Goal: Communication & Community: Share content

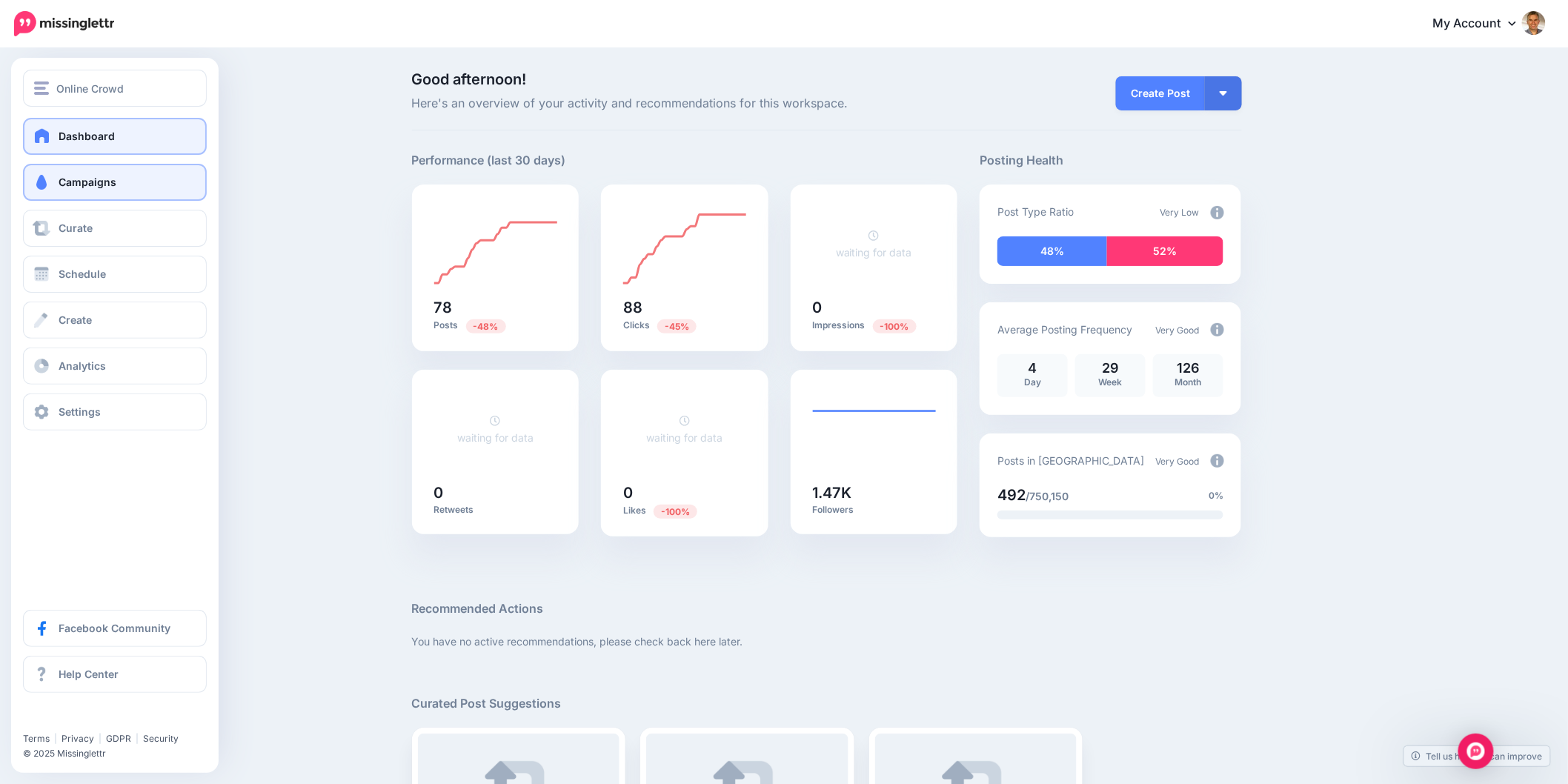
click at [37, 177] on span at bounding box center [41, 182] width 19 height 15
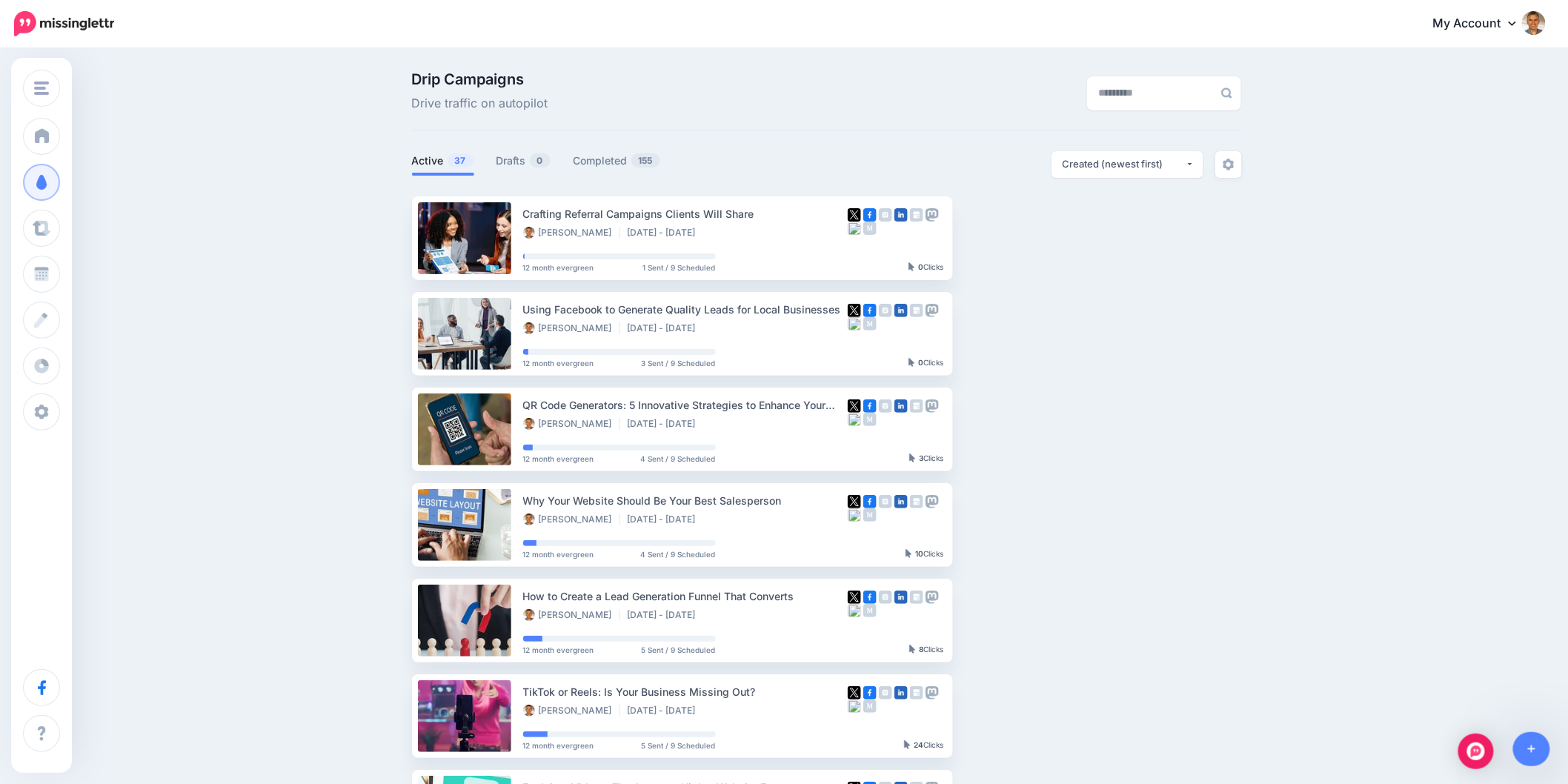
click at [1381, 311] on div "Drip Campaigns Drive traffic on autopilot Active 37 0 155" at bounding box center [784, 647] width 1568 height 1195
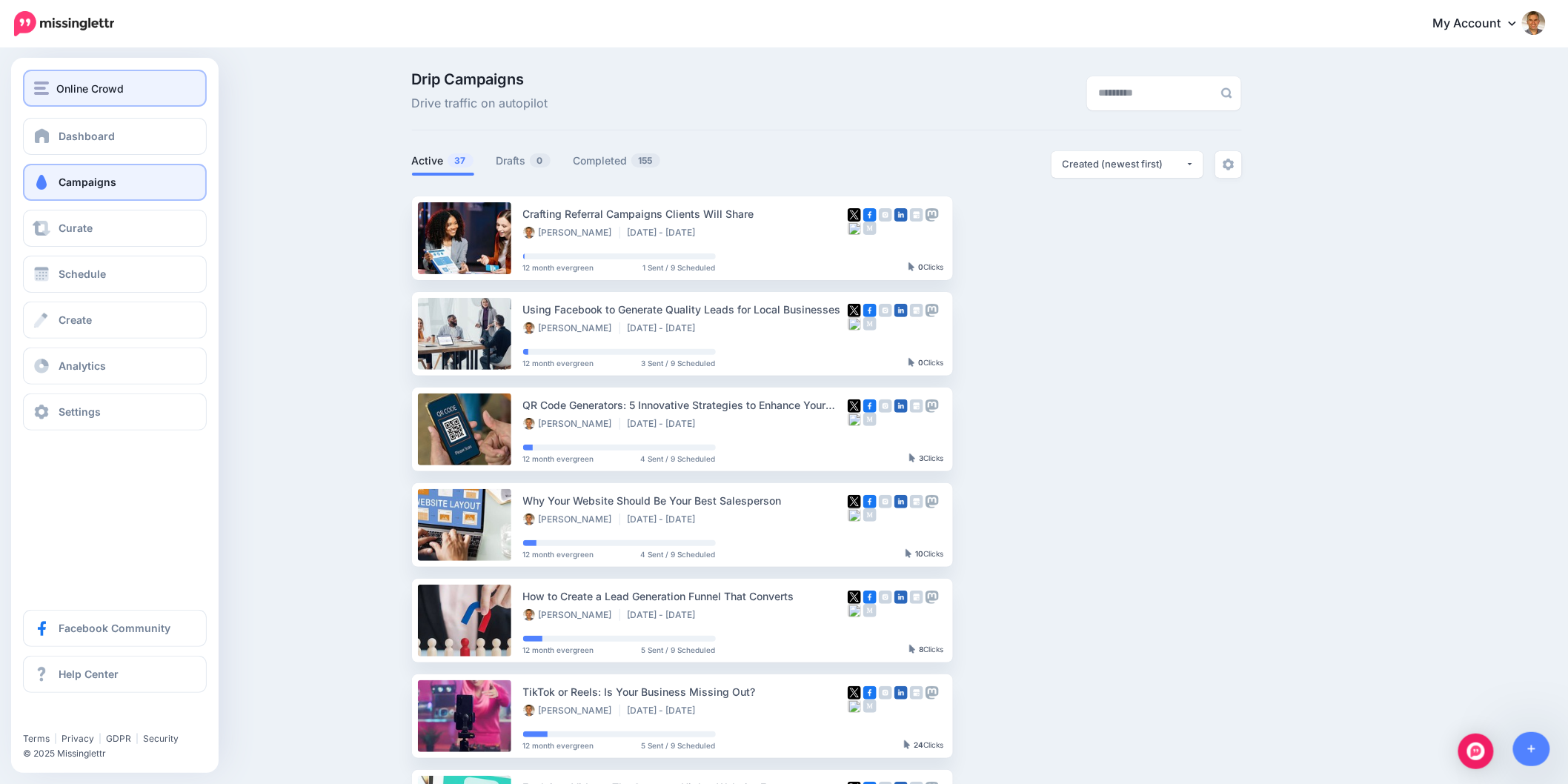
click at [48, 80] on div "Online Crowd" at bounding box center [114, 88] width 161 height 17
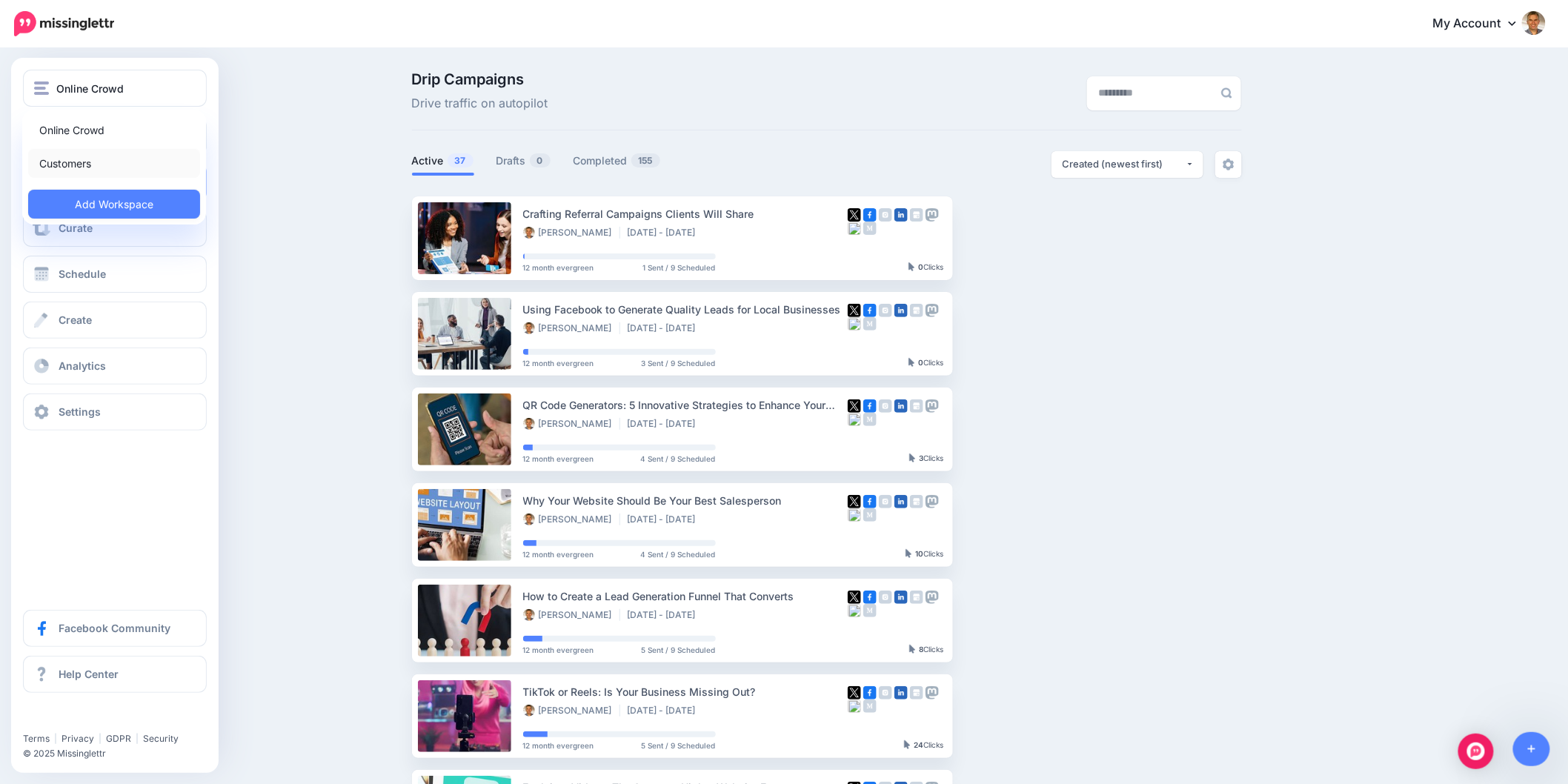
click at [72, 158] on link "Customers" at bounding box center [114, 164] width 172 height 29
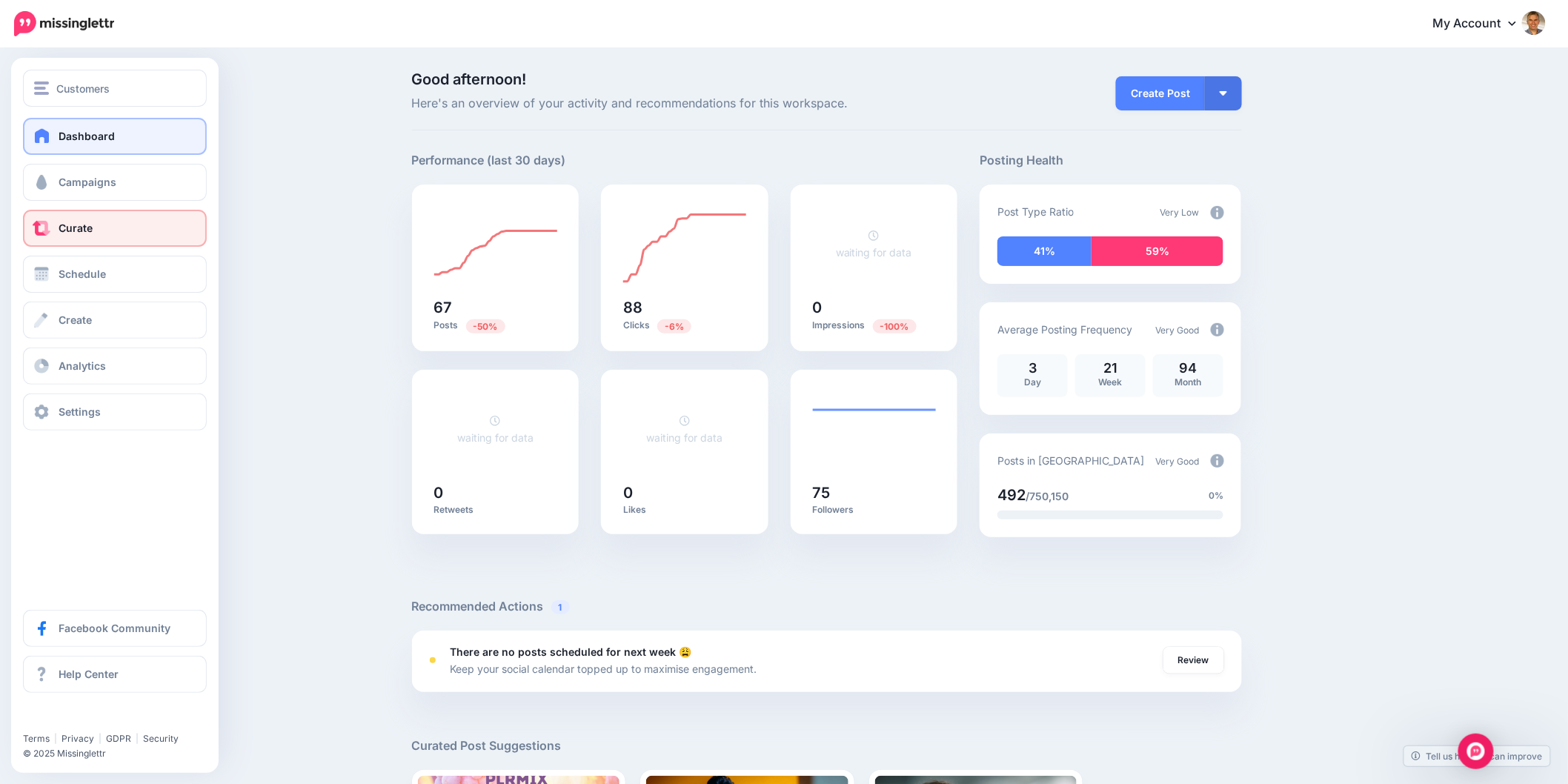
click at [49, 223] on span at bounding box center [41, 228] width 19 height 15
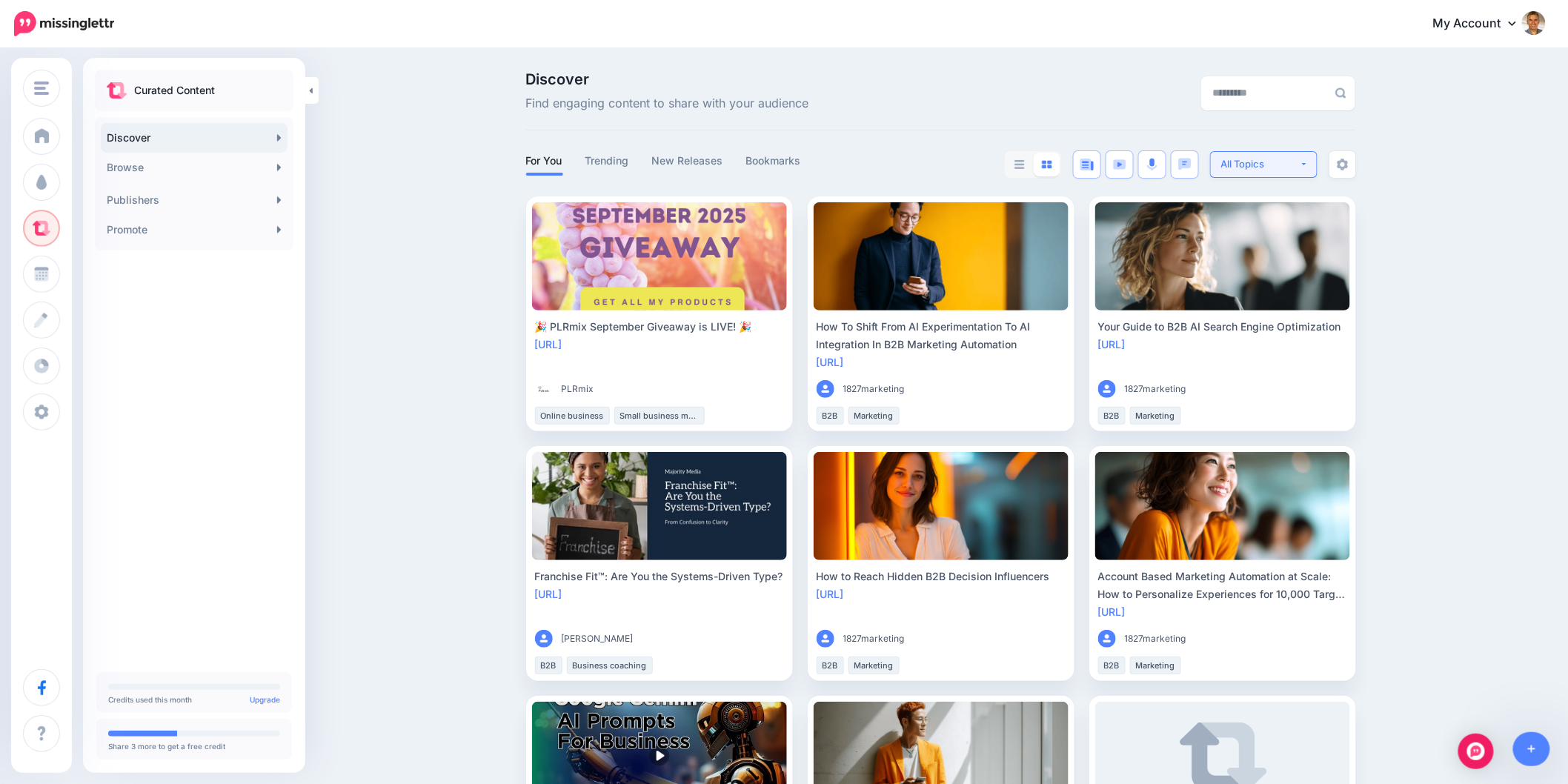
click at [1300, 167] on div "All Topics" at bounding box center [1260, 163] width 79 height 14
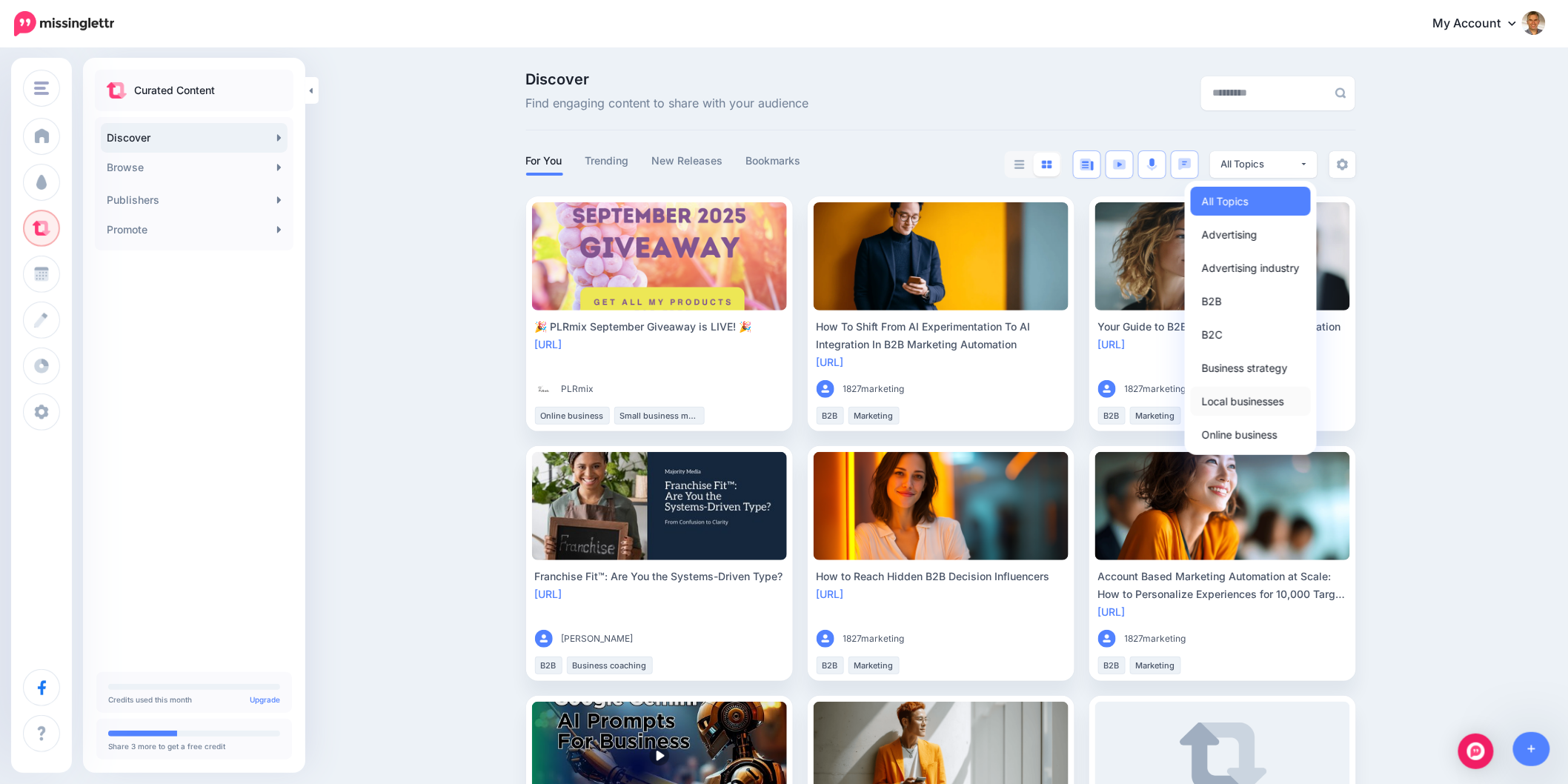
click at [1247, 398] on span "Local businesses" at bounding box center [1243, 400] width 82 height 17
select select "**********"
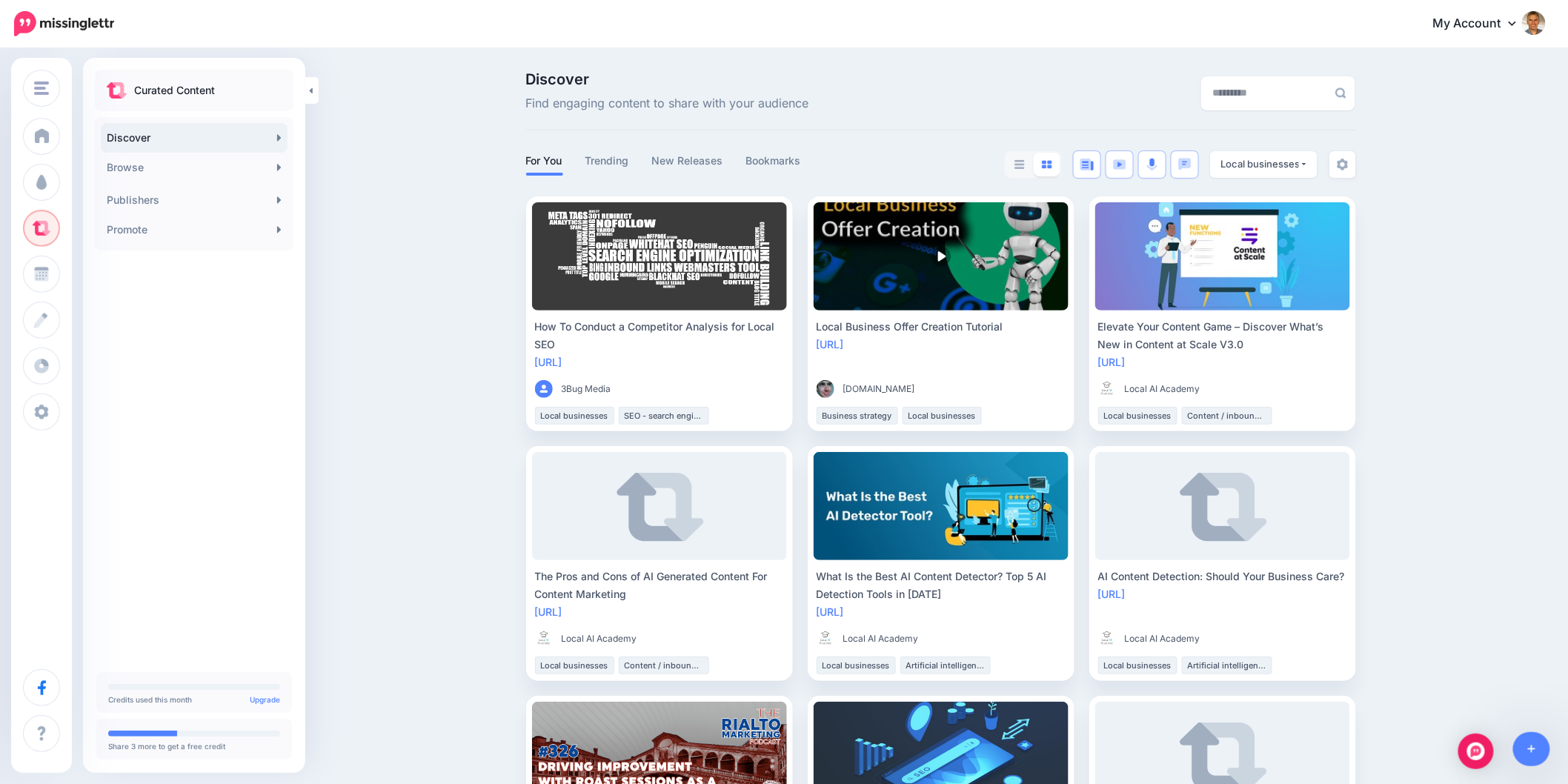
click at [844, 343] on link "[URL]" at bounding box center [830, 344] width 27 height 13
click at [661, 328] on div "How To Conduct a Competitor Analysis for Local SEO" at bounding box center [659, 335] width 249 height 36
click at [562, 361] on link "https://lttr.ai/ALQRU" at bounding box center [549, 362] width 27 height 13
drag, startPoint x: 534, startPoint y: 328, endPoint x: 571, endPoint y: 343, distance: 39.9
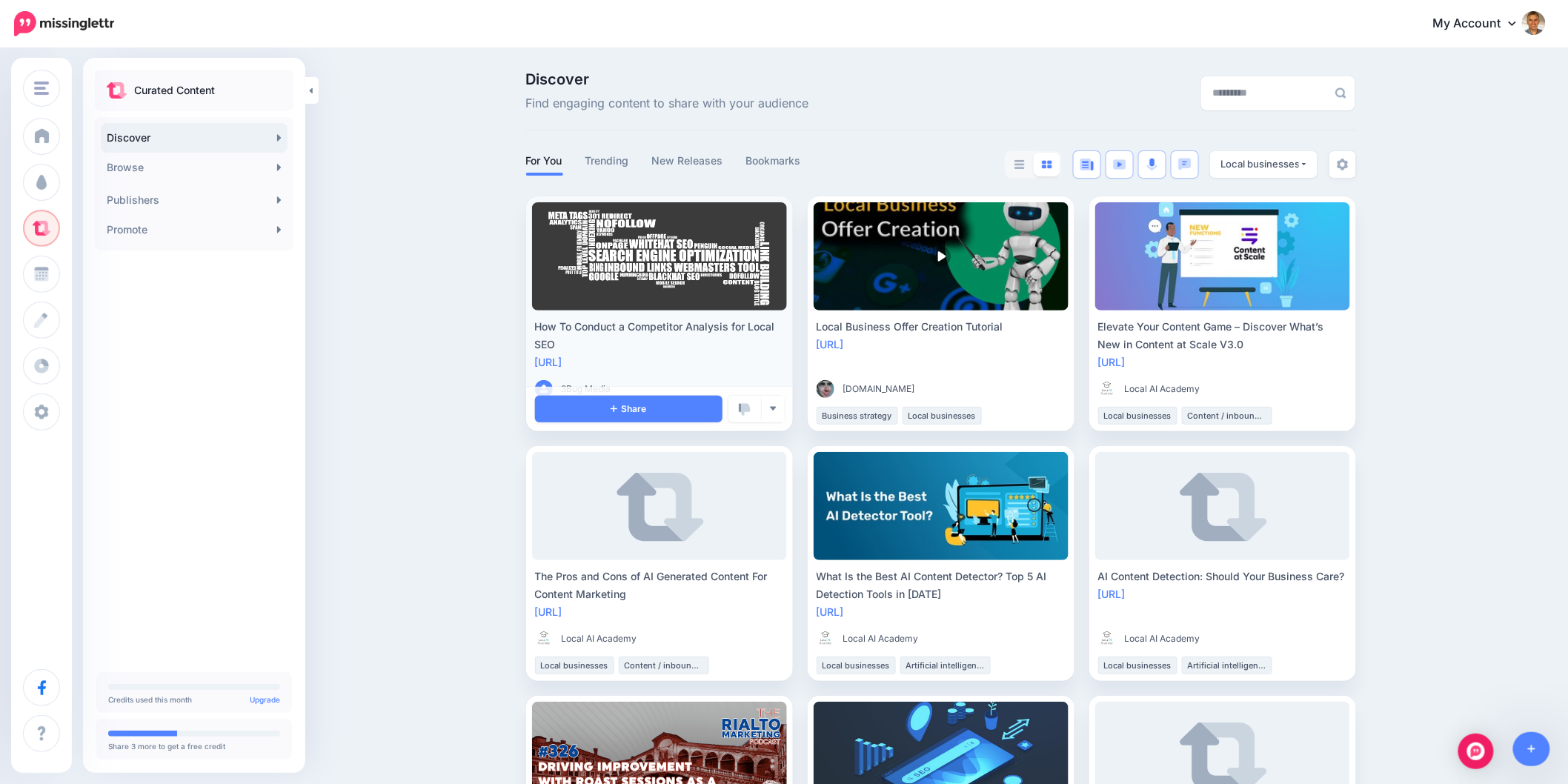
click at [571, 343] on li "How To Conduct a Competitor Analysis for Local SEO https://lttr.ai/ALQRU 3Bug M…" at bounding box center [659, 313] width 267 height 234
copy div "How To Conduct a Competitor Analysis for Local SEO"
click at [571, 411] on link "Share" at bounding box center [628, 408] width 188 height 27
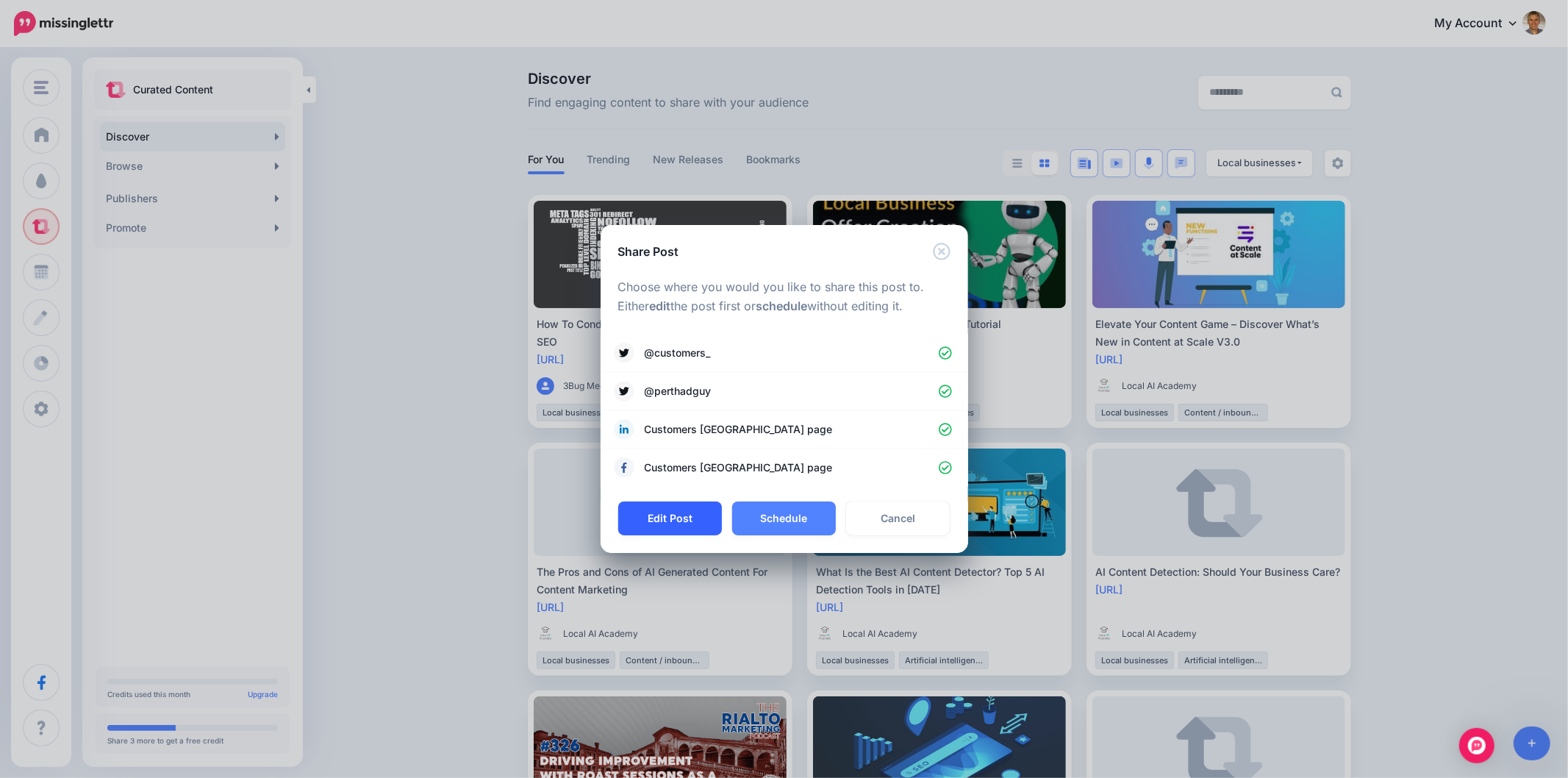
click at [672, 521] on button "Edit Post" at bounding box center [670, 518] width 104 height 34
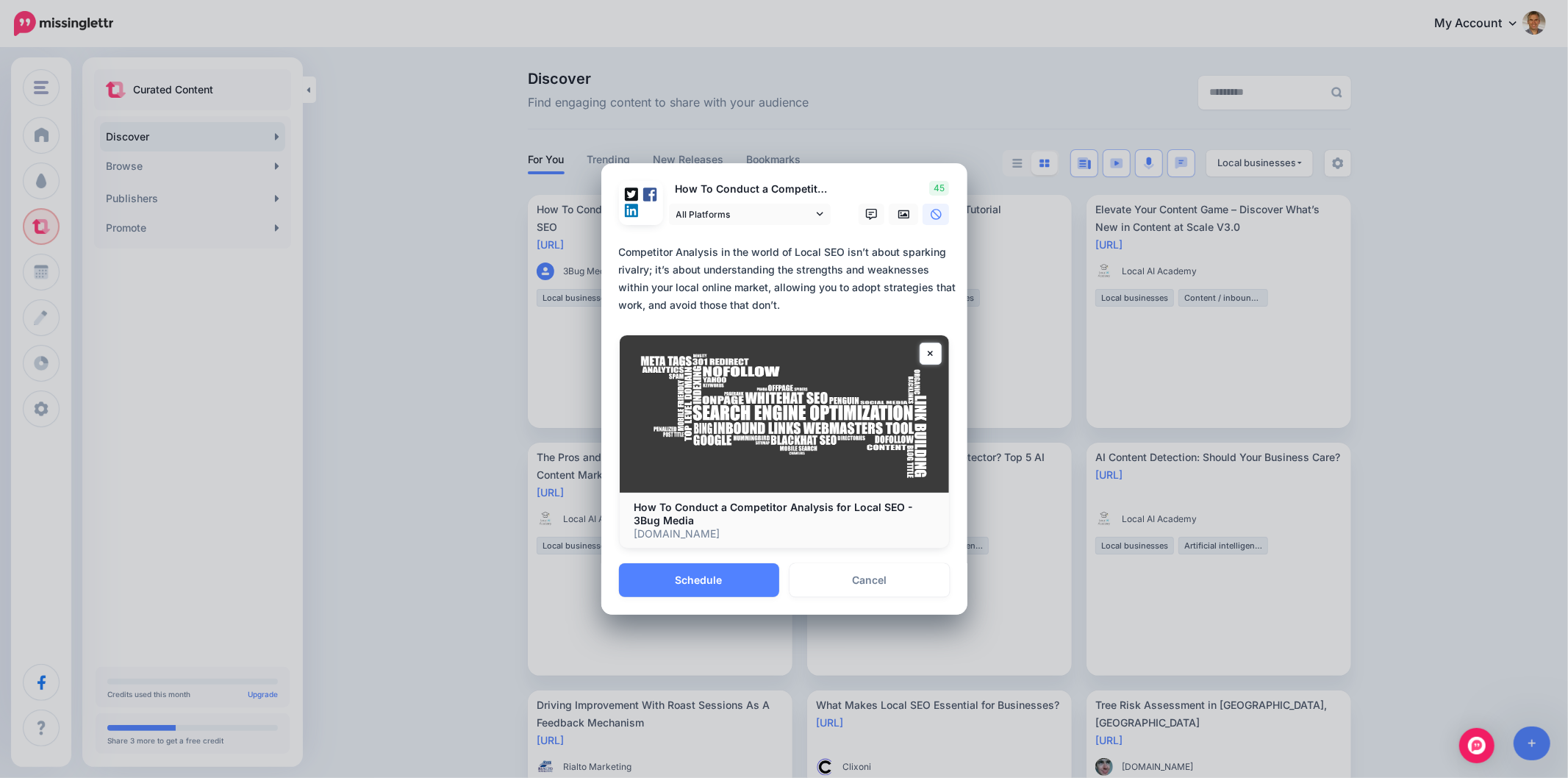
drag, startPoint x: 785, startPoint y: 312, endPoint x: 609, endPoint y: 250, distance: 186.6
click at [609, 250] on div "Loading How To Conduct a Competitor Analysis for Local SEO All Platforms" at bounding box center [784, 364] width 366 height 400
paste textarea
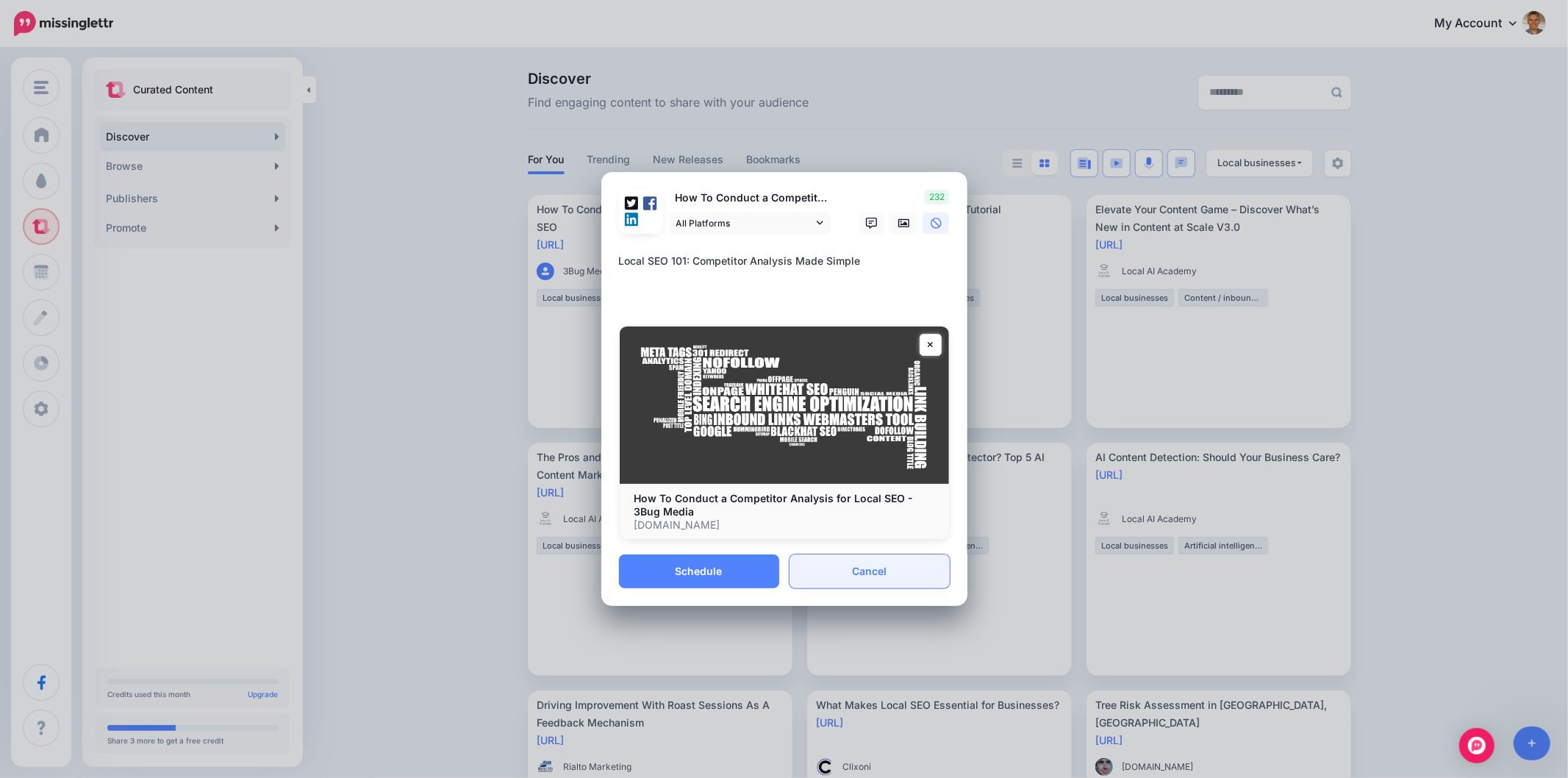
type textarea "**********"
click at [873, 579] on link "Cancel" at bounding box center [870, 571] width 160 height 34
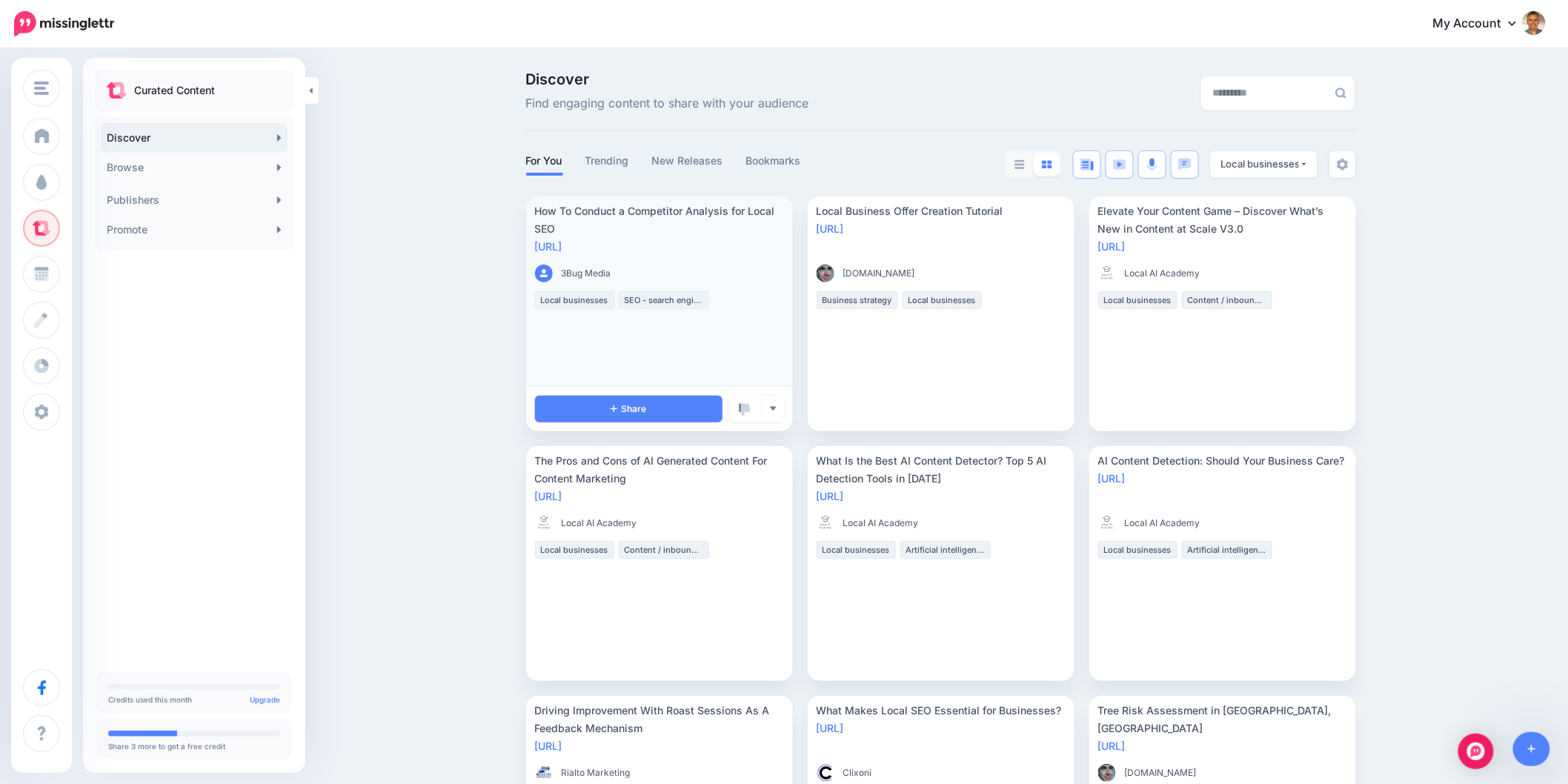
drag, startPoint x: 637, startPoint y: 246, endPoint x: 533, endPoint y: 240, distance: 104.2
click at [533, 240] on li "How To Conduct a Competitor Analysis for Local SEO https://lttr.ai/ALQRU 3Bug M…" at bounding box center [659, 313] width 267 height 234
copy link "https://lttr.ai/ALQRU"
click at [597, 424] on div "Share View Source Preview Post View Publisher Bookmark Block Website Block Publ…" at bounding box center [659, 408] width 267 height 45
click at [605, 412] on link "Share" at bounding box center [628, 408] width 188 height 27
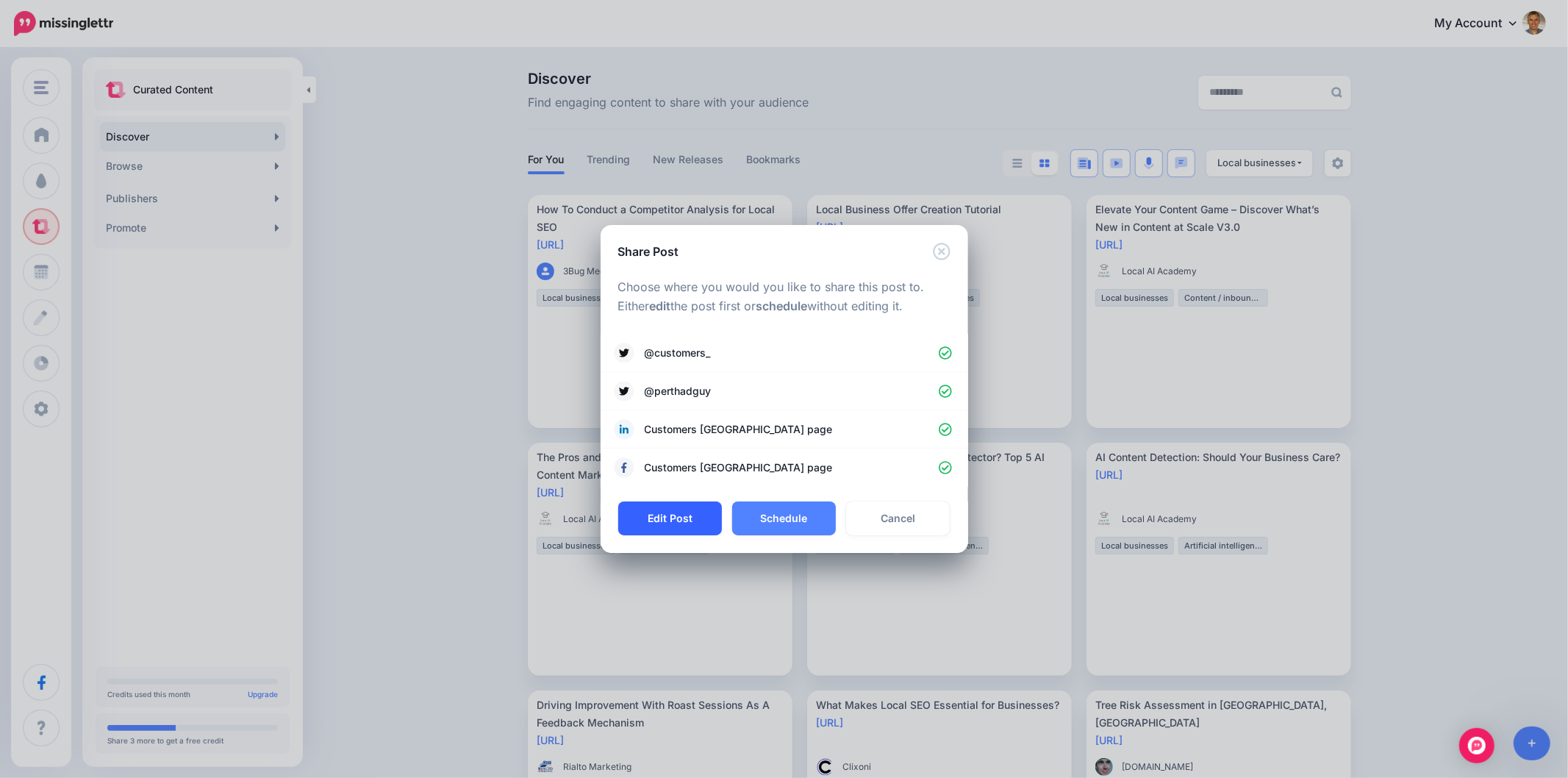
click at [682, 522] on button "Edit Post" at bounding box center [670, 518] width 104 height 34
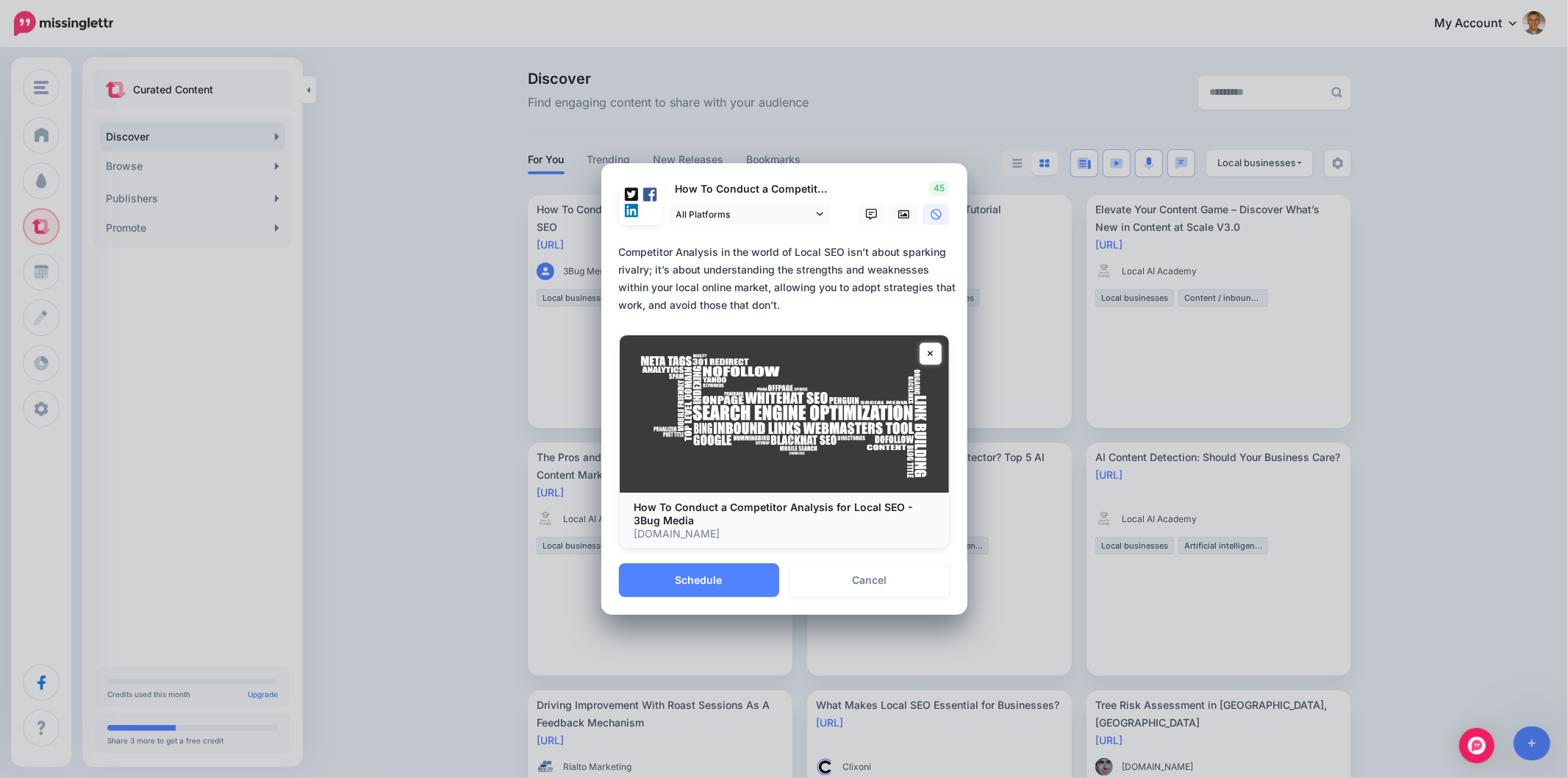
drag, startPoint x: 784, startPoint y: 307, endPoint x: 586, endPoint y: 252, distance: 205.5
click at [587, 252] on div "Share Post Loading How To Conduct a Competitor Analysis for Local SEO All Platf…" at bounding box center [784, 389] width 1568 height 778
paste textarea
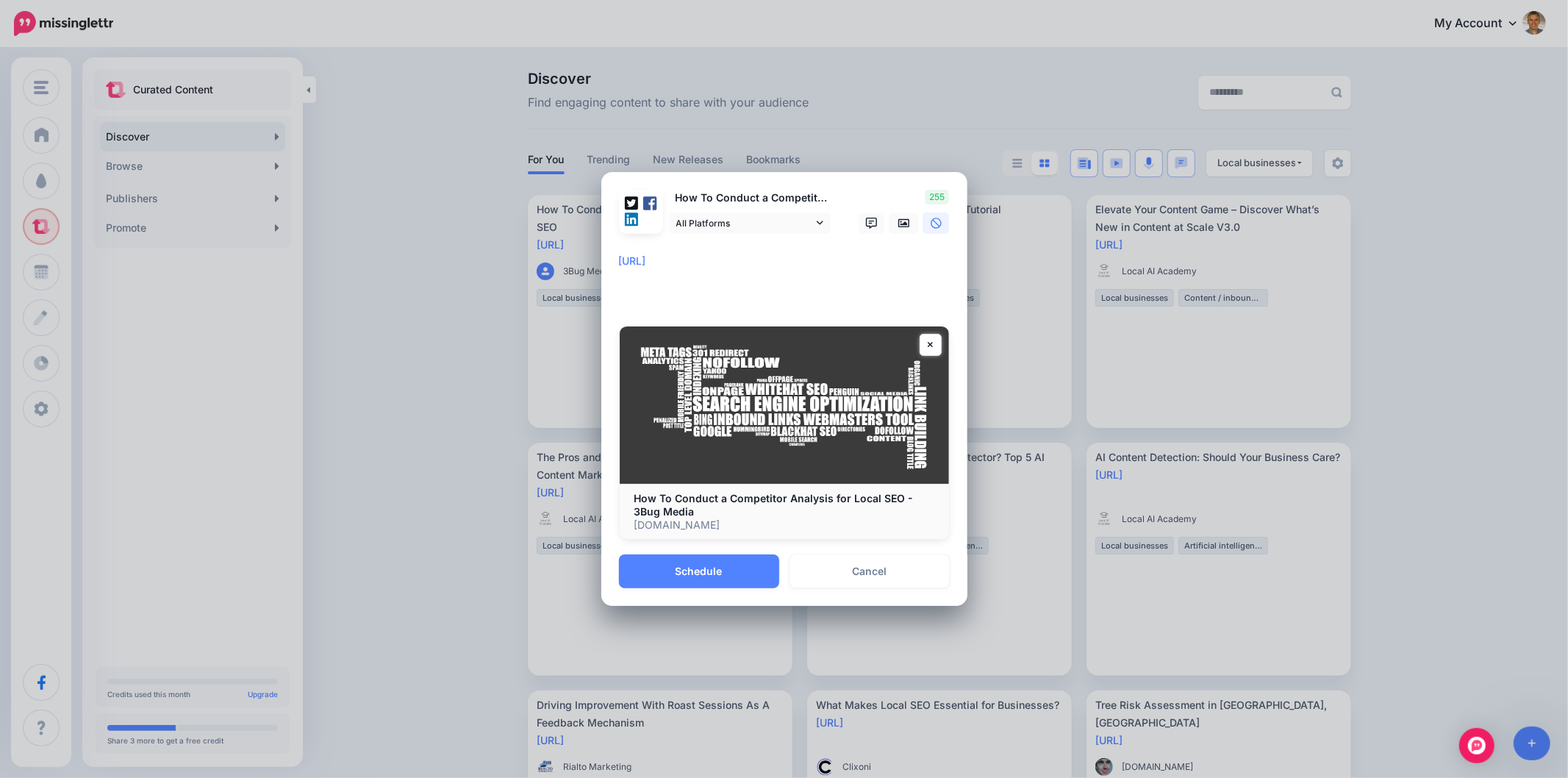
click at [616, 261] on div "Loading How To Conduct a Competitor Analysis for Local SEO All Platforms" at bounding box center [784, 363] width 366 height 383
click at [619, 264] on textarea "**********" at bounding box center [788, 278] width 338 height 53
paste textarea "**********"
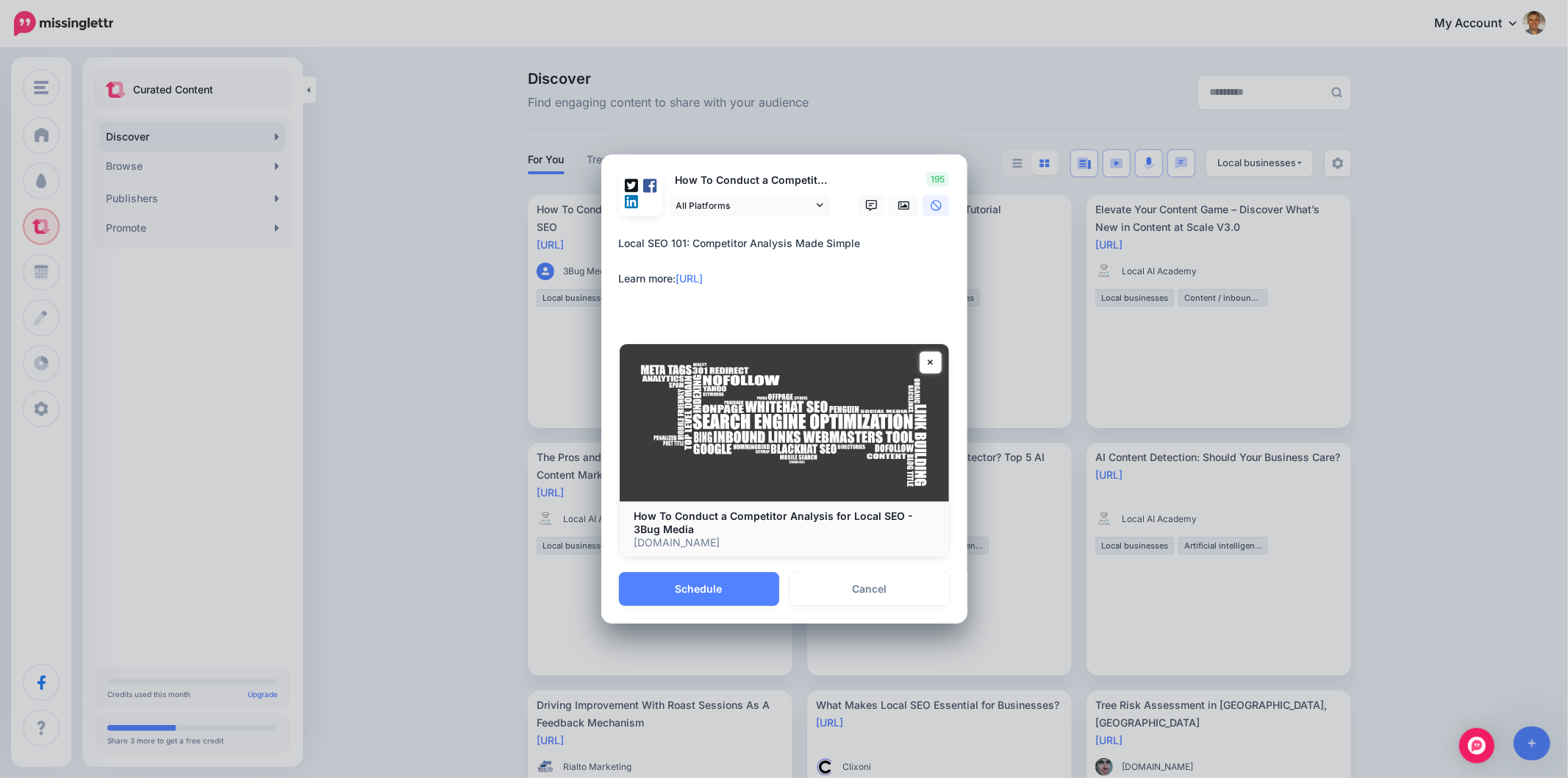
click at [710, 298] on textarea "**********" at bounding box center [788, 278] width 338 height 88
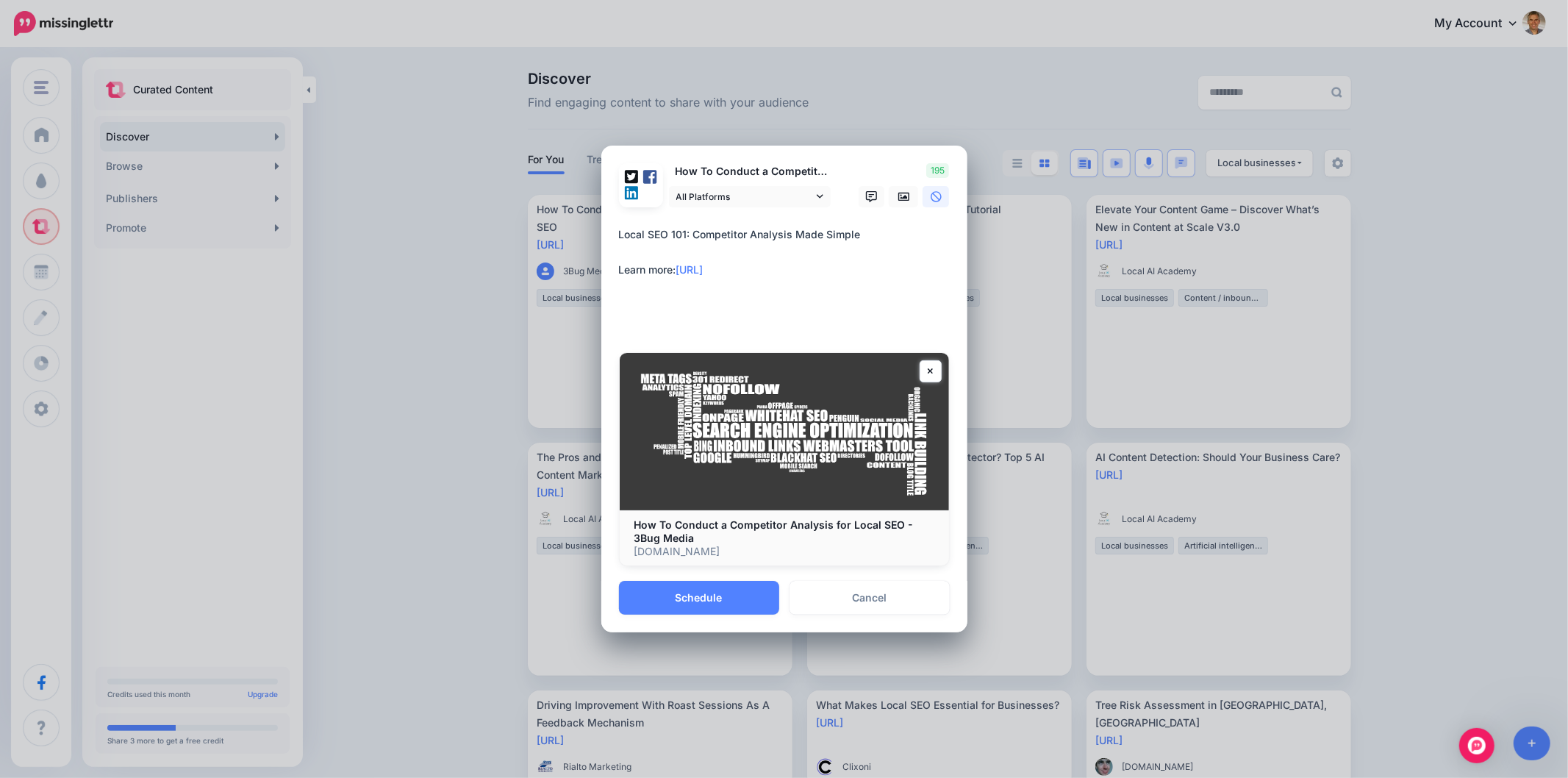
paste textarea "**********"
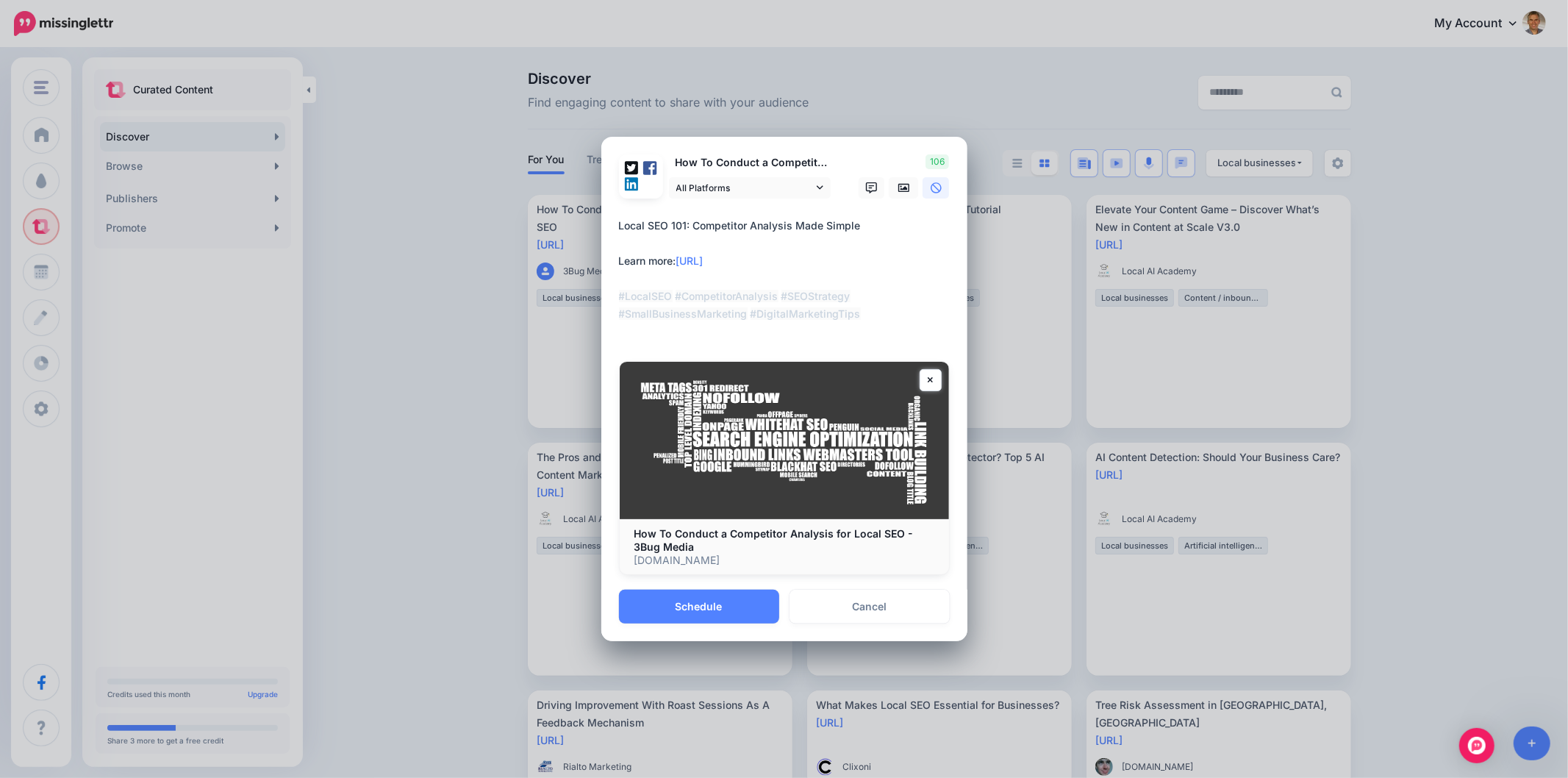
drag, startPoint x: 776, startPoint y: 294, endPoint x: 672, endPoint y: 288, distance: 104.2
click at [672, 288] on textarea "**********" at bounding box center [788, 279] width 338 height 124
click at [674, 317] on textarea "**********" at bounding box center [788, 279] width 338 height 124
drag, startPoint x: 673, startPoint y: 292, endPoint x: 591, endPoint y: 300, distance: 82.4
click at [591, 300] on div "Share Post Loading How To Conduct a Competitor Analysis for Local SEO All Platf…" at bounding box center [784, 389] width 1568 height 778
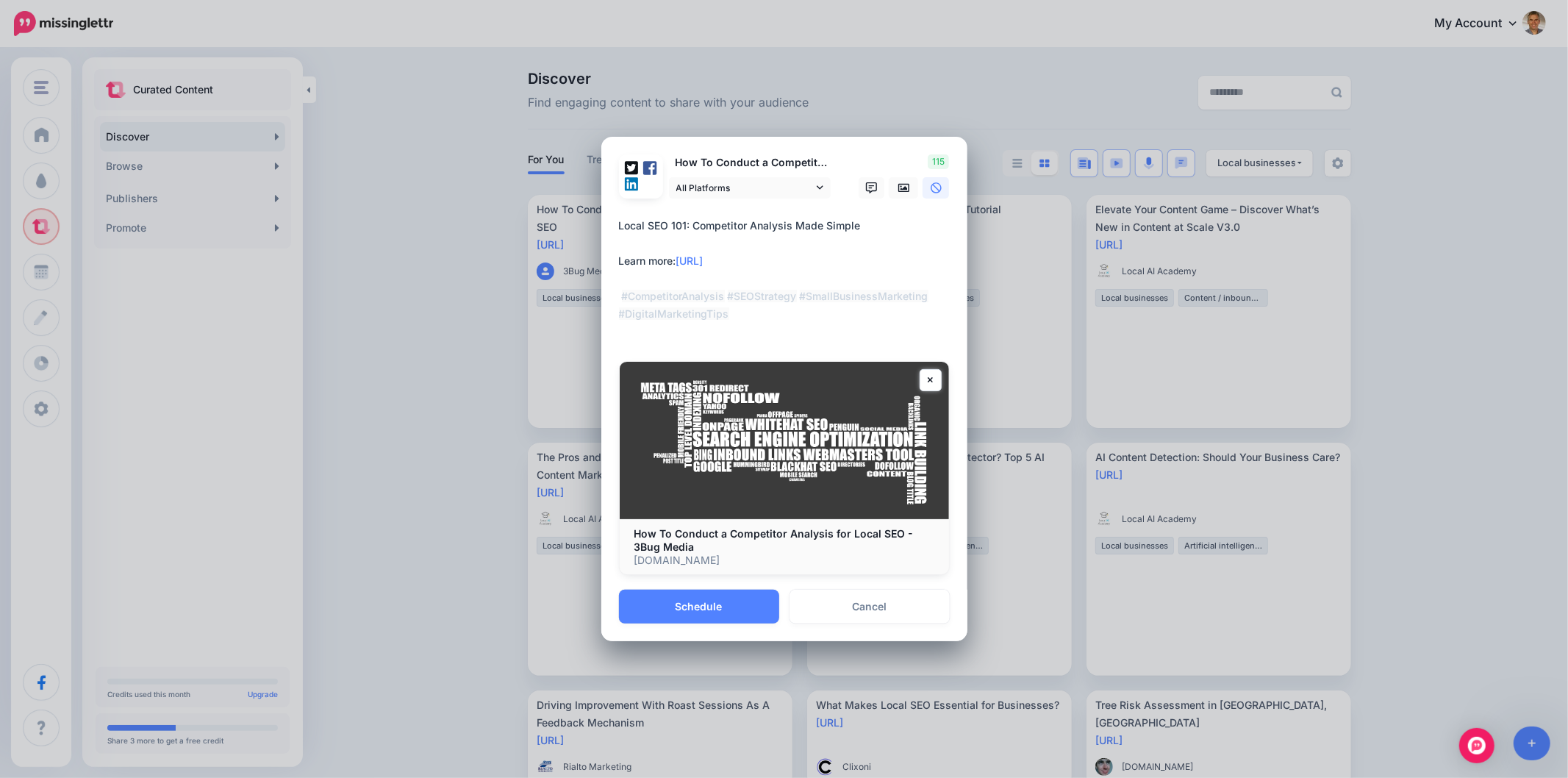
drag, startPoint x: 802, startPoint y: 296, endPoint x: 812, endPoint y: 320, distance: 26.0
click at [812, 320] on textarea "**********" at bounding box center [788, 279] width 338 height 124
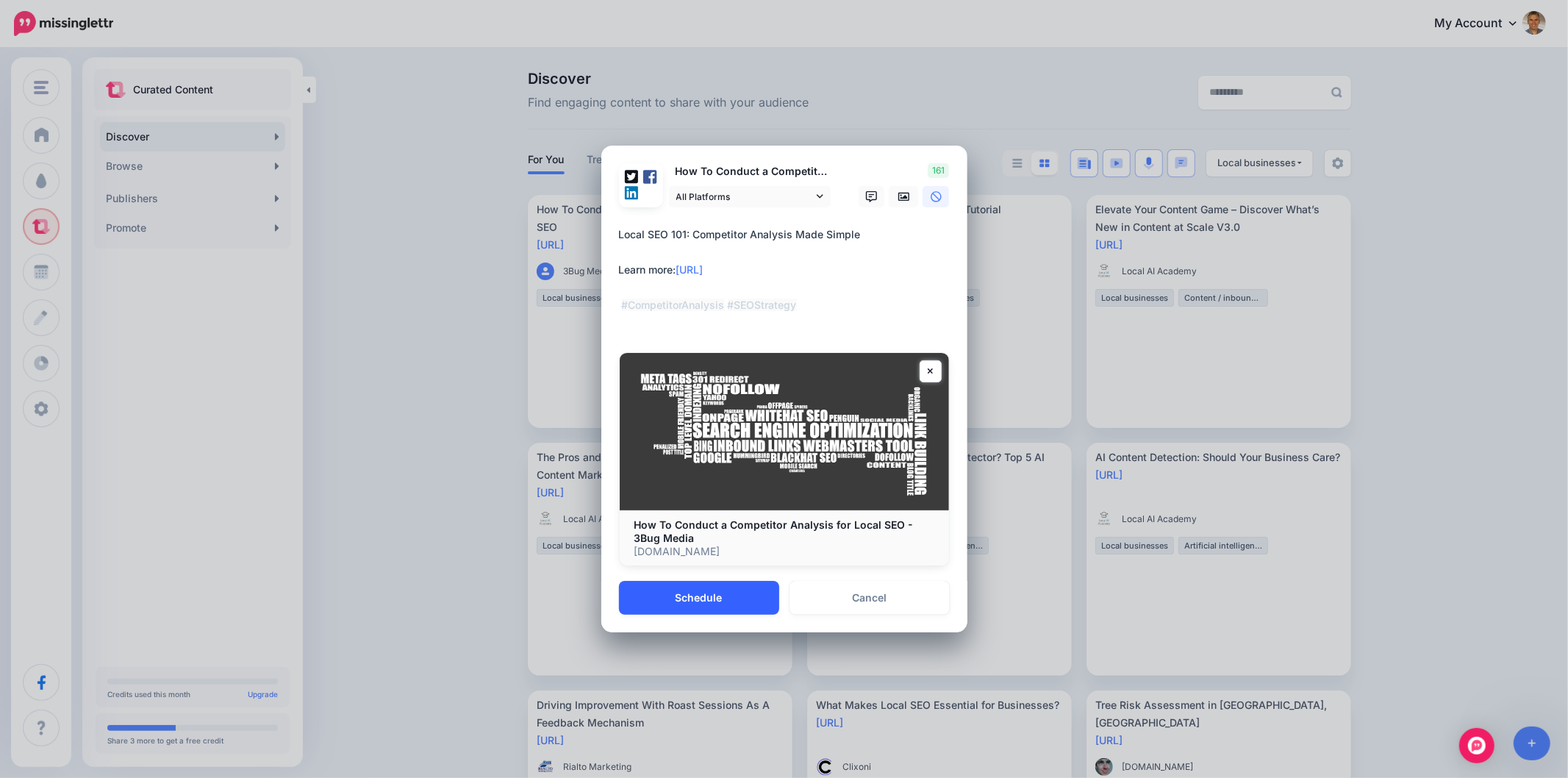
type textarea "**********"
click at [722, 602] on button "Schedule" at bounding box center [699, 597] width 160 height 34
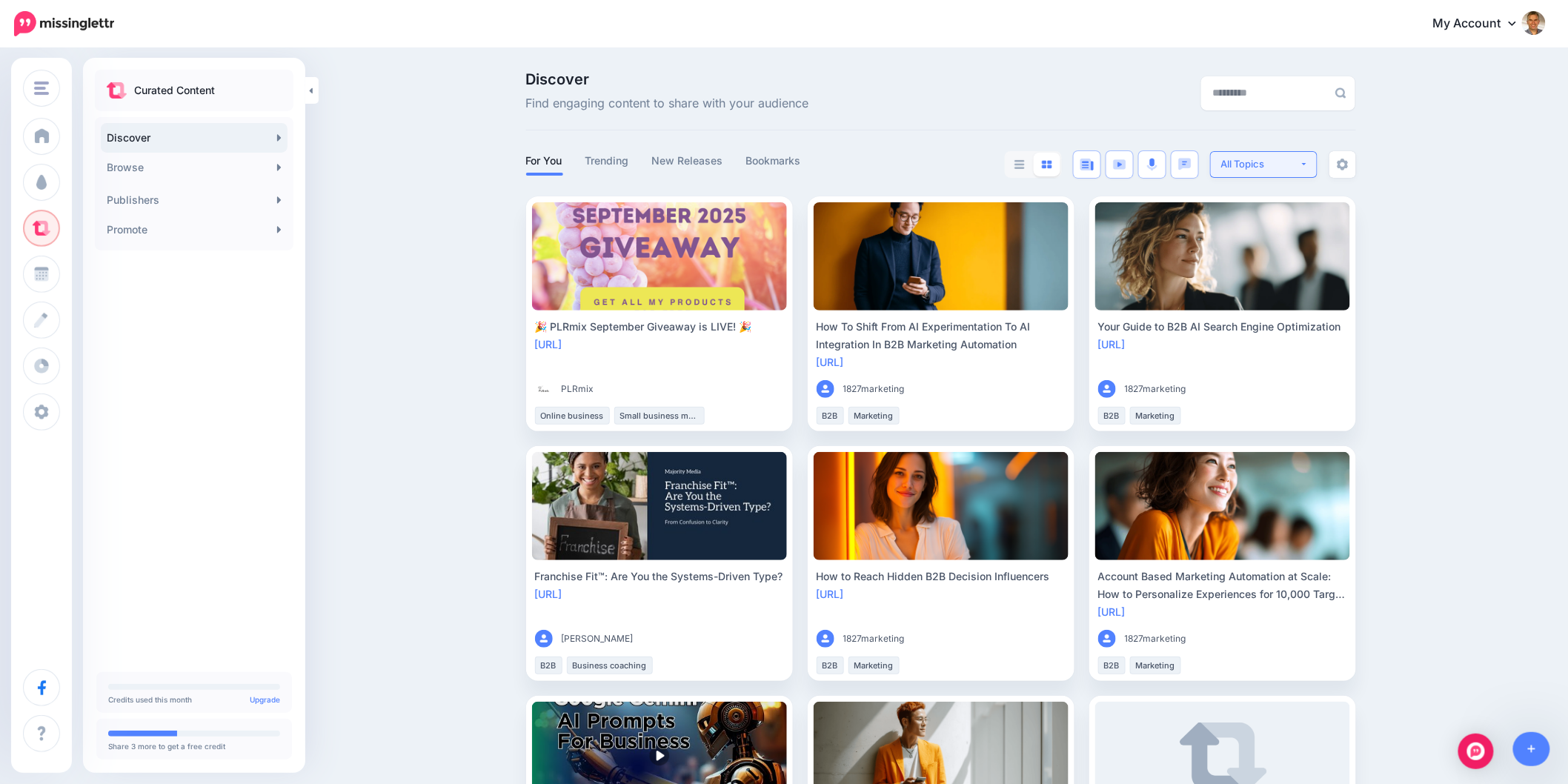
click at [1314, 165] on button "All Topics" at bounding box center [1263, 164] width 107 height 27
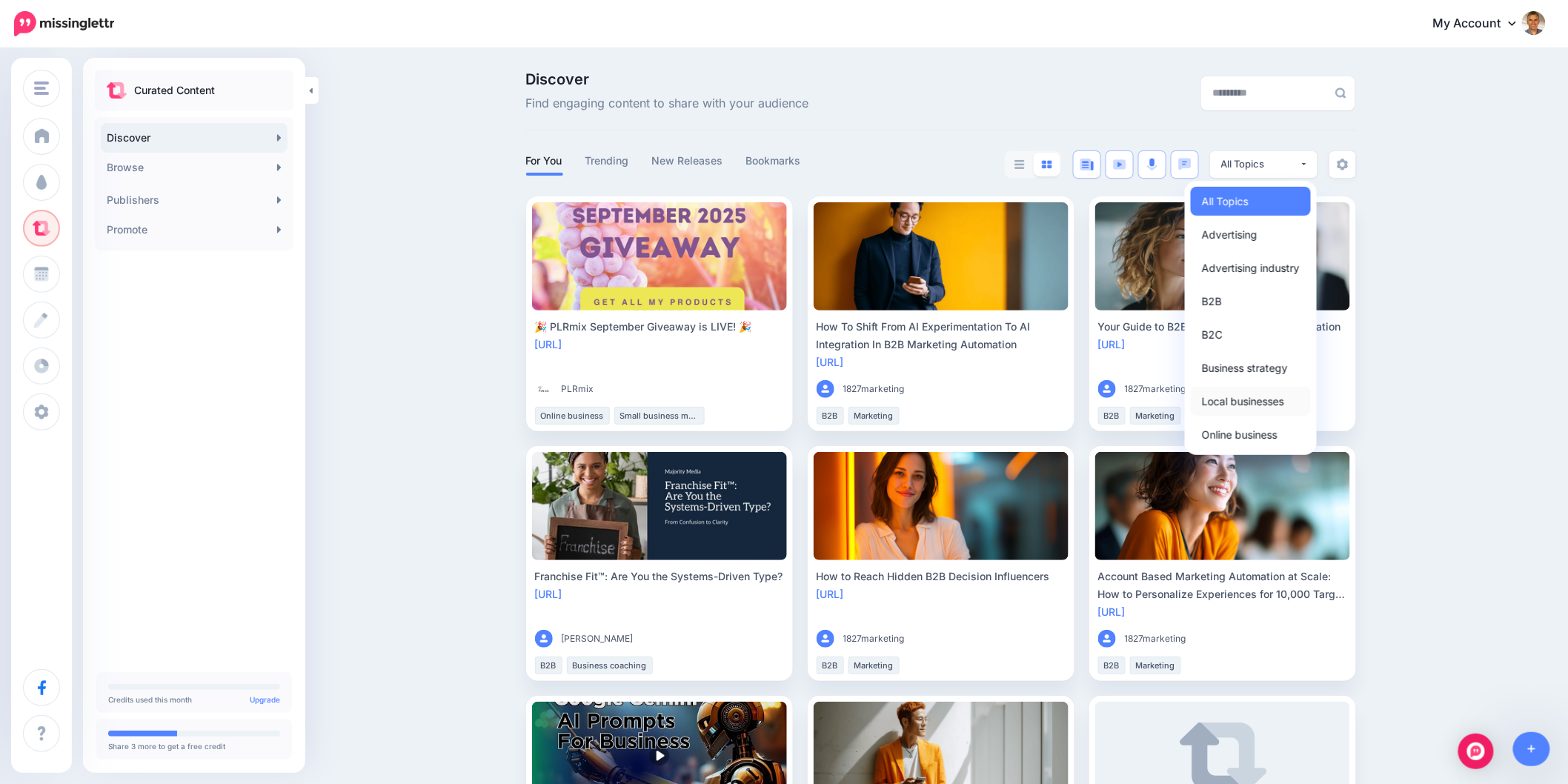
click at [1239, 401] on span "Local businesses" at bounding box center [1243, 400] width 82 height 17
select select "**********"
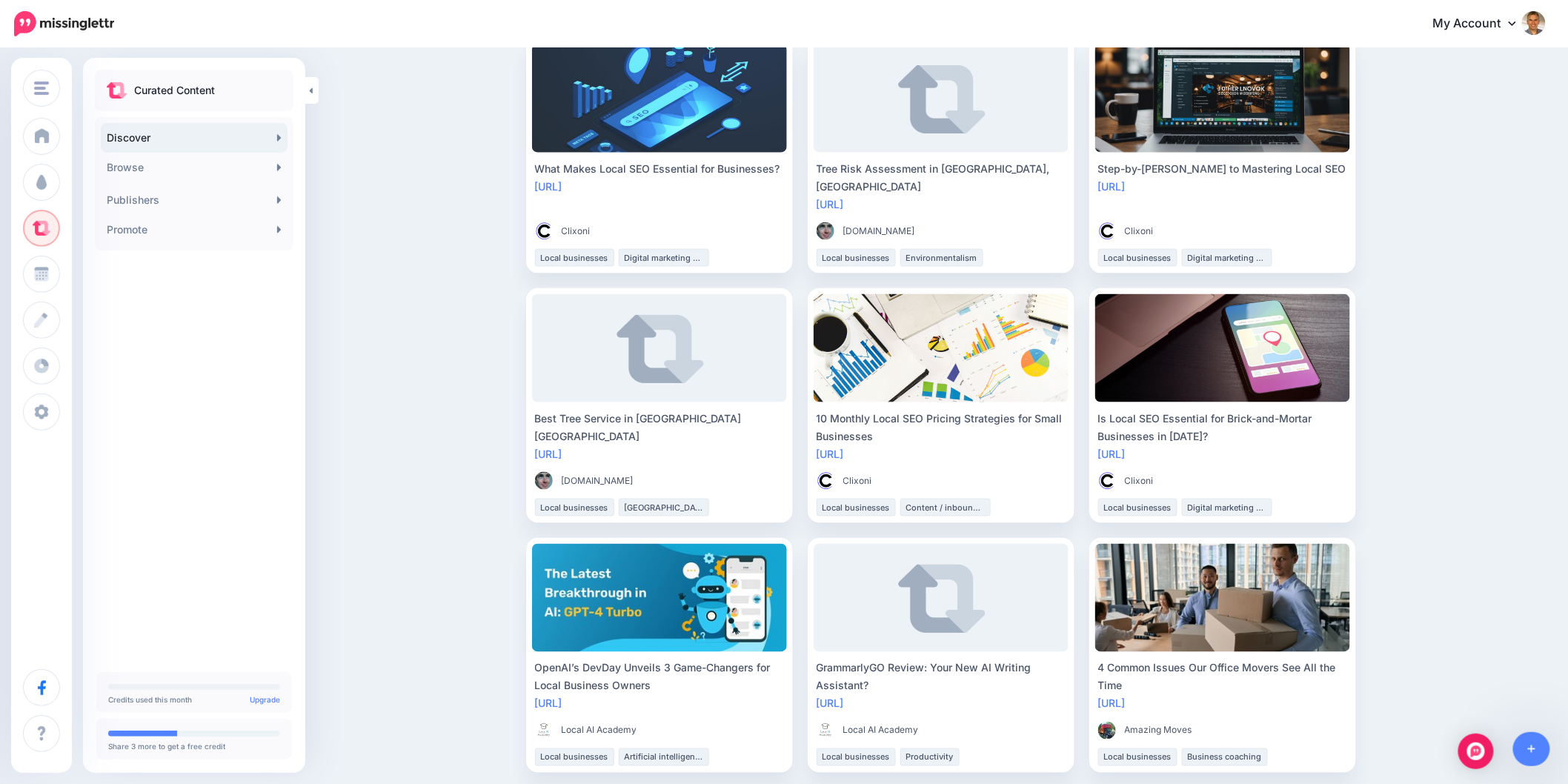
scroll to position [658, 0]
drag, startPoint x: 1181, startPoint y: 429, endPoint x: 1209, endPoint y: 424, distance: 28.4
click at [1209, 424] on div "Is Local SEO Essential for Brick-and-Mortar Businesses in [DATE]?" at bounding box center [1223, 427] width 249 height 36
click at [1126, 452] on link "[URL]" at bounding box center [1112, 453] width 27 height 13
click at [1471, 416] on div "Discover Find engaging content to share with your audience For You Trending New…" at bounding box center [784, 503] width 1568 height 2223
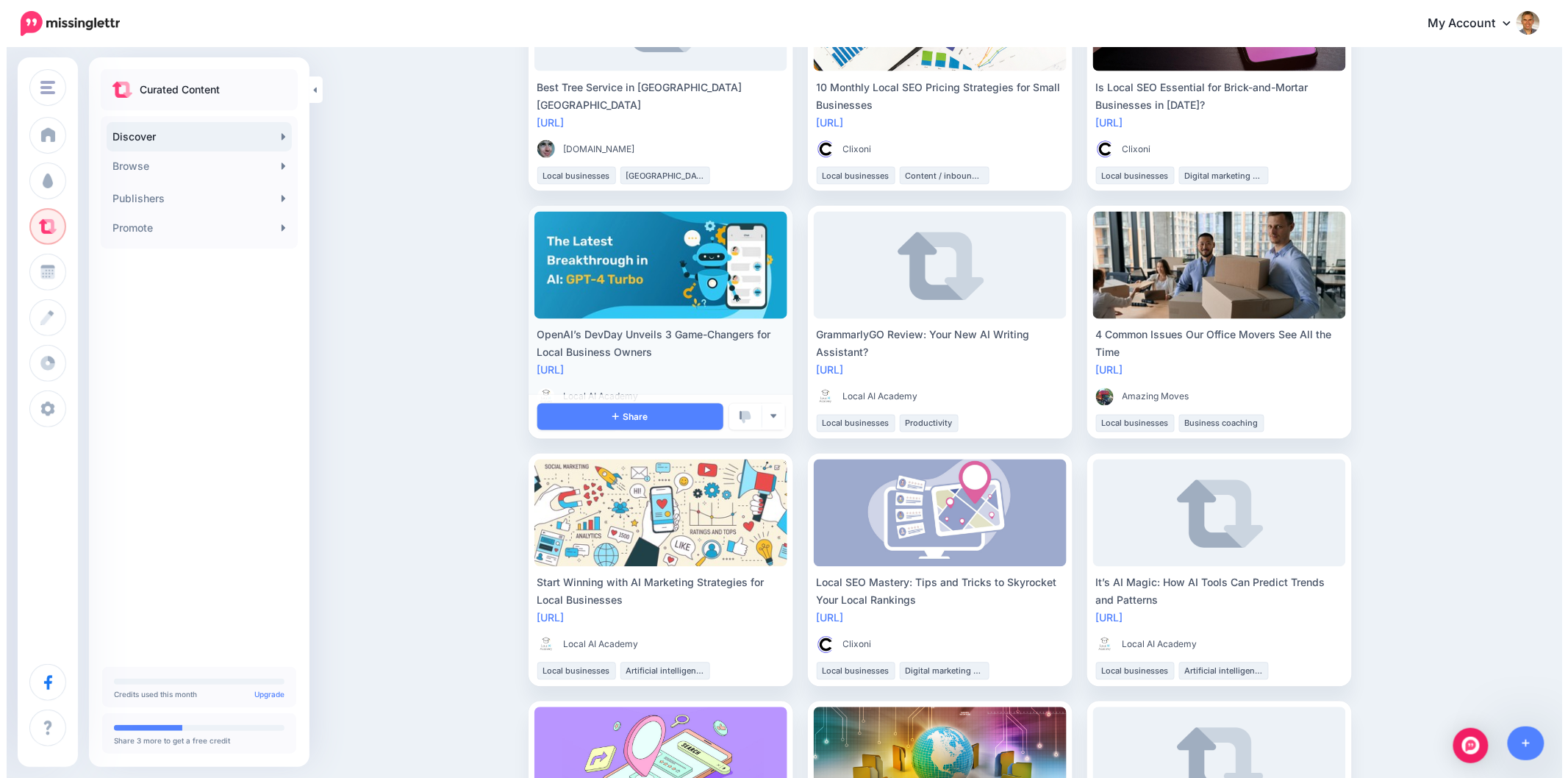
scroll to position [1062, 0]
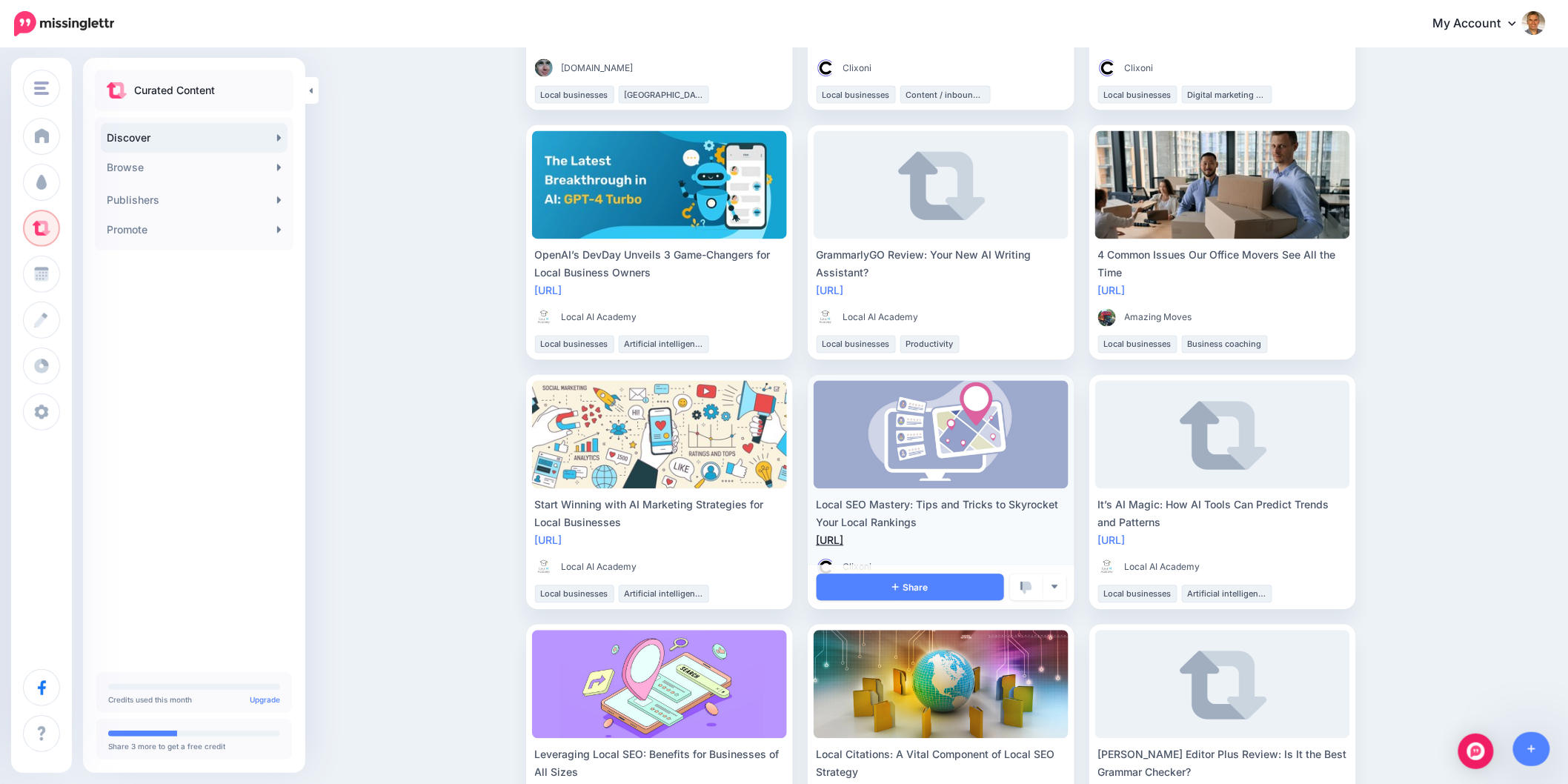
click at [844, 539] on link "https://lttr.ai/AO1y8" at bounding box center [830, 540] width 27 height 13
drag, startPoint x: 941, startPoint y: 524, endPoint x: 823, endPoint y: 511, distance: 118.7
click at [823, 511] on div "Local SEO Mastery: Tips and Tricks to Skyrocket Your Local Rankings" at bounding box center [941, 514] width 249 height 36
copy div "Local SEO Mastery: Tips and Tricks to Skyrocket Your Local Rankings"
click at [878, 583] on link "Share" at bounding box center [909, 587] width 188 height 27
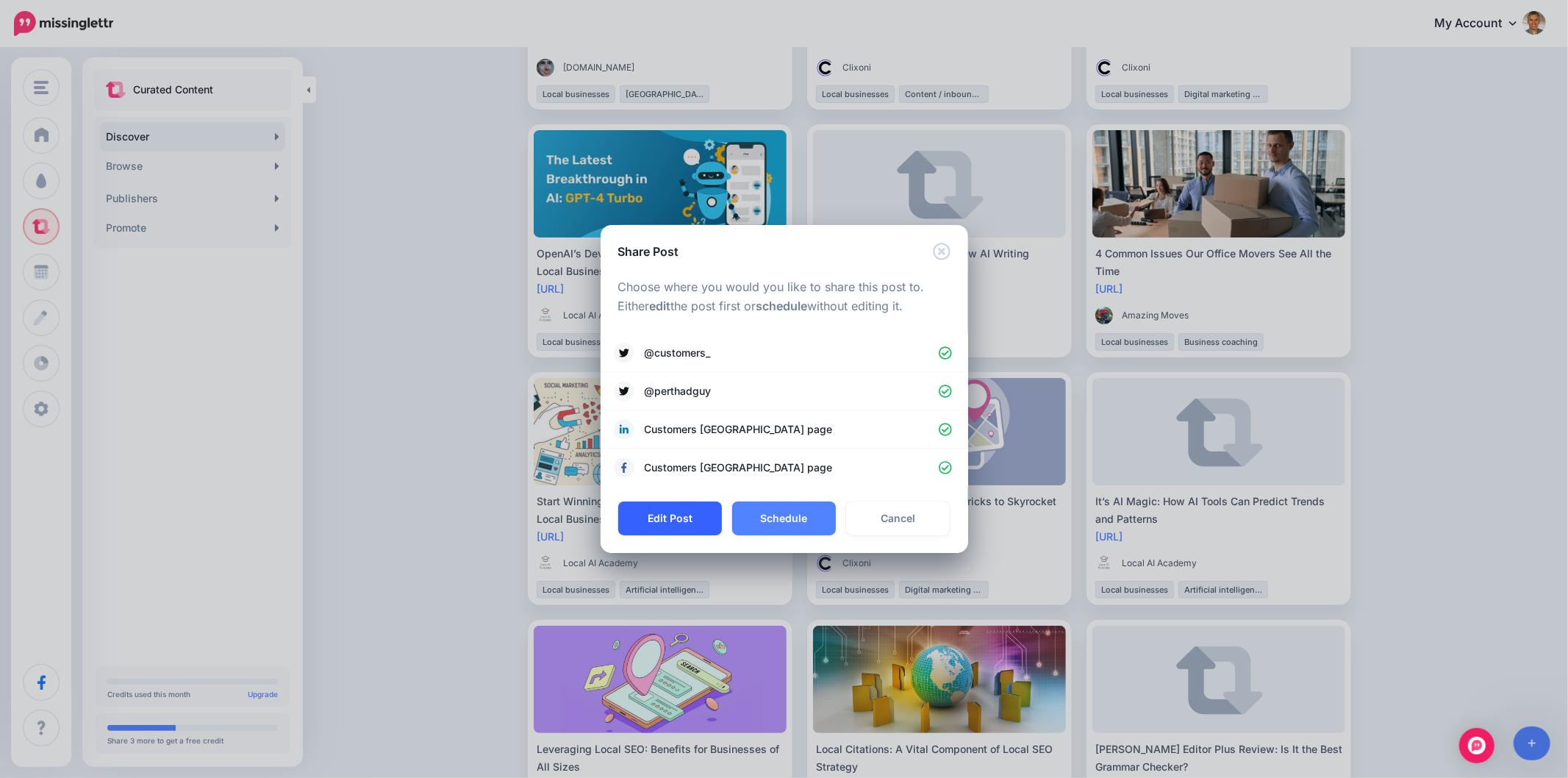
click at [681, 522] on button "Edit Post" at bounding box center [670, 518] width 104 height 34
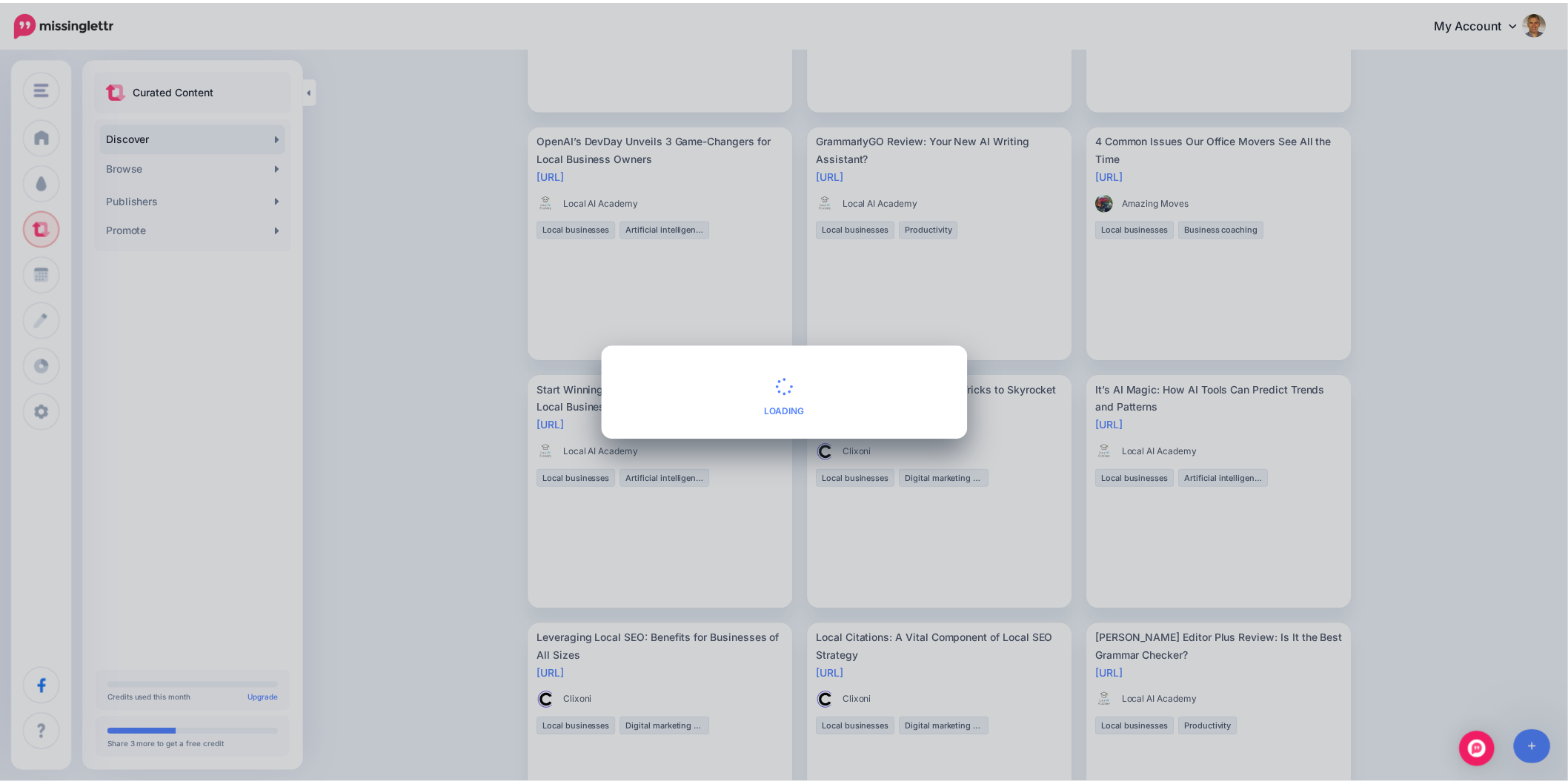
scroll to position [954, 0]
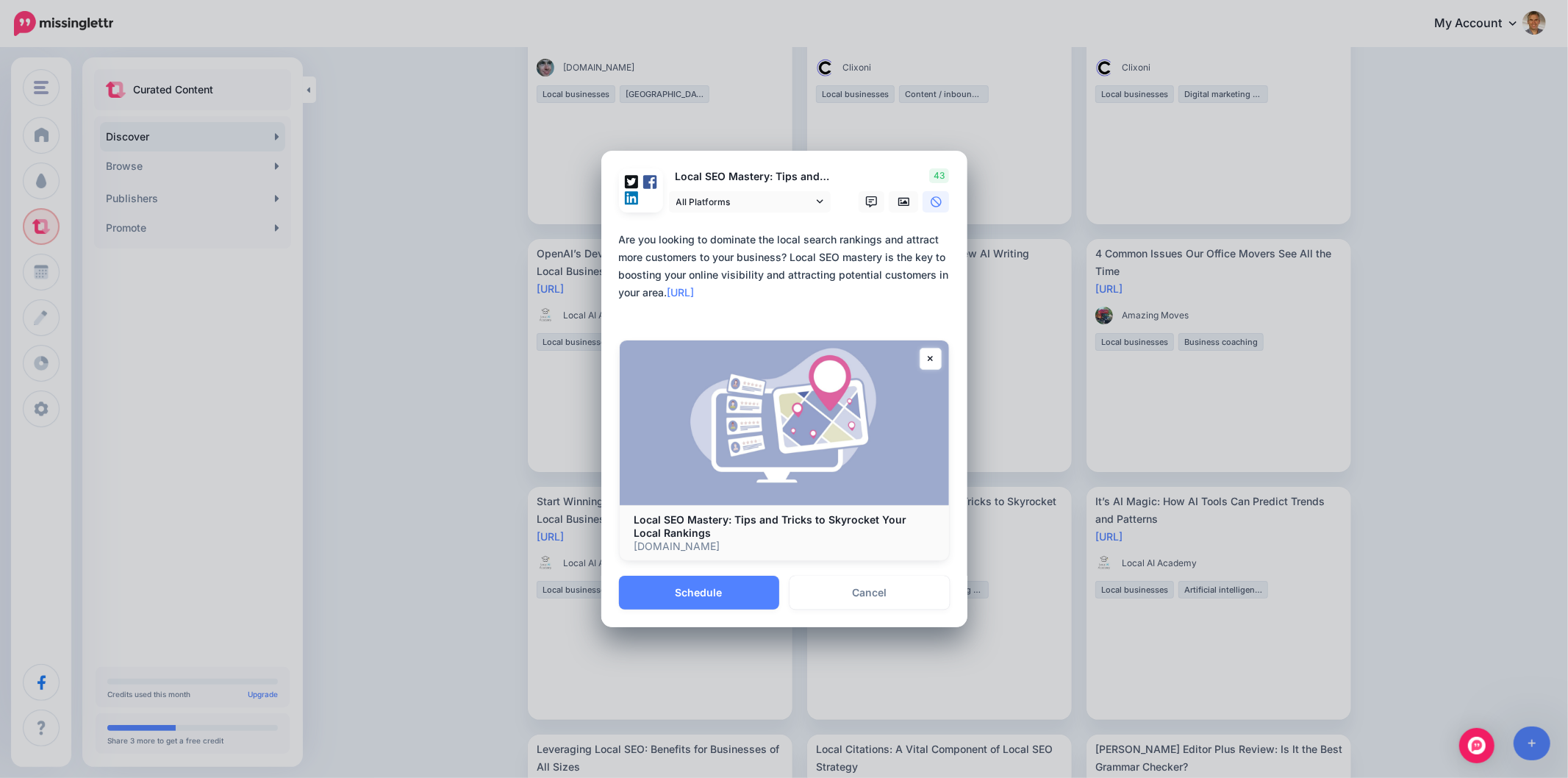
drag, startPoint x: 674, startPoint y: 291, endPoint x: 608, endPoint y: 237, distance: 85.3
click at [608, 237] on div "Loading Local SEO Mastery: Tips and Tricks to Skyrocket Your Local Rankings All…" at bounding box center [784, 364] width 366 height 425
paste textarea
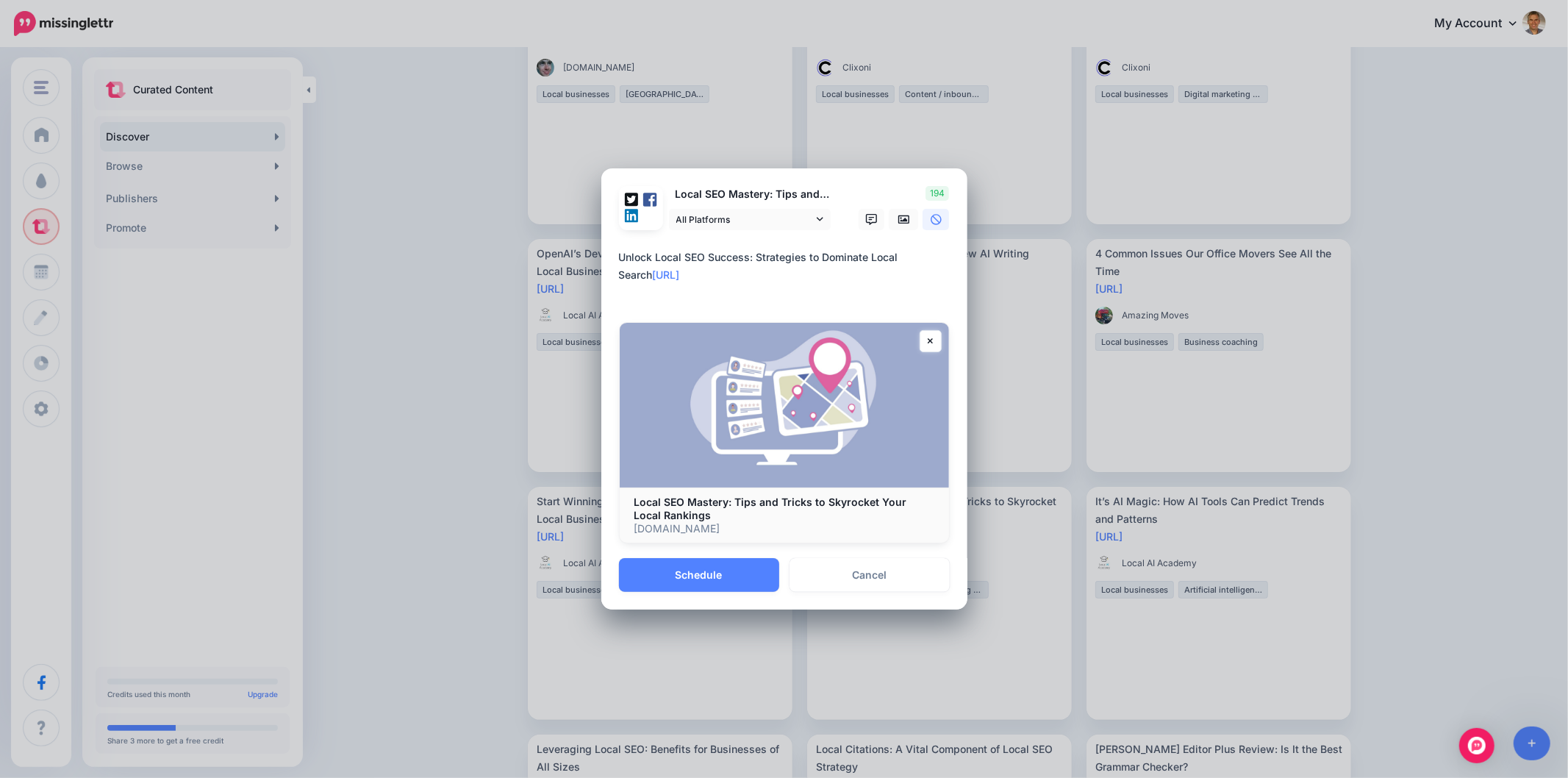
click at [754, 292] on textarea "**********" at bounding box center [788, 274] width 338 height 53
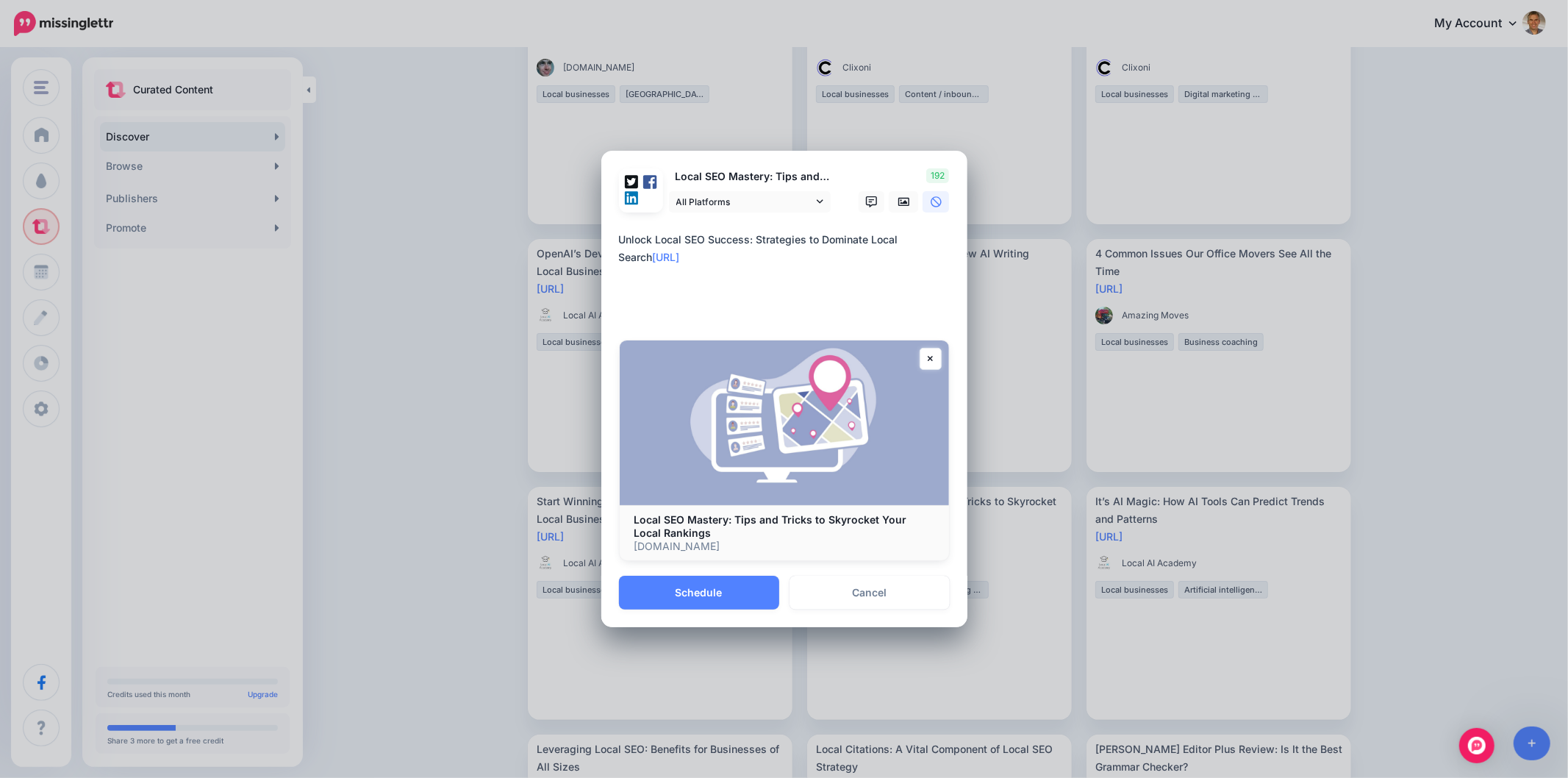
paste textarea "**********"
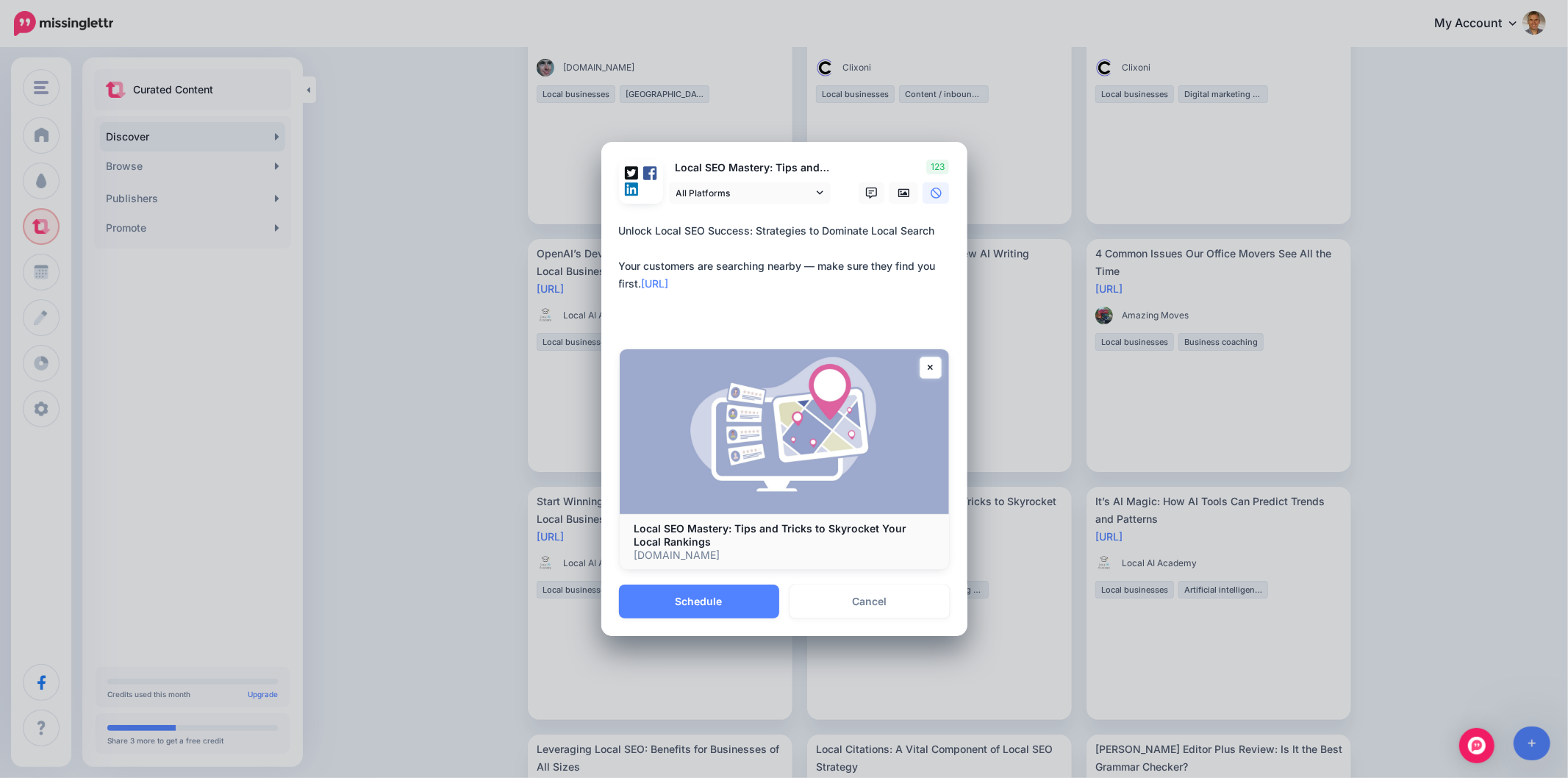
drag, startPoint x: 784, startPoint y: 283, endPoint x: 769, endPoint y: 300, distance: 22.7
click at [784, 283] on textarea "**********" at bounding box center [788, 274] width 338 height 105
click at [760, 307] on textarea "**********" at bounding box center [788, 274] width 338 height 105
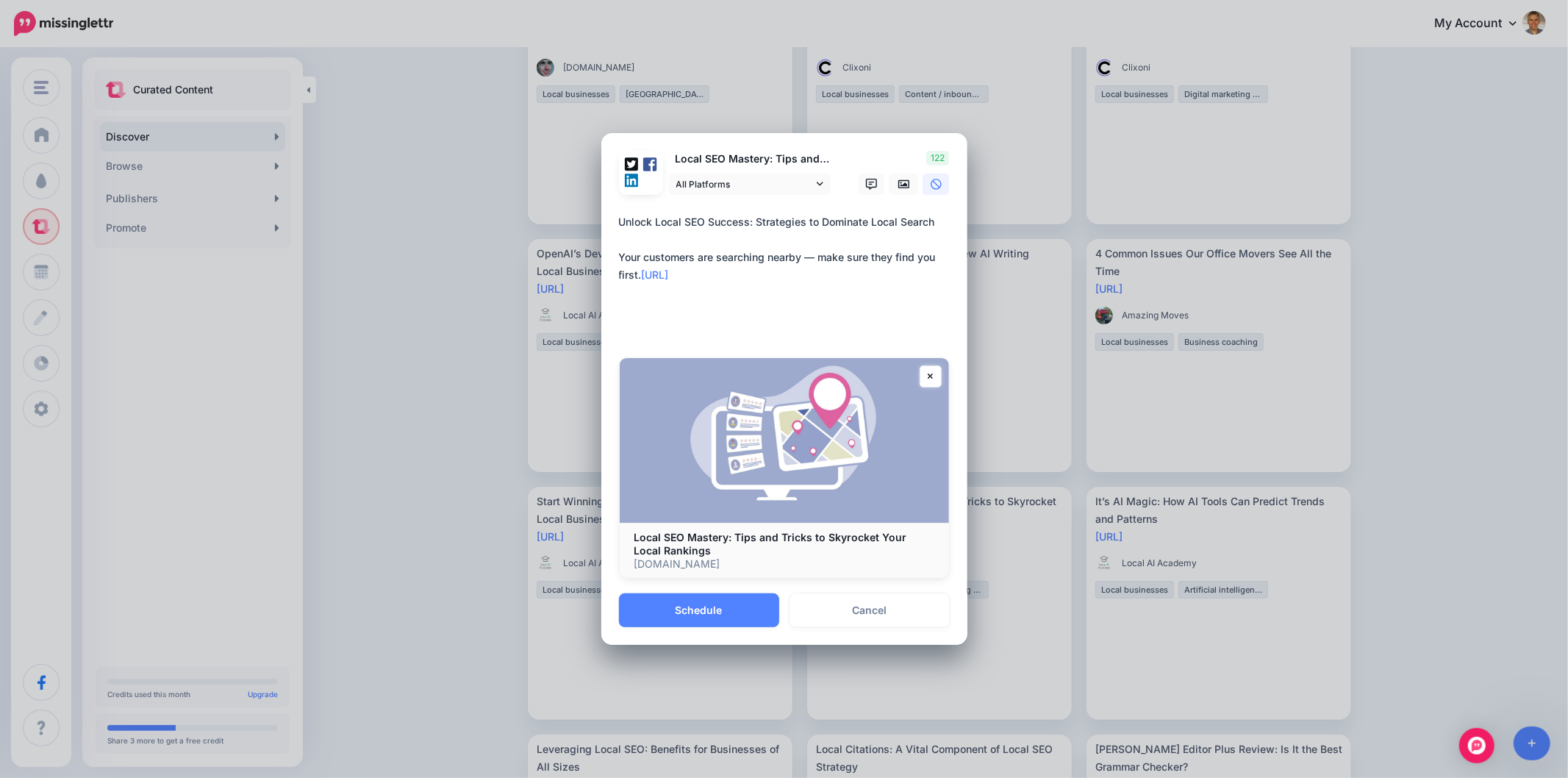
paste textarea "**********"
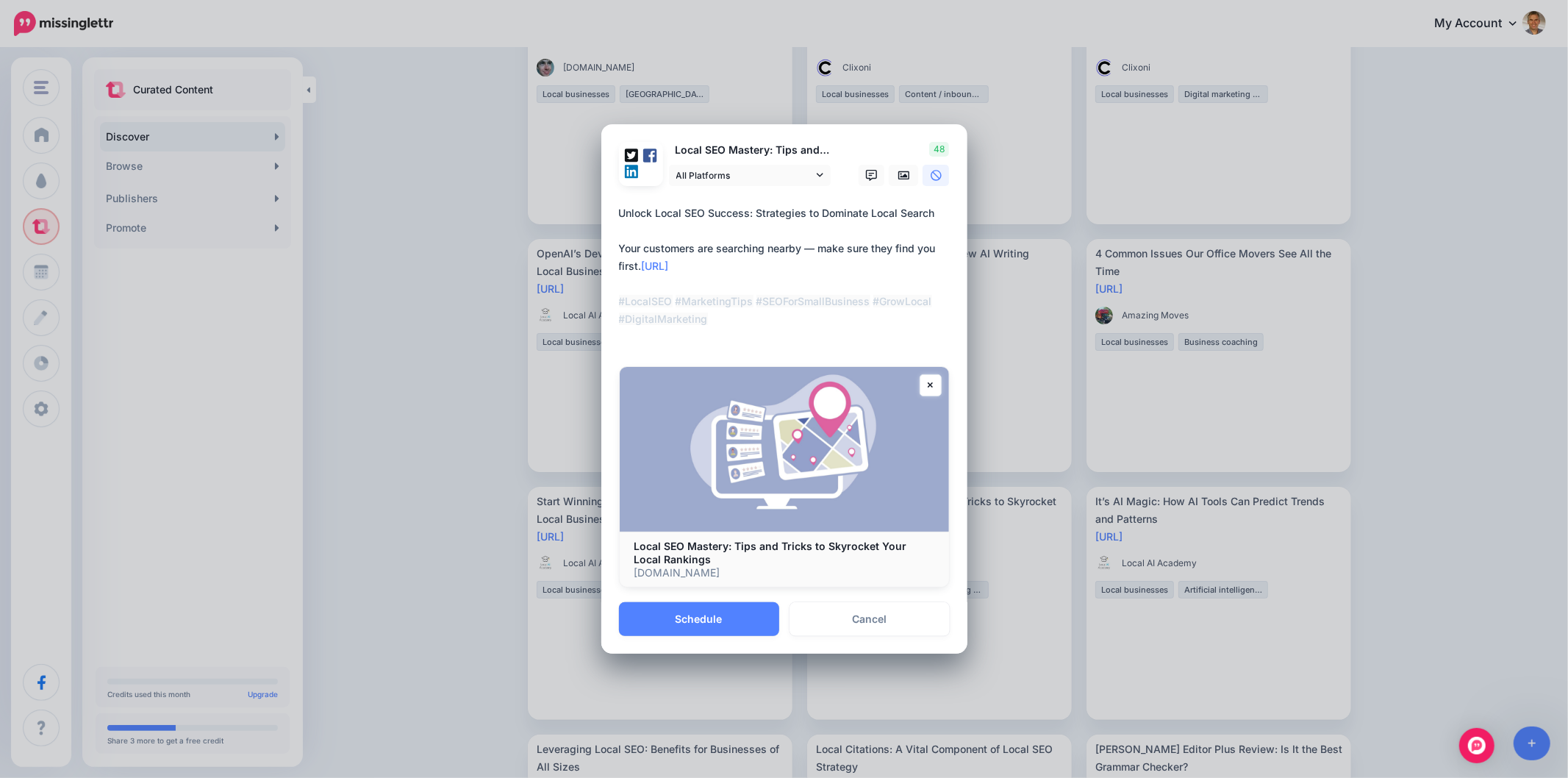
click at [665, 347] on div "**********" at bounding box center [784, 278] width 331 height 147
drag, startPoint x: 758, startPoint y: 299, endPoint x: 794, endPoint y: 335, distance: 50.9
click at [794, 335] on textarea "**********" at bounding box center [788, 274] width 338 height 141
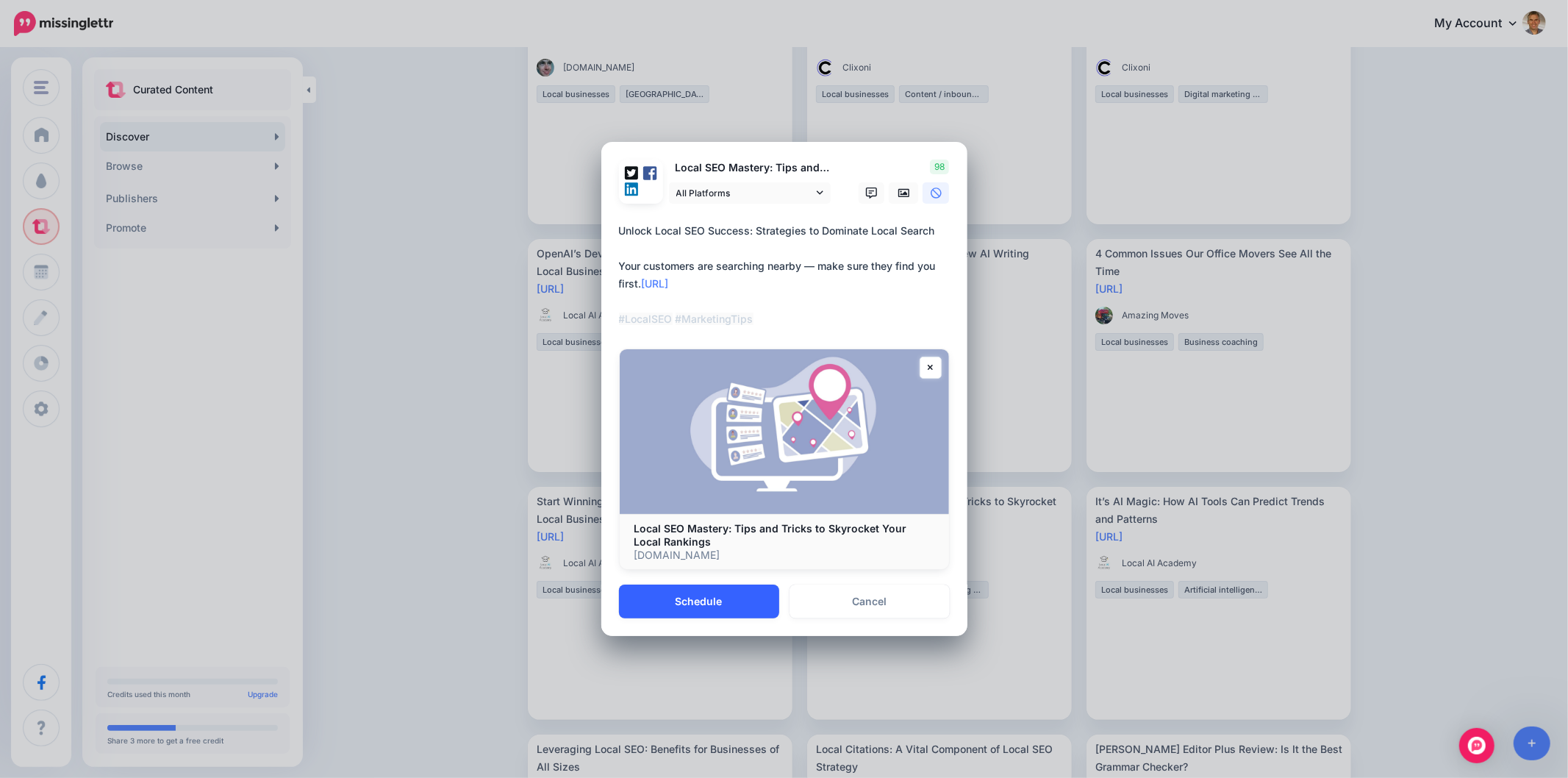
type textarea "**********"
click at [725, 608] on button "Schedule" at bounding box center [699, 601] width 160 height 34
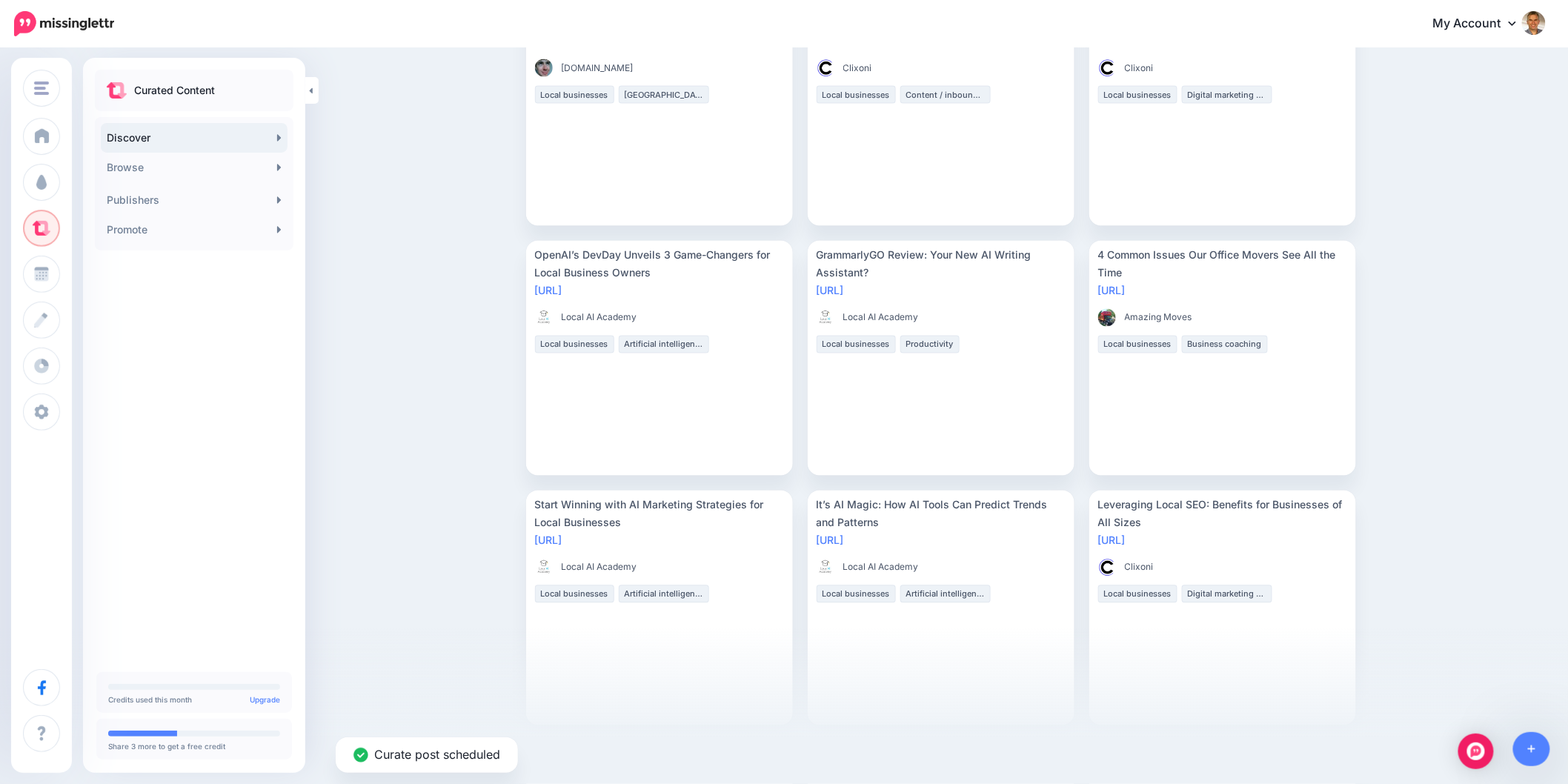
click at [419, 511] on div "Discover Find engaging content to share with your audience For You Trending New…" at bounding box center [784, 206] width 1568 height 2223
click at [413, 495] on div "Discover Find engaging content to share with your audience For You Trending New…" at bounding box center [784, 206] width 1568 height 2223
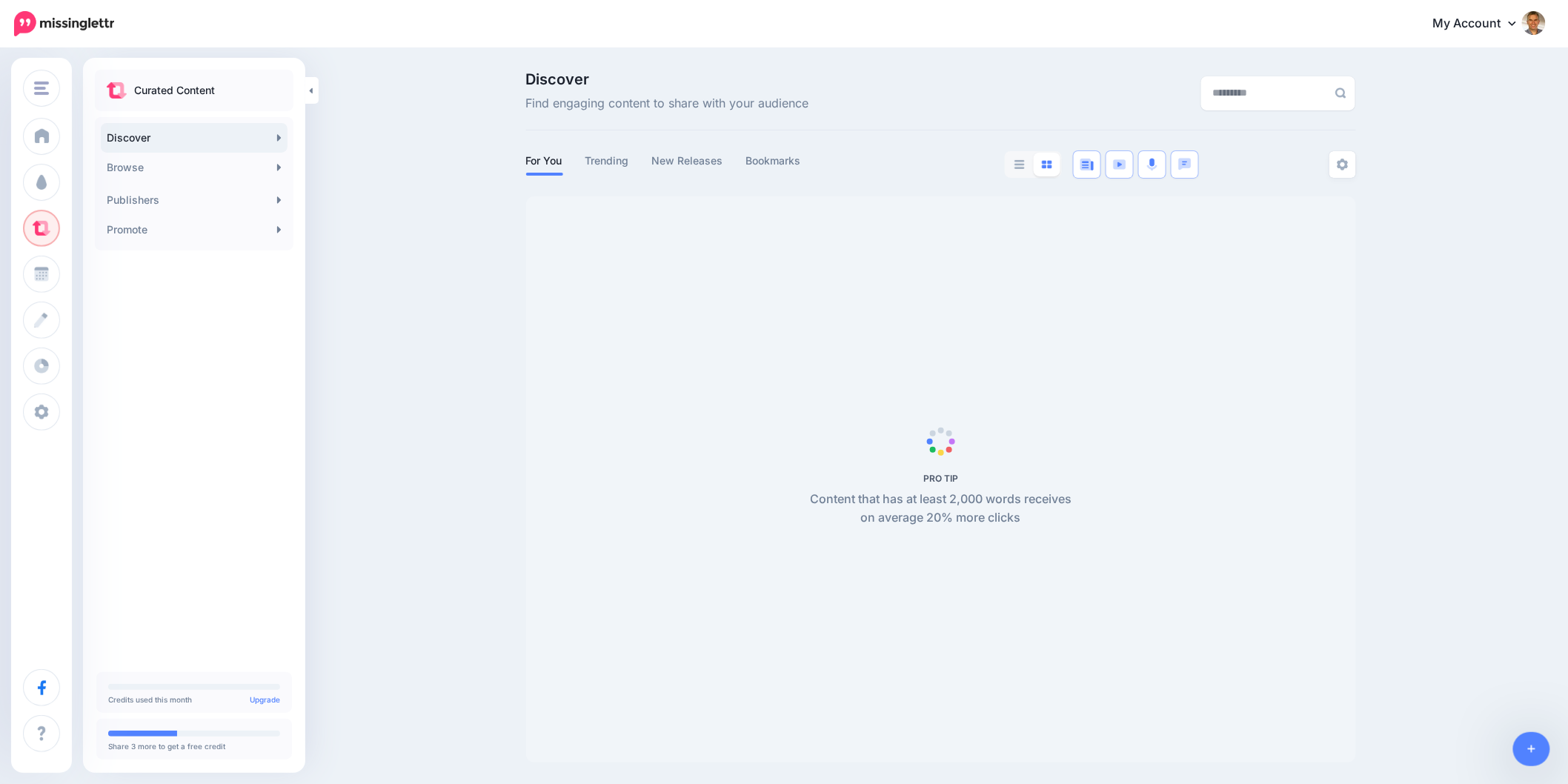
scroll to position [1, 0]
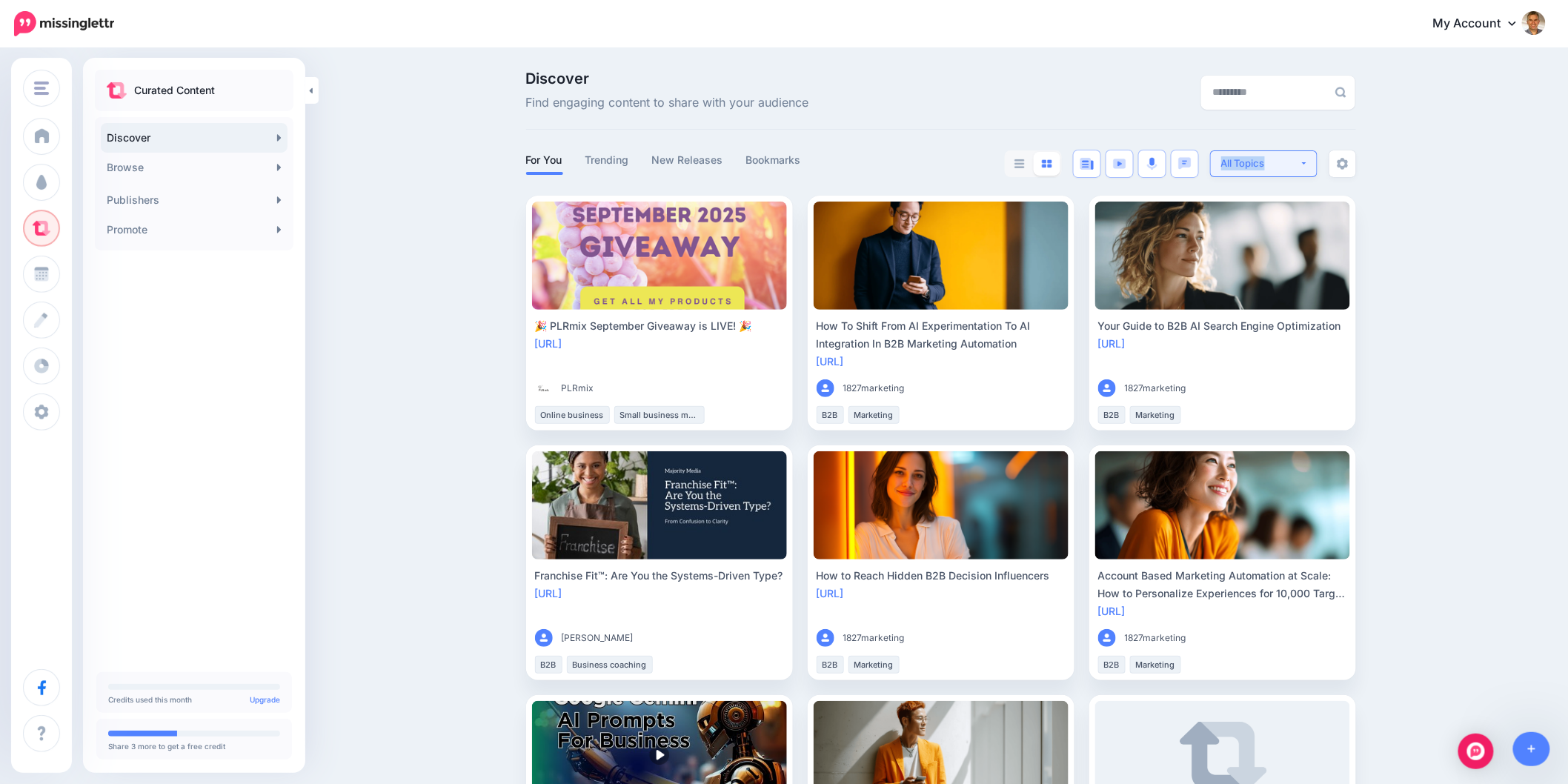
drag, startPoint x: 1323, startPoint y: 145, endPoint x: 1316, endPoint y: 156, distance: 13.0
click at [1316, 157] on button "All Topics" at bounding box center [1263, 163] width 107 height 27
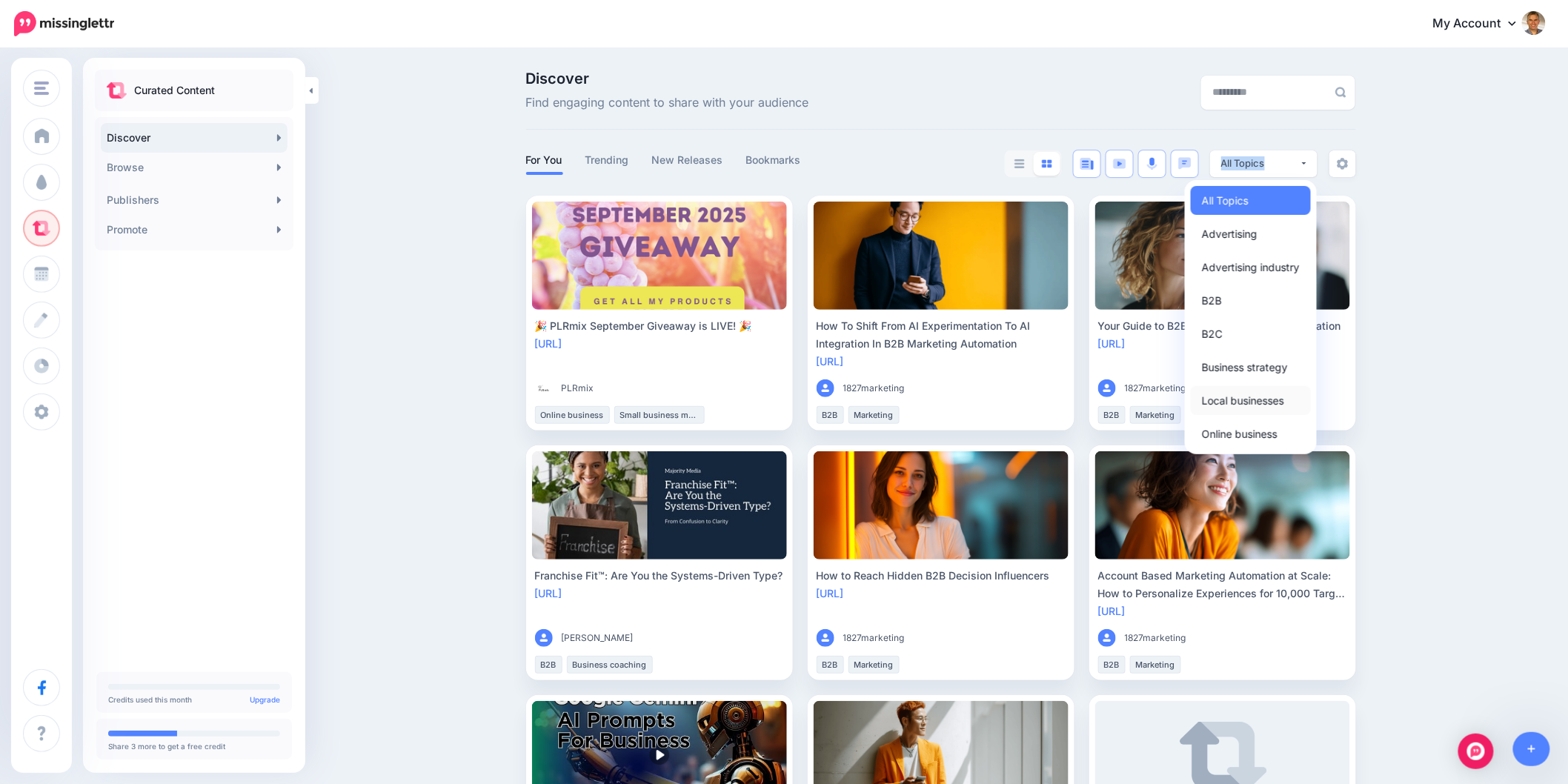
click at [1236, 404] on span "Local businesses" at bounding box center [1243, 399] width 82 height 17
select select "**********"
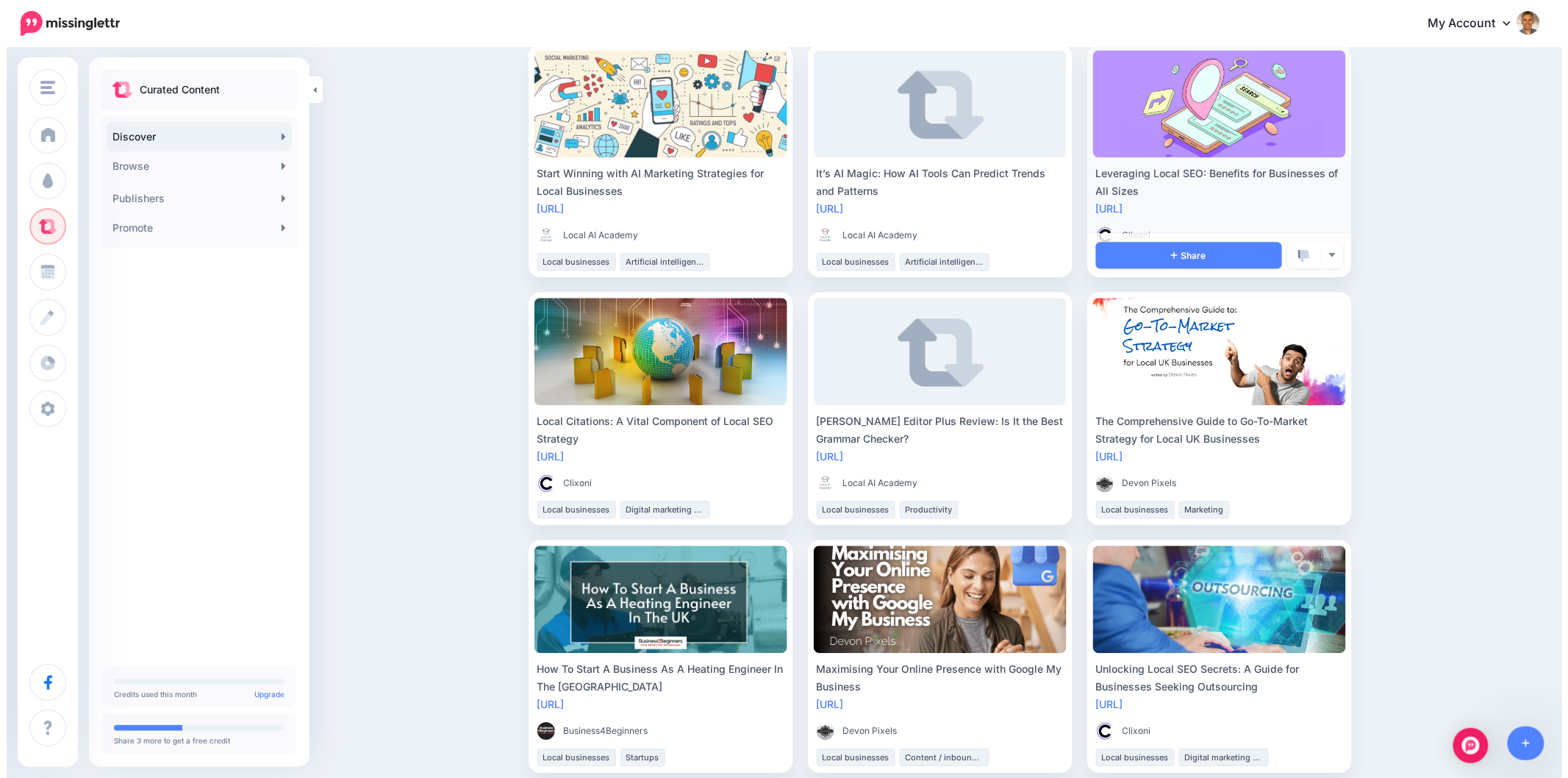
scroll to position [1471, 0]
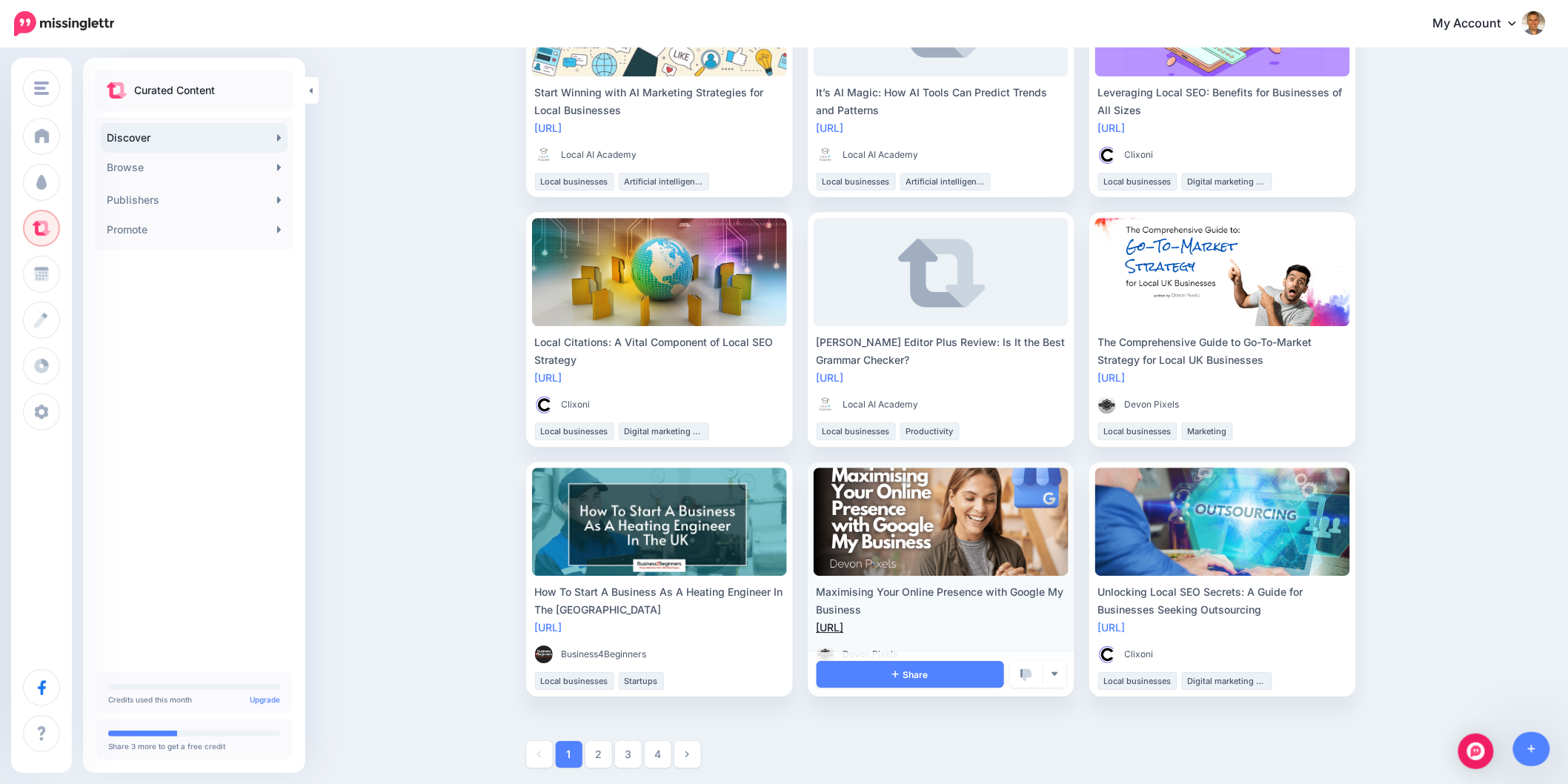
click at [844, 621] on link "[URL]" at bounding box center [830, 627] width 27 height 13
drag, startPoint x: 875, startPoint y: 604, endPoint x: 815, endPoint y: 591, distance: 61.4
click at [815, 591] on li "Maximising Your Online Presence with Google My Business [URL] Devon Pixels" at bounding box center [941, 579] width 267 height 234
copy div "Maximising Your Online Presence with Google My Business"
click at [877, 670] on link "Share" at bounding box center [909, 674] width 188 height 27
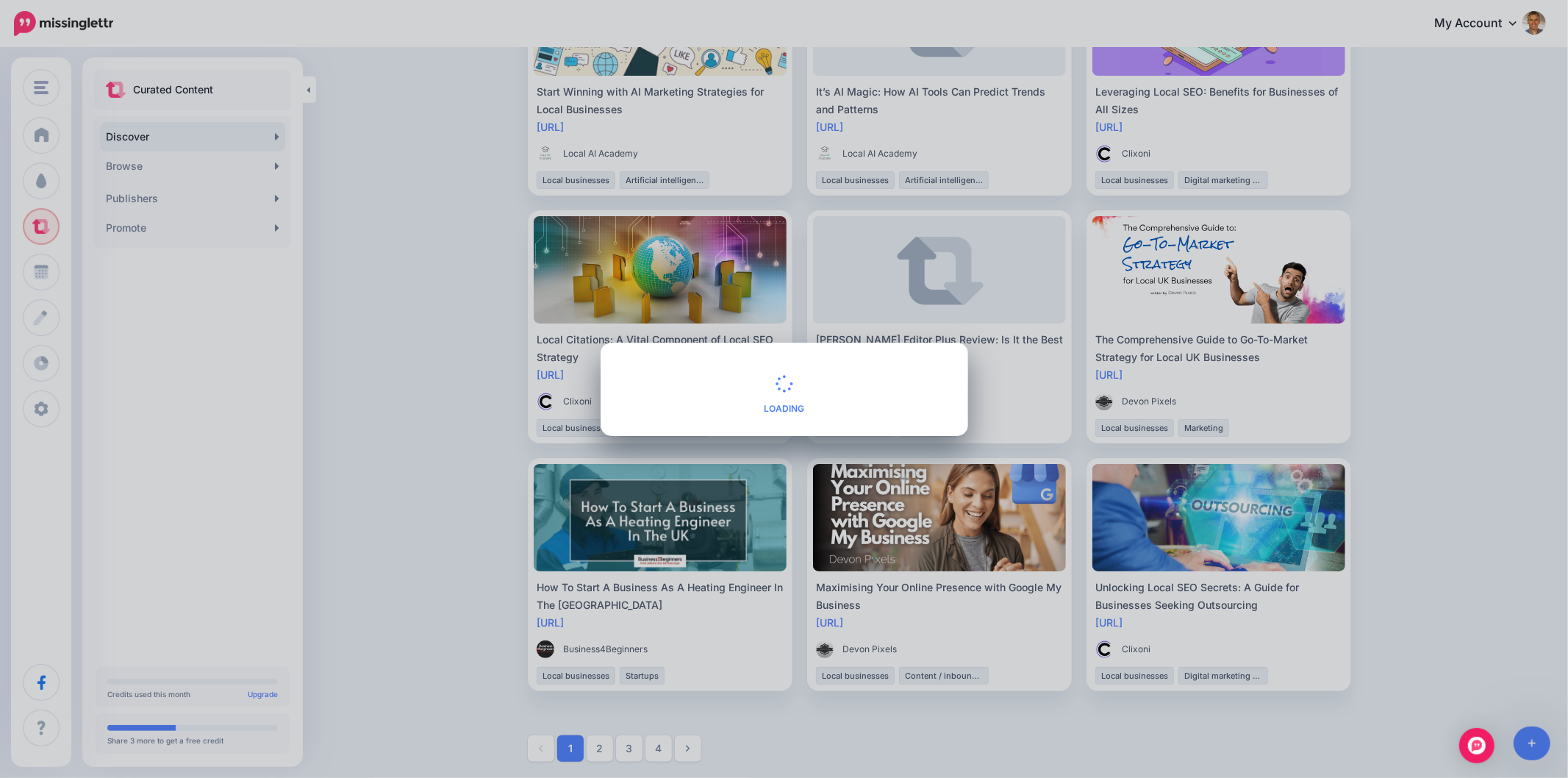
click at [1409, 314] on div "Share Post Loading Choose where you would you like to share this post to. Eithe…" at bounding box center [784, 389] width 1568 height 778
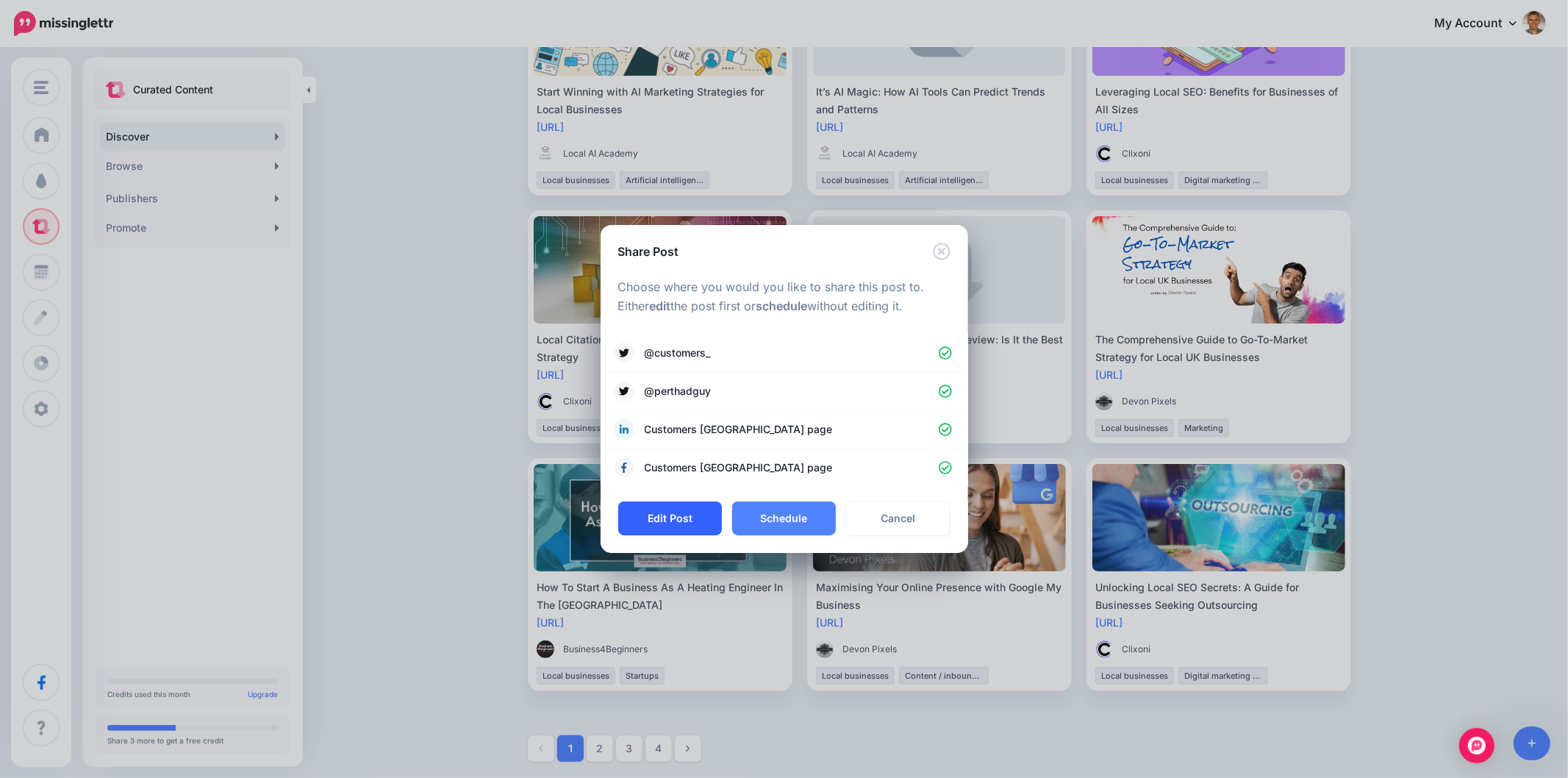
click at [696, 518] on button "Edit Post" at bounding box center [670, 518] width 104 height 34
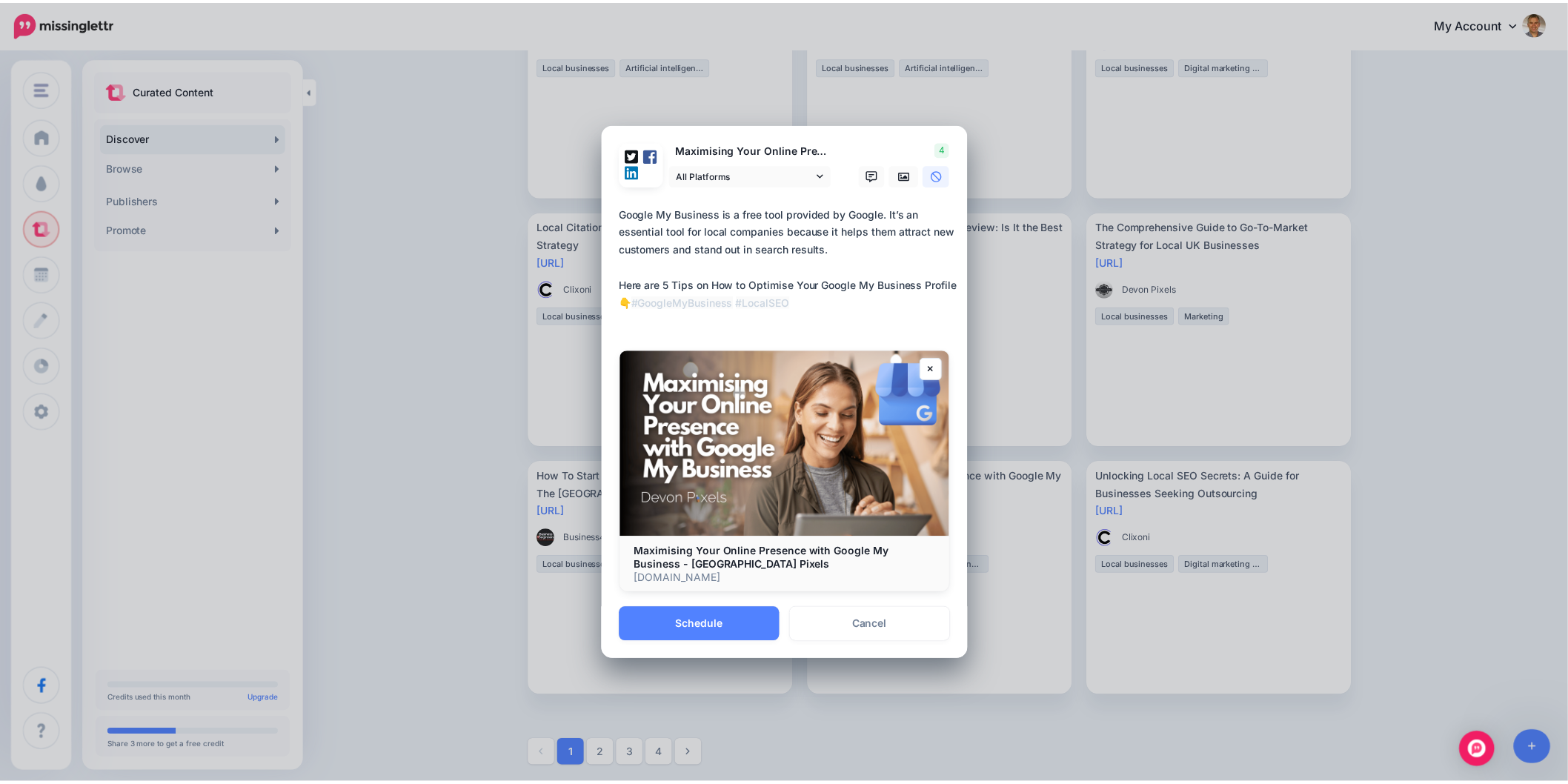
scroll to position [1367, 0]
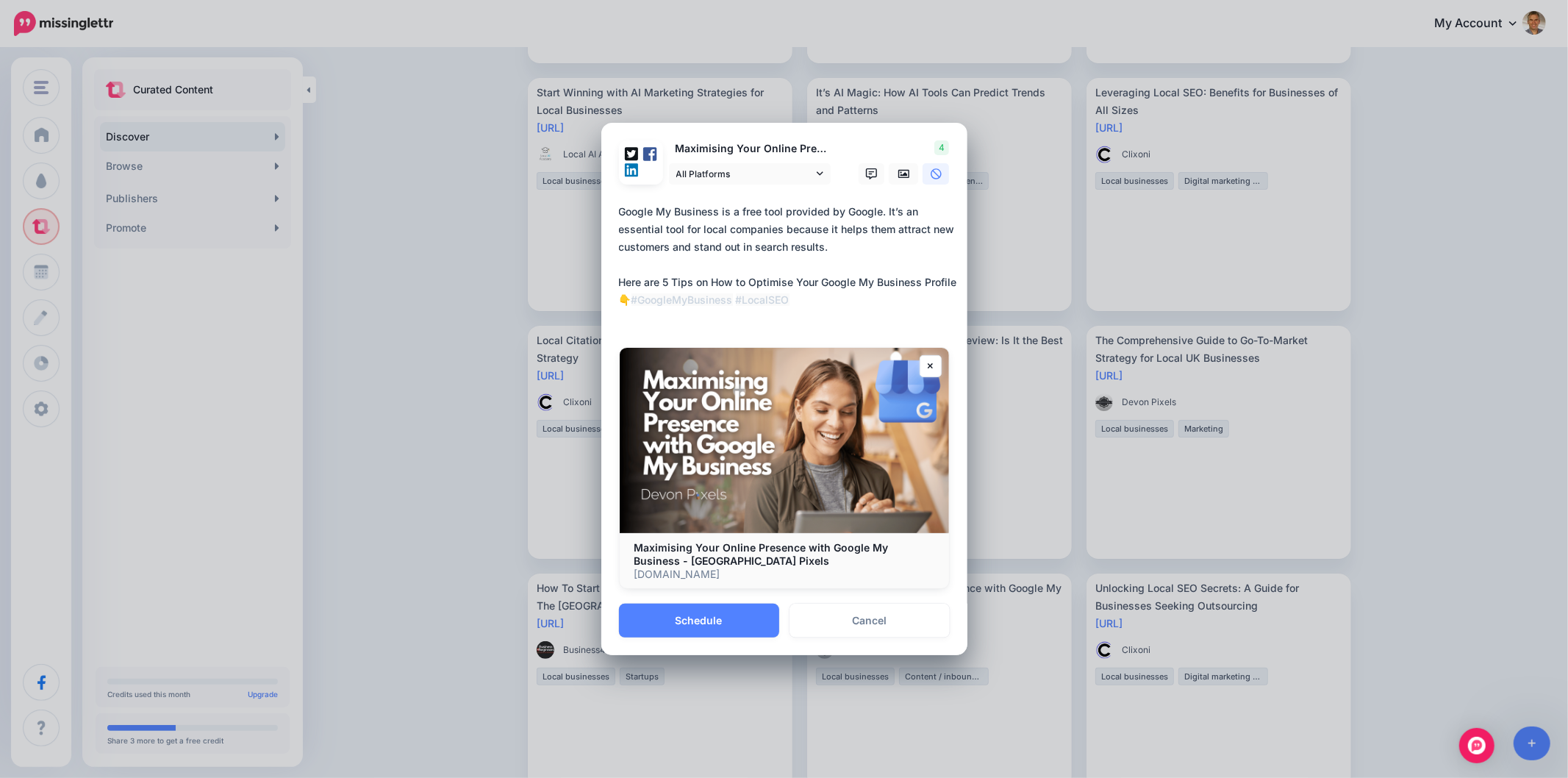
drag, startPoint x: 869, startPoint y: 244, endPoint x: 526, endPoint y: 198, distance: 346.1
click at [526, 198] on div "Share Post Loading Maximising Your Online Presence with Google My Business 4" at bounding box center [784, 389] width 1568 height 778
paste textarea
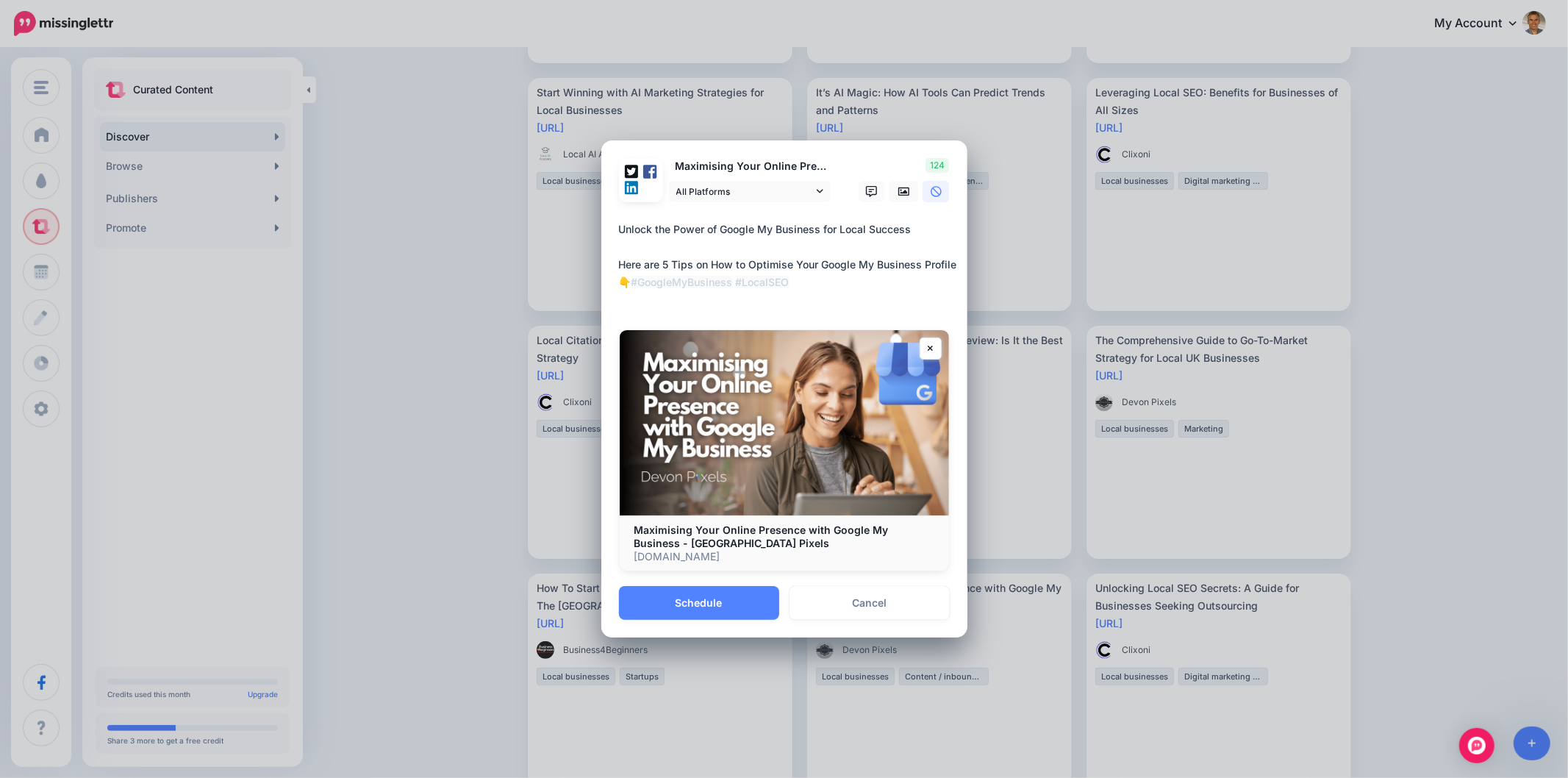
type textarea "**********"
click at [806, 304] on textarea "**********" at bounding box center [788, 264] width 338 height 88
click at [743, 612] on button "Schedule" at bounding box center [699, 603] width 160 height 34
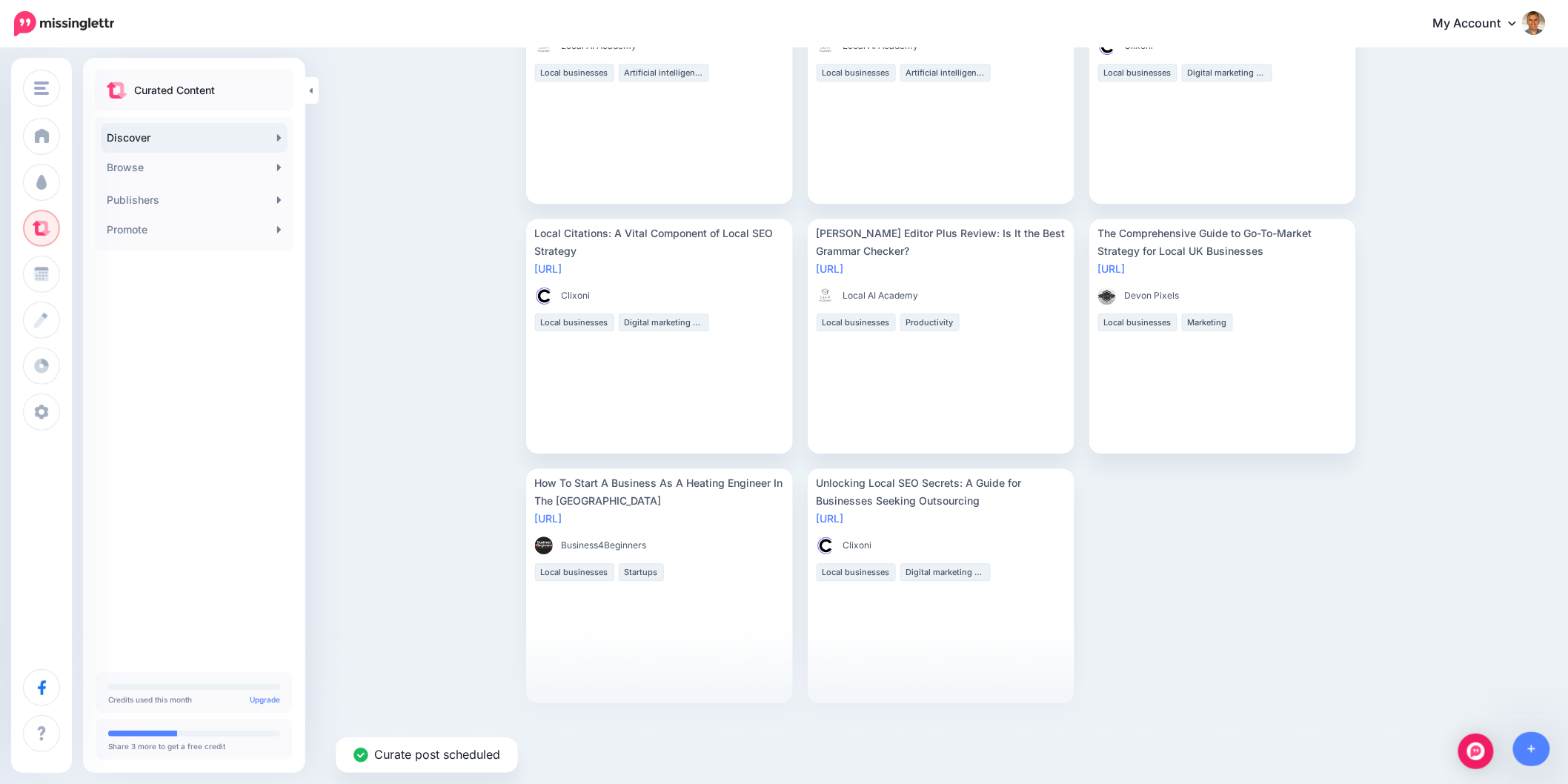
scroll to position [1486, 0]
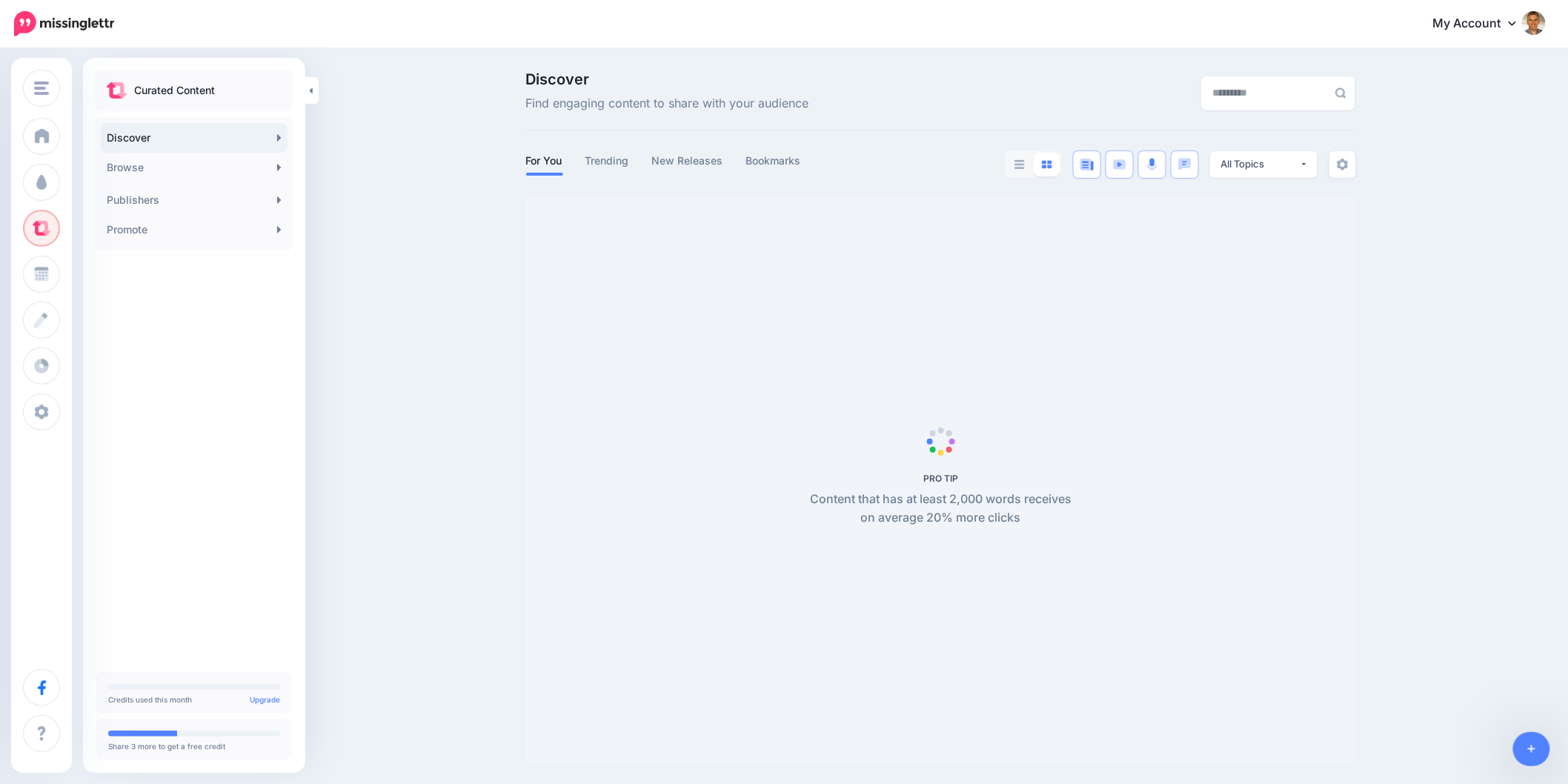
scroll to position [1, 0]
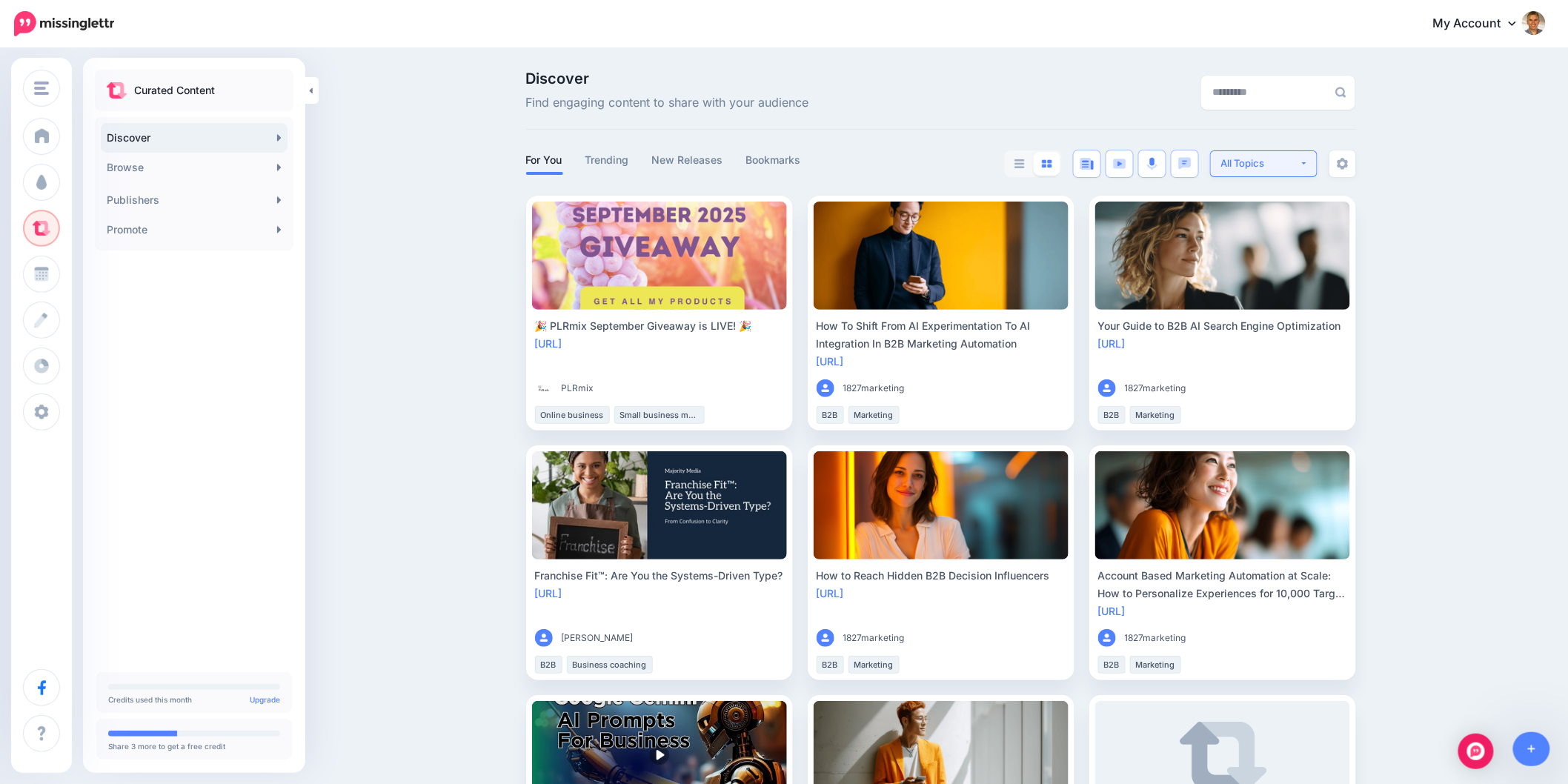
click at [1314, 161] on button "All Topics" at bounding box center [1263, 163] width 107 height 27
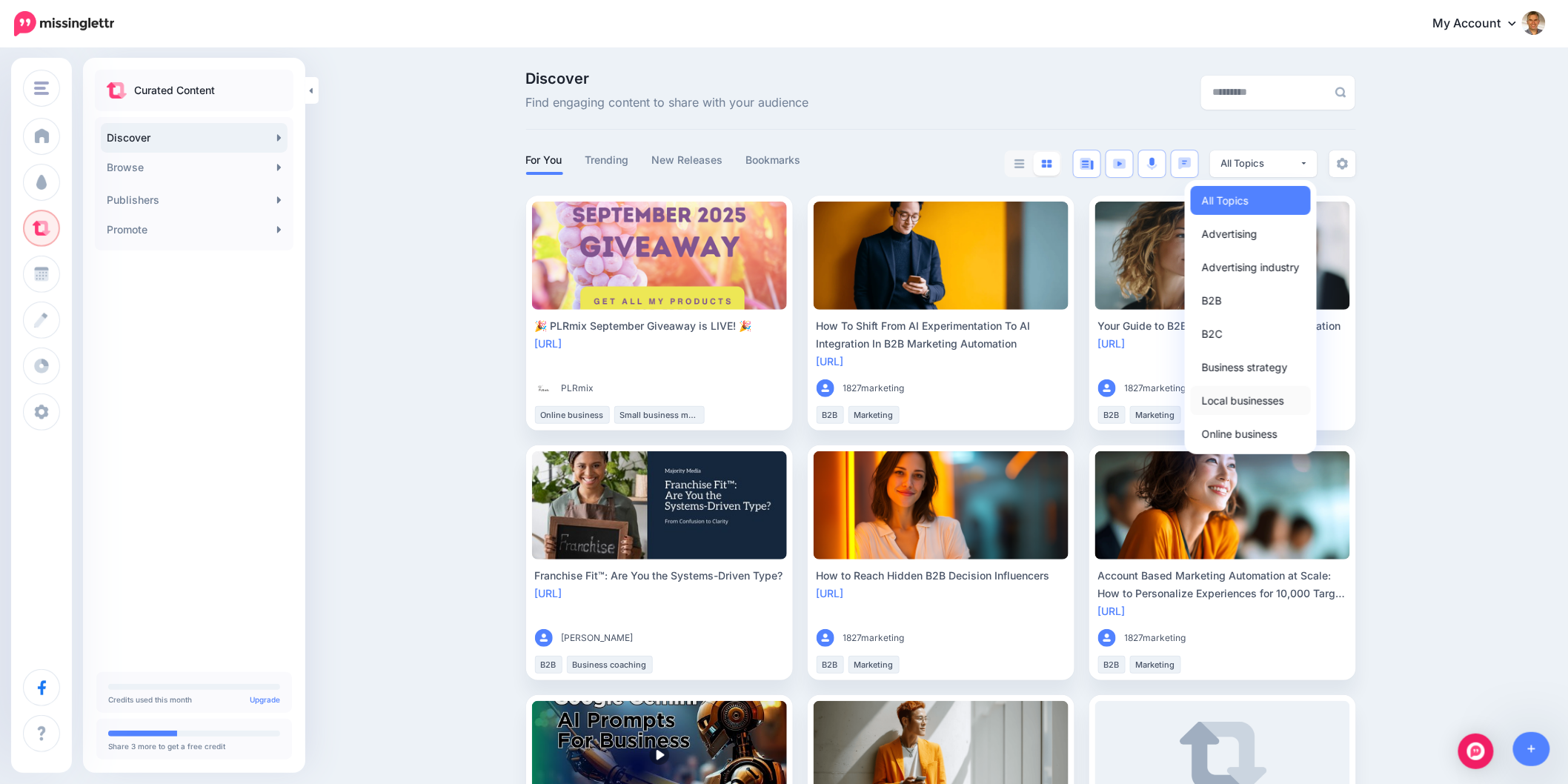
click at [1256, 401] on span "Local businesses" at bounding box center [1243, 399] width 82 height 17
select select "**********"
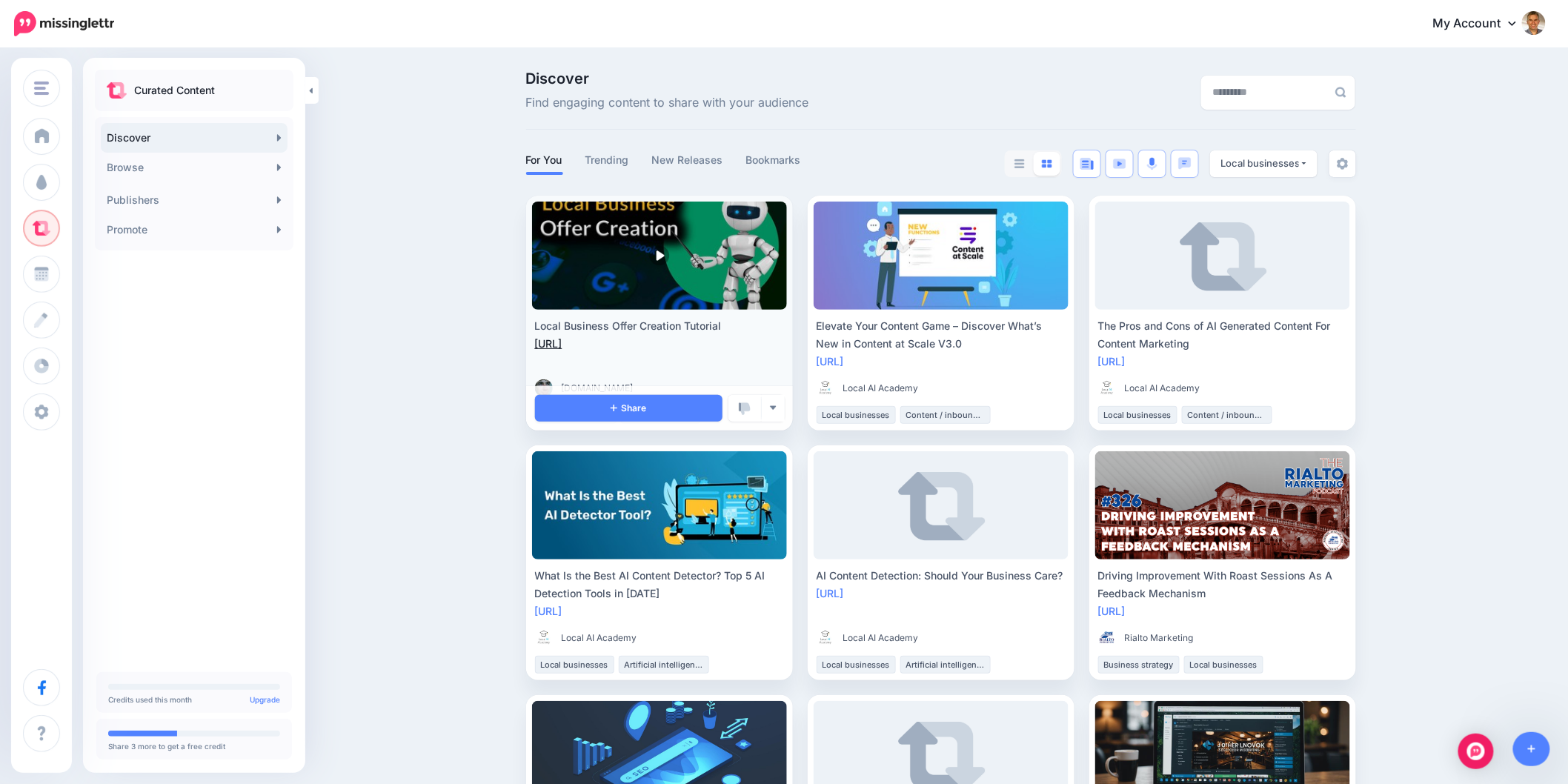
click at [562, 347] on link "[URL]" at bounding box center [549, 343] width 27 height 13
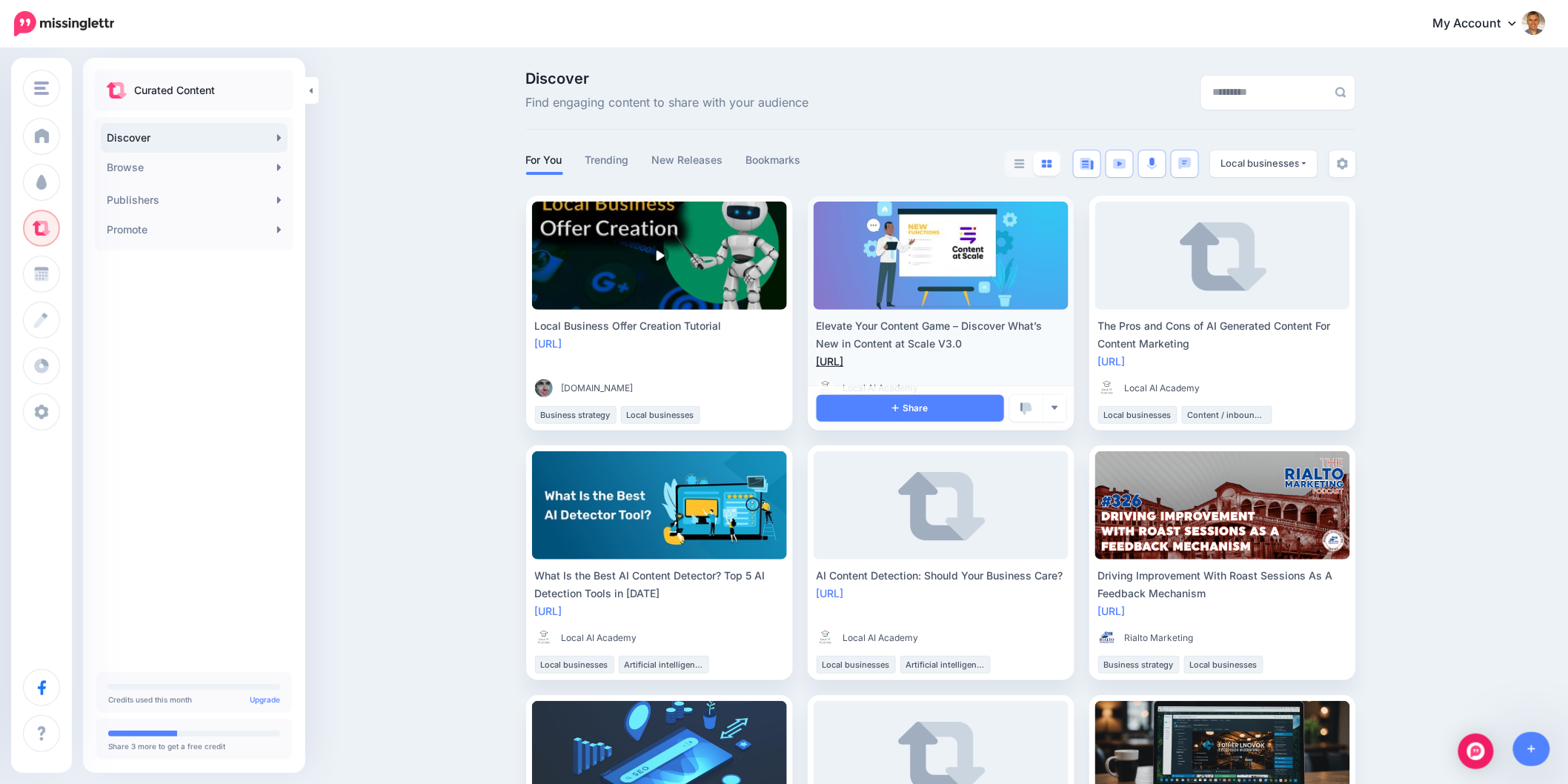
click at [844, 366] on link "[URL]" at bounding box center [830, 361] width 27 height 13
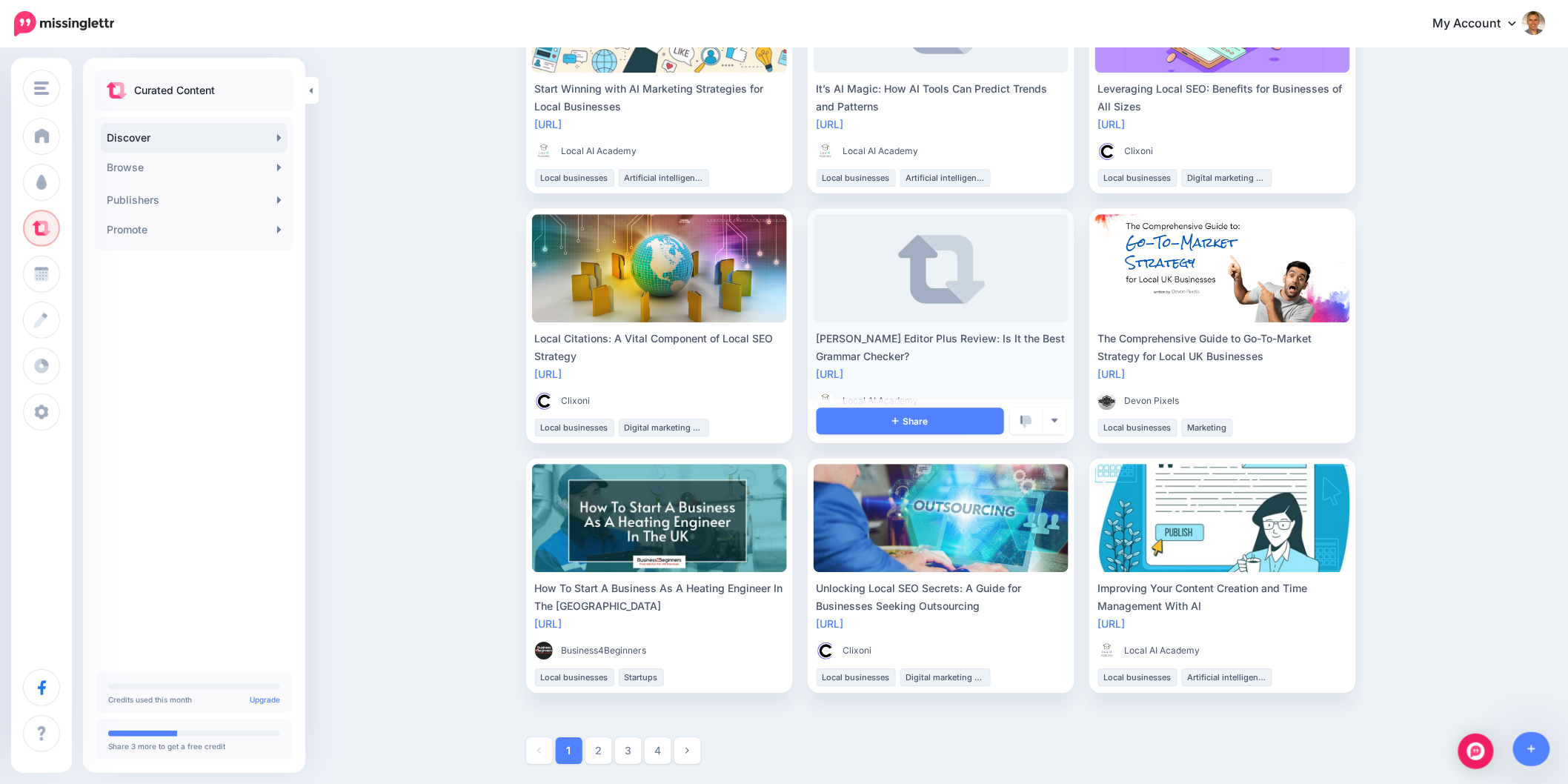
scroll to position [1486, 0]
click at [611, 746] on link "2" at bounding box center [598, 749] width 27 height 27
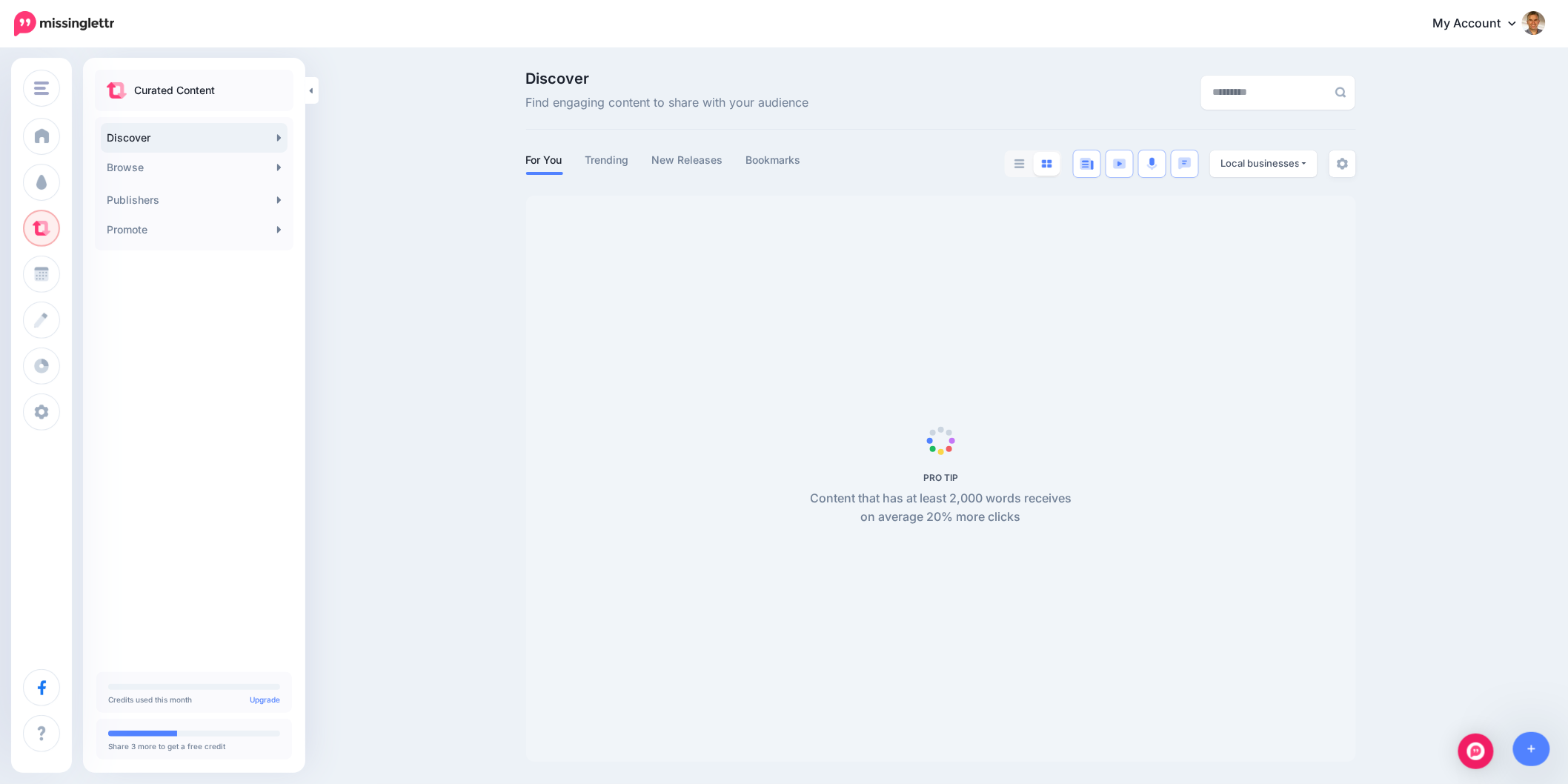
click at [1386, 483] on div "Discover Find engaging content to share with your audience For You Trending New…" at bounding box center [784, 416] width 1568 height 735
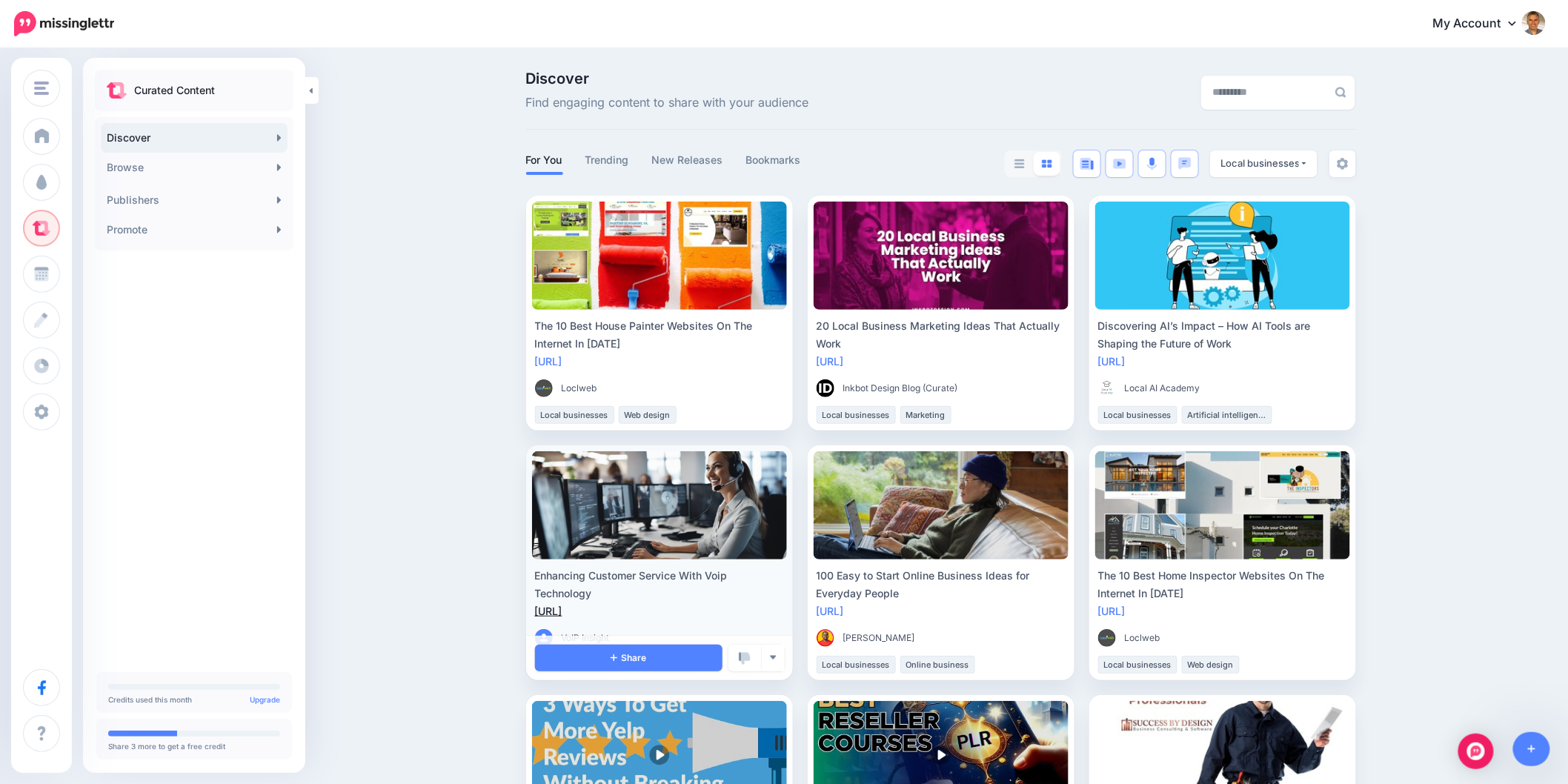
click at [562, 612] on link "https://lttr.ai/AiqPv" at bounding box center [549, 611] width 27 height 13
click at [646, 657] on span "Share" at bounding box center [628, 658] width 36 height 10
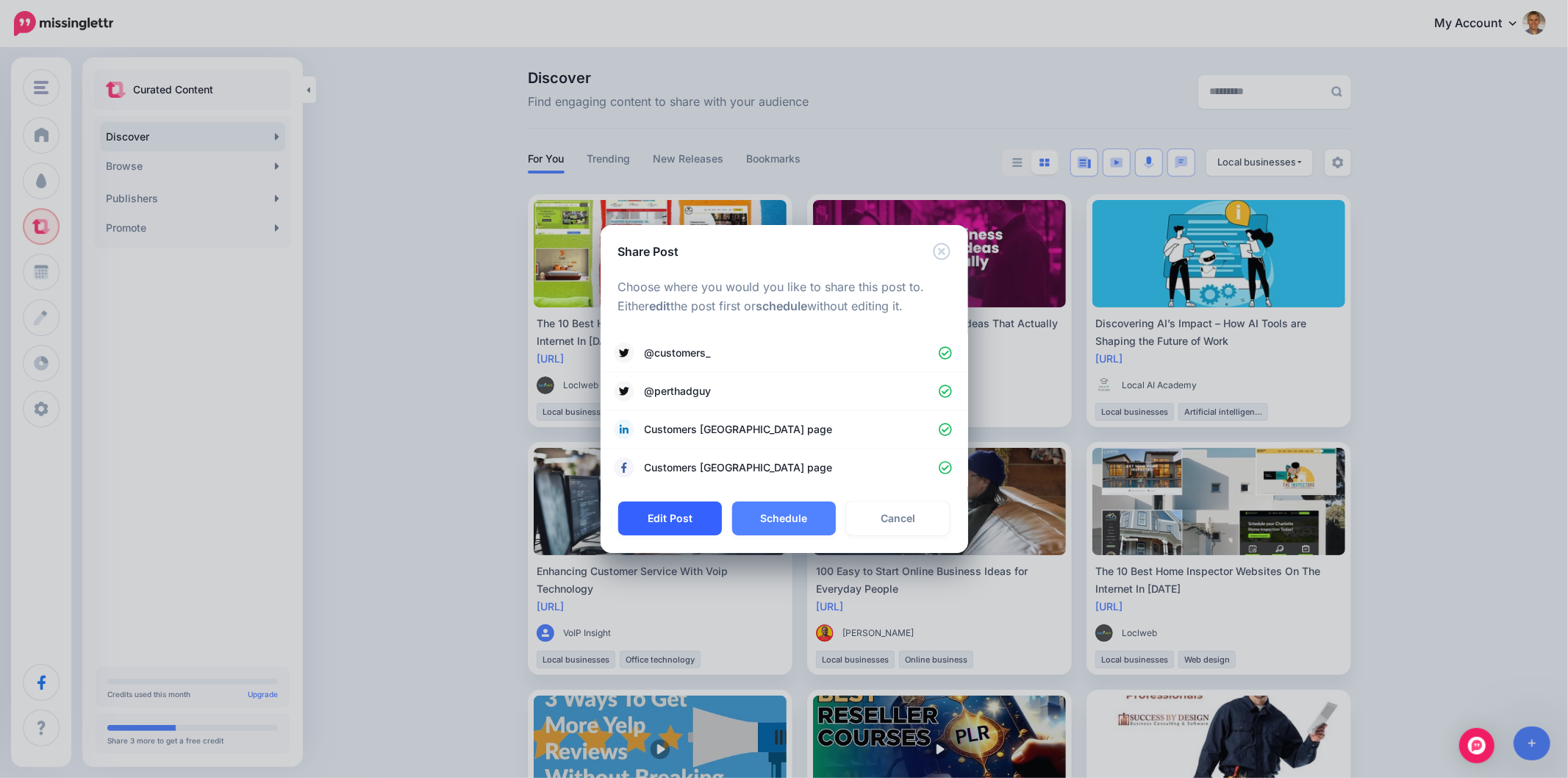
click at [666, 523] on button "Edit Post" at bounding box center [670, 518] width 104 height 34
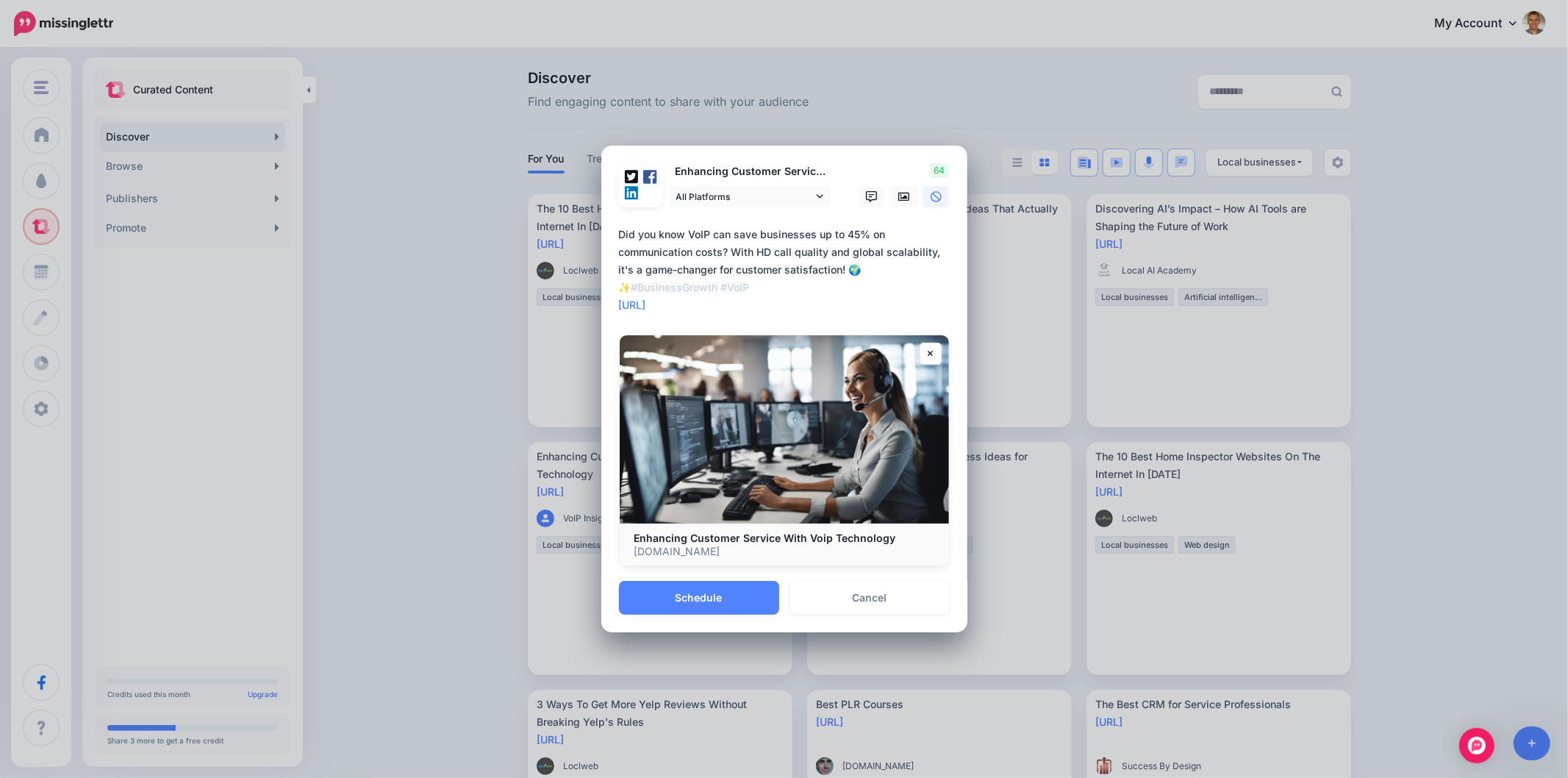
drag, startPoint x: 827, startPoint y: 271, endPoint x: 552, endPoint y: 209, distance: 281.9
click at [549, 215] on div "Share Post Loading Enhancing Customer Service With Voip Technology All Platforms" at bounding box center [784, 389] width 1568 height 778
paste textarea
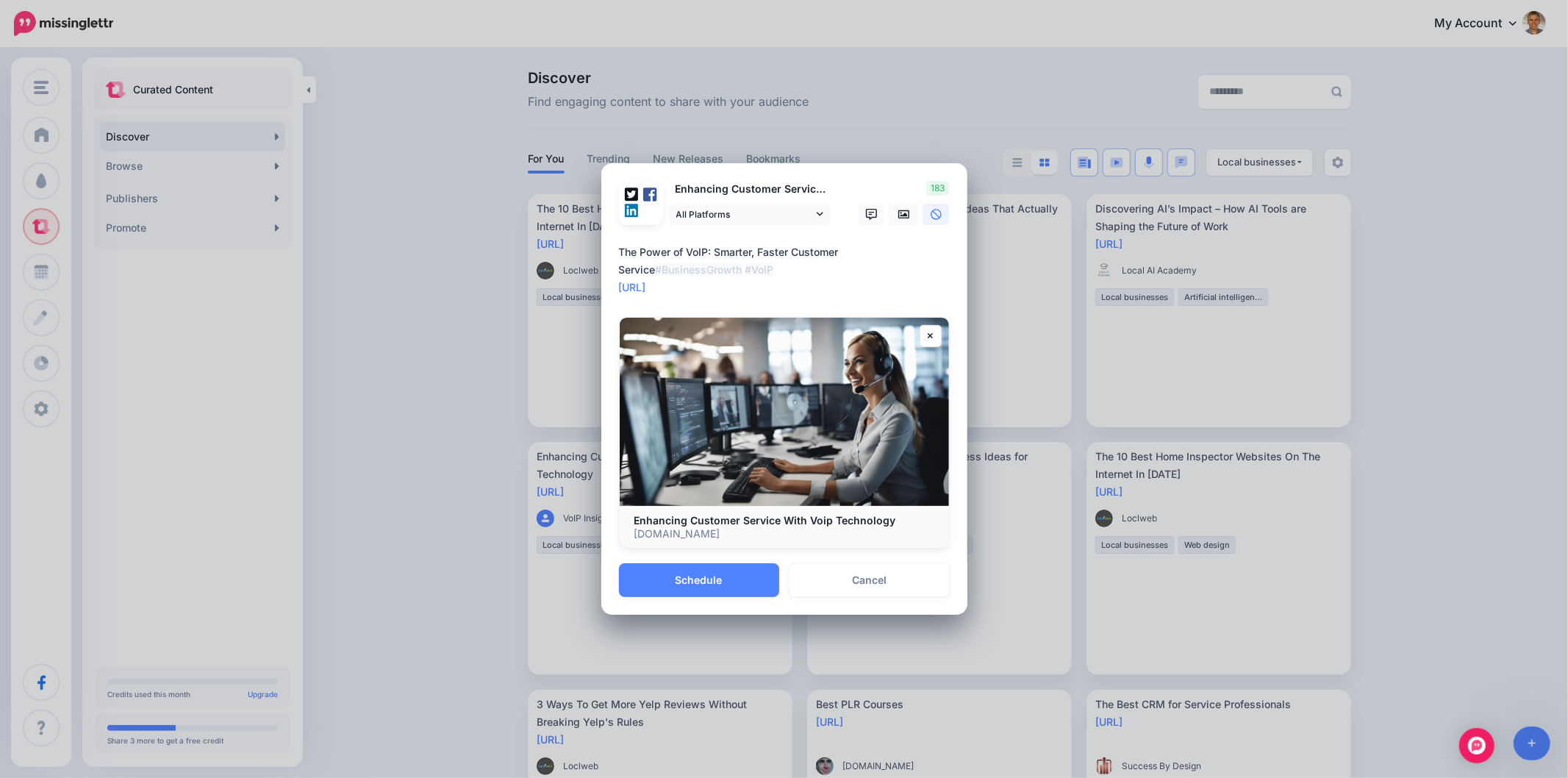
drag, startPoint x: 755, startPoint y: 268, endPoint x: 599, endPoint y: 275, distance: 156.2
click at [602, 275] on div "Loading Enhancing Customer Service With Voip Technology All Platforms" at bounding box center [784, 364] width 366 height 401
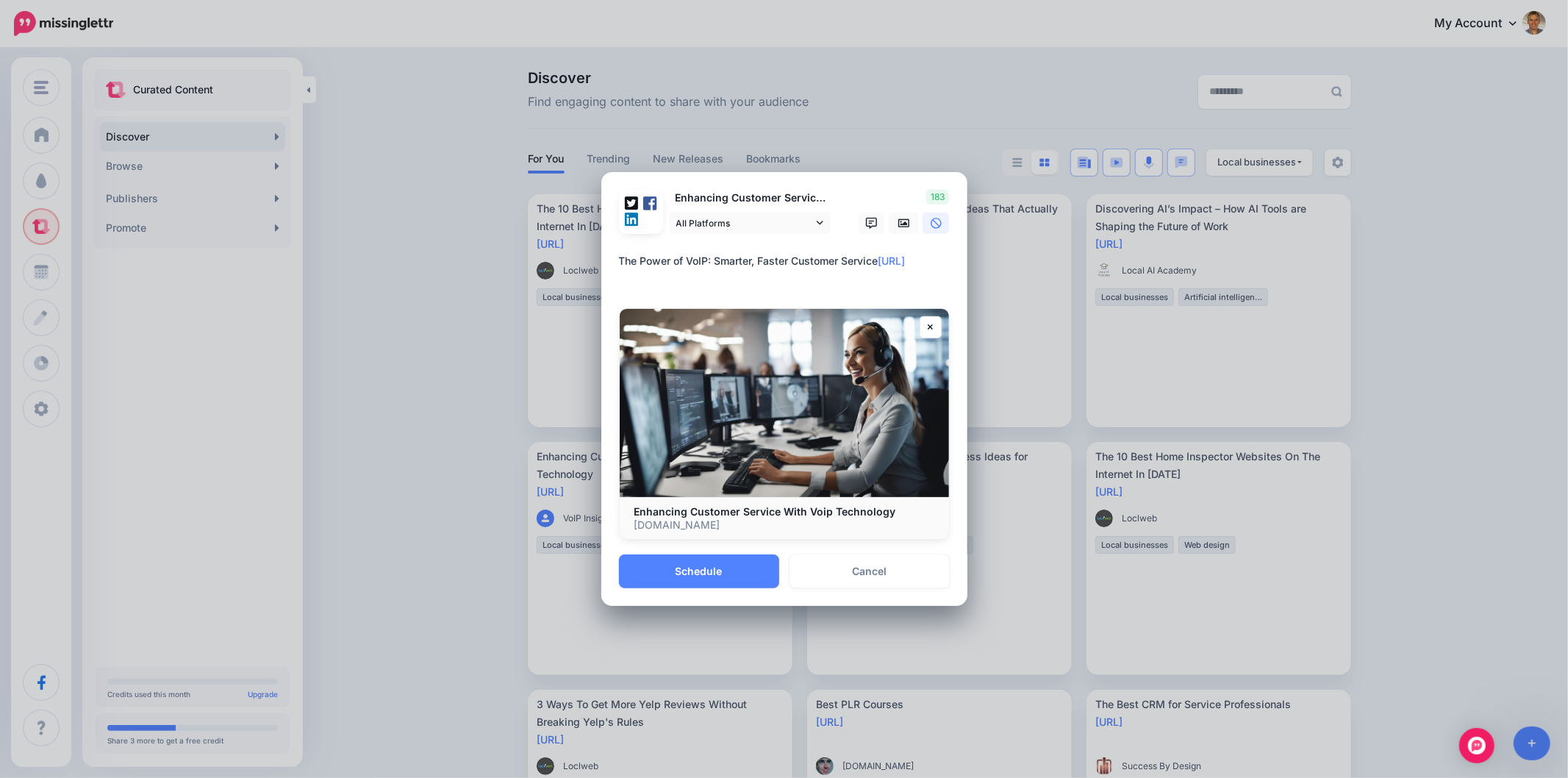
click at [747, 282] on textarea "**********" at bounding box center [788, 269] width 338 height 35
click at [898, 263] on textarea "**********" at bounding box center [788, 269] width 338 height 35
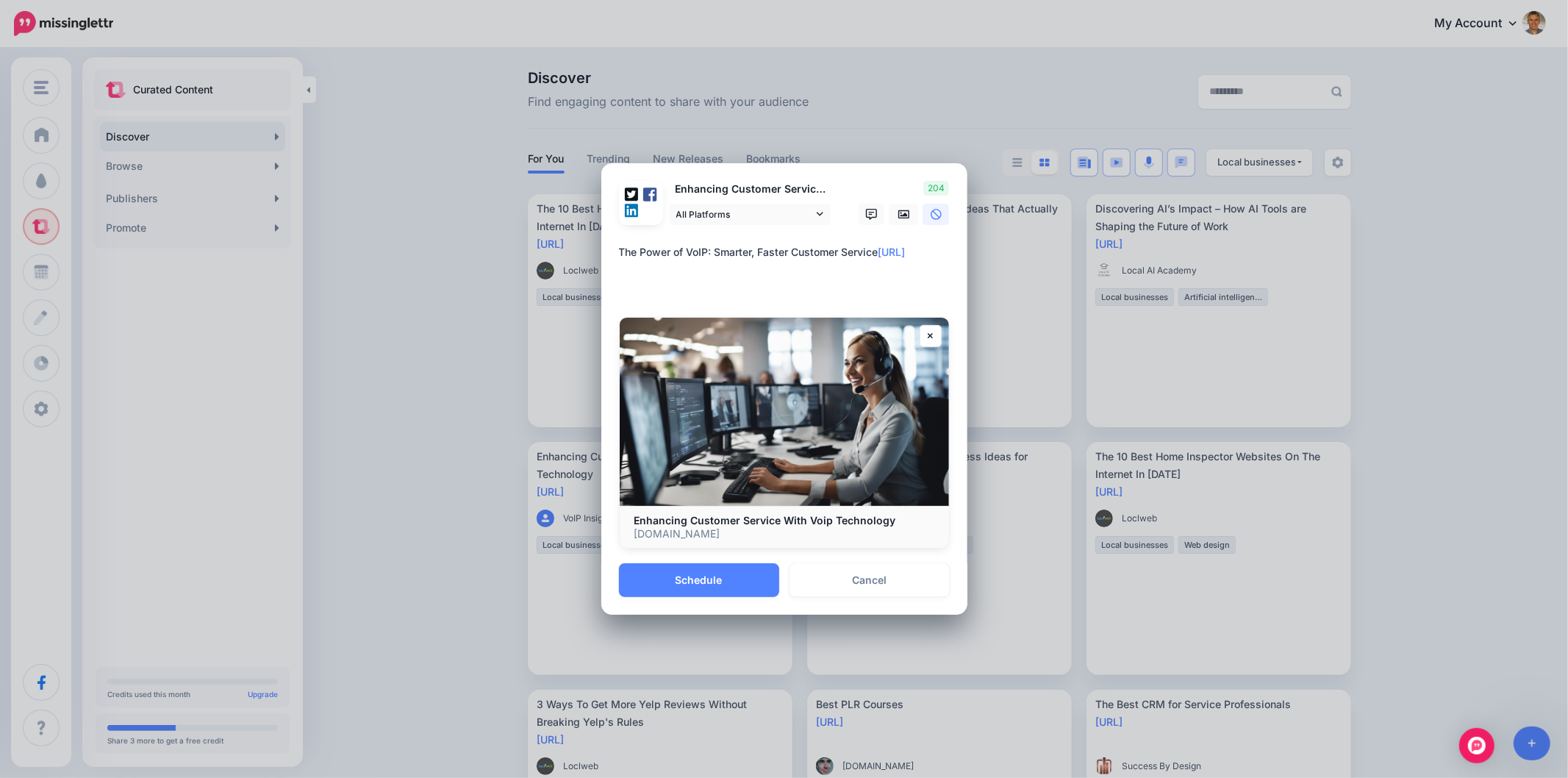
click at [741, 290] on textarea "**********" at bounding box center [788, 270] width 338 height 53
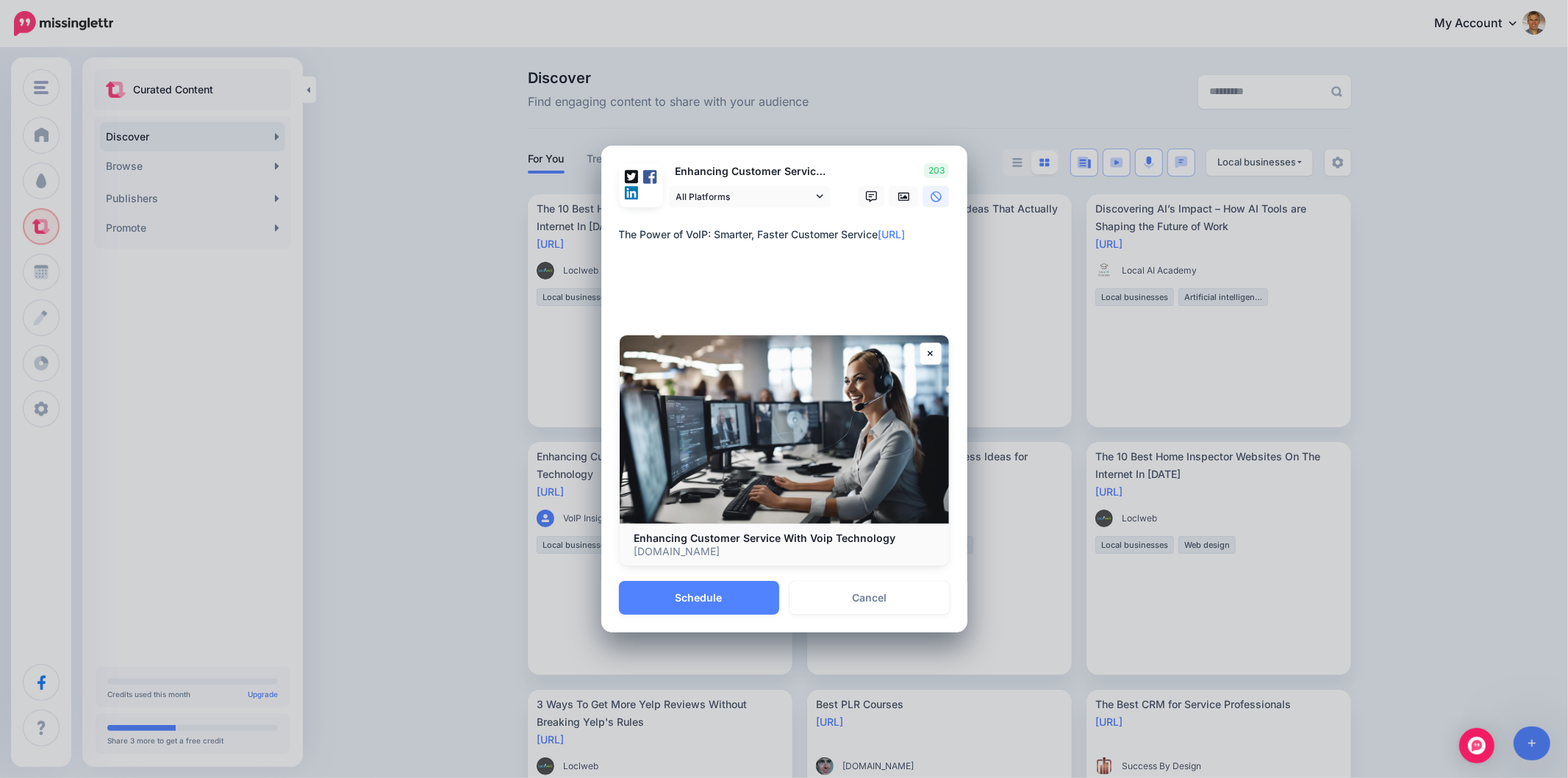
paste textarea "**********"
type textarea "**********"
click at [717, 607] on button "Schedule" at bounding box center [699, 597] width 160 height 34
click at [717, 607] on button "Saving..." at bounding box center [699, 597] width 160 height 34
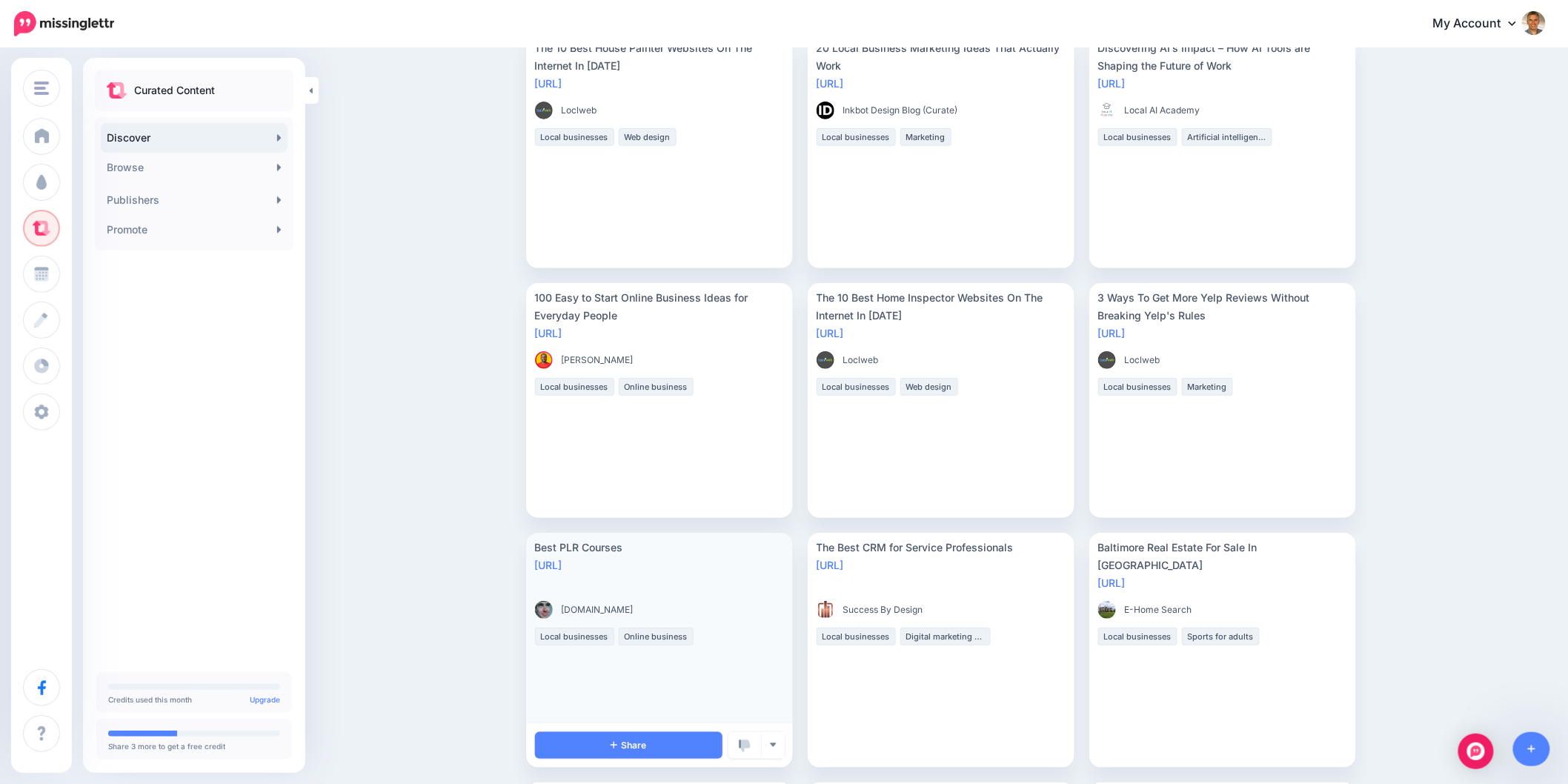
scroll to position [247, 0]
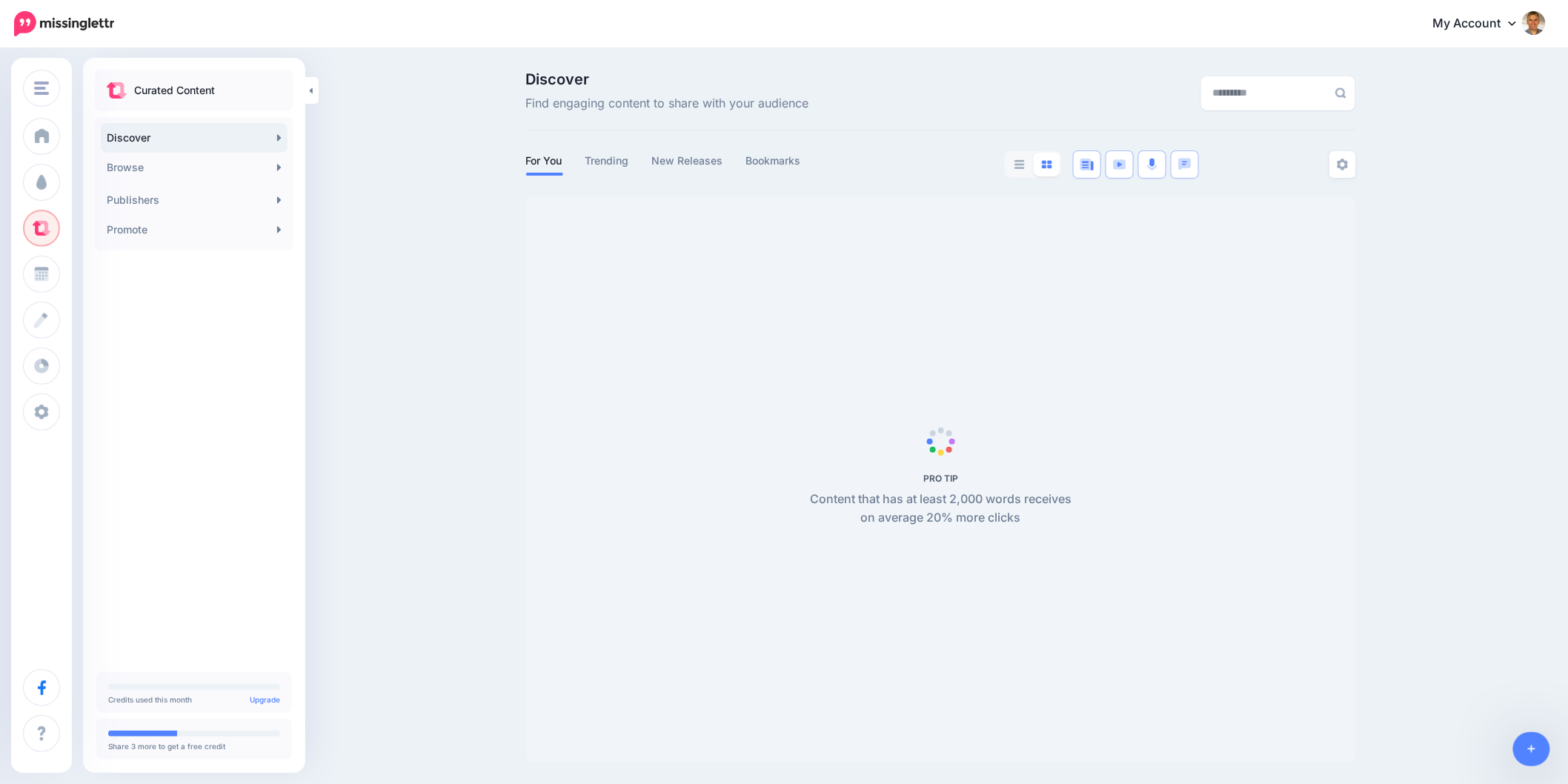
scroll to position [1, 0]
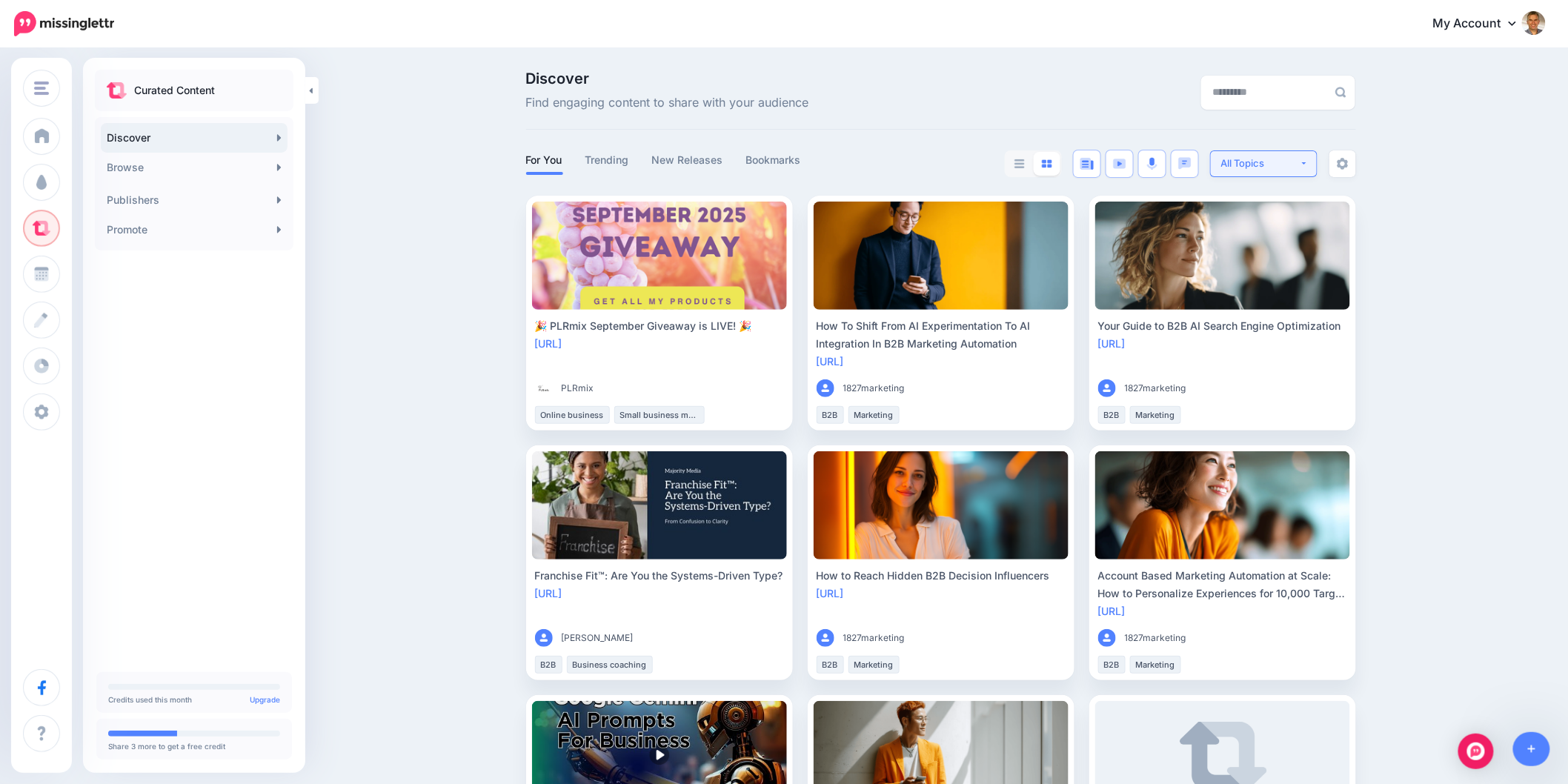
drag, startPoint x: 1324, startPoint y: 174, endPoint x: 1317, endPoint y: 171, distance: 7.6
click at [1323, 174] on div "**********" at bounding box center [1180, 163] width 351 height 27
click at [1316, 169] on button "All Topics" at bounding box center [1263, 163] width 107 height 27
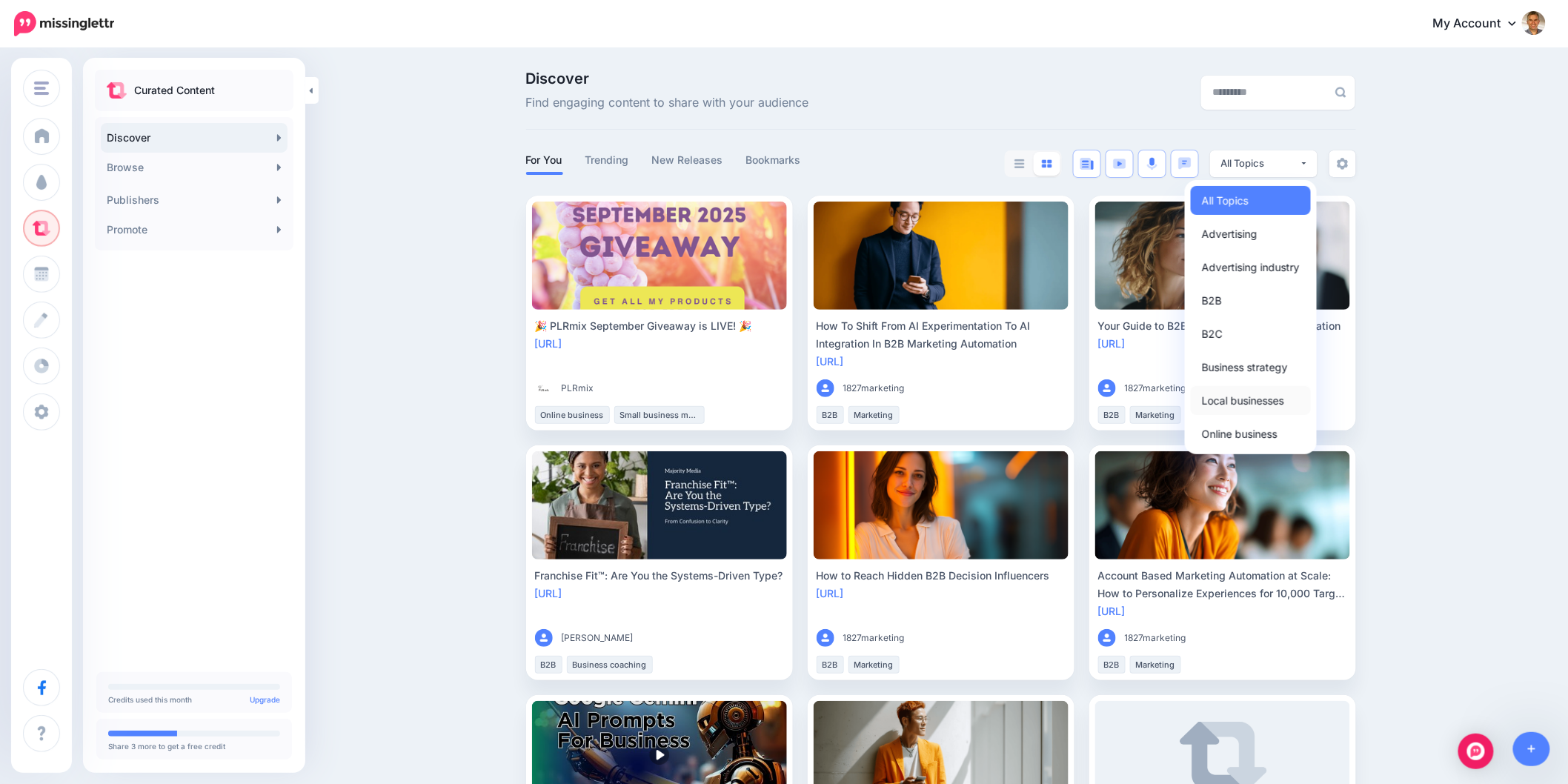
click at [1260, 396] on span "Local businesses" at bounding box center [1243, 399] width 82 height 17
select select "**********"
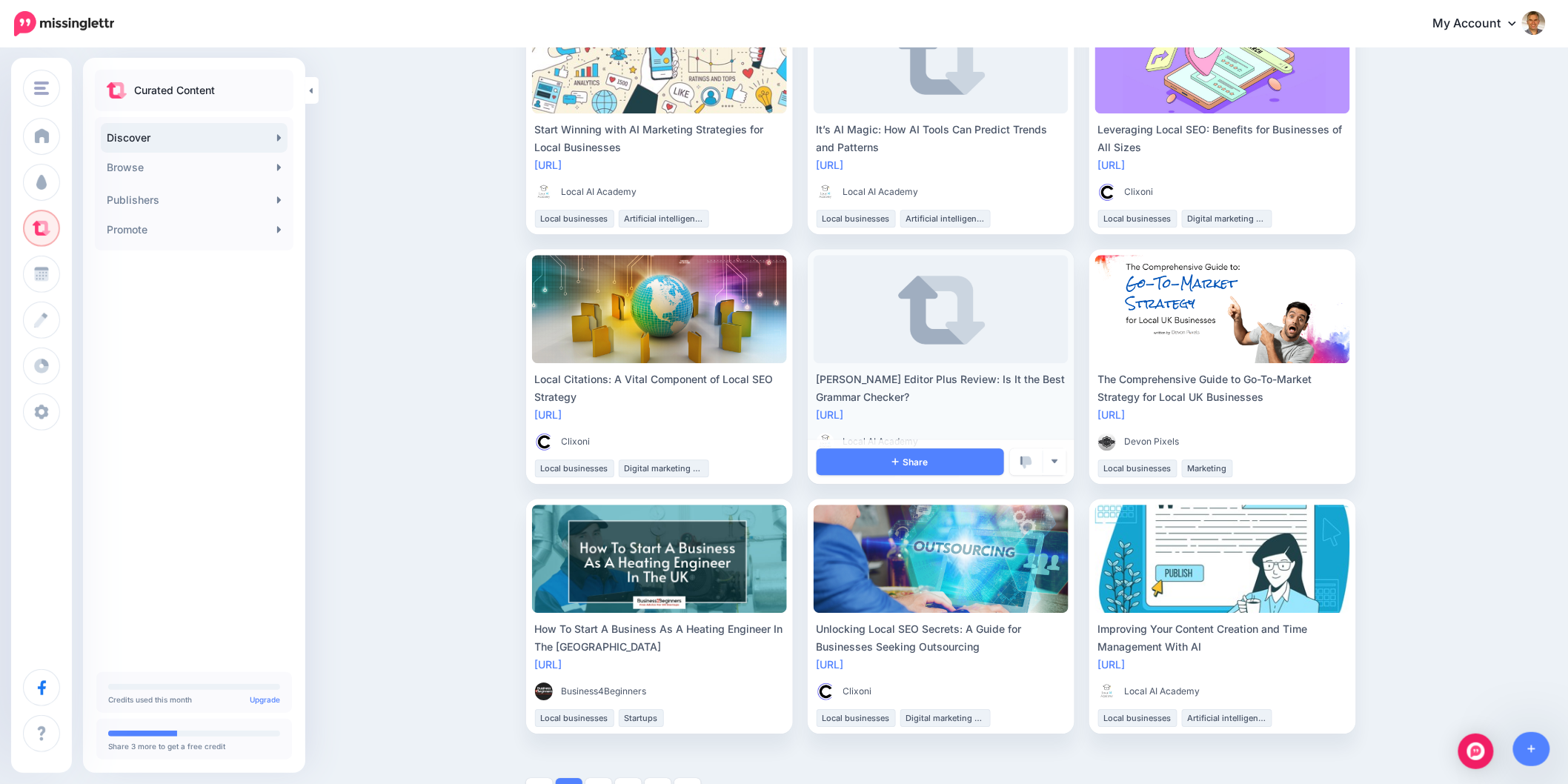
scroll to position [1486, 0]
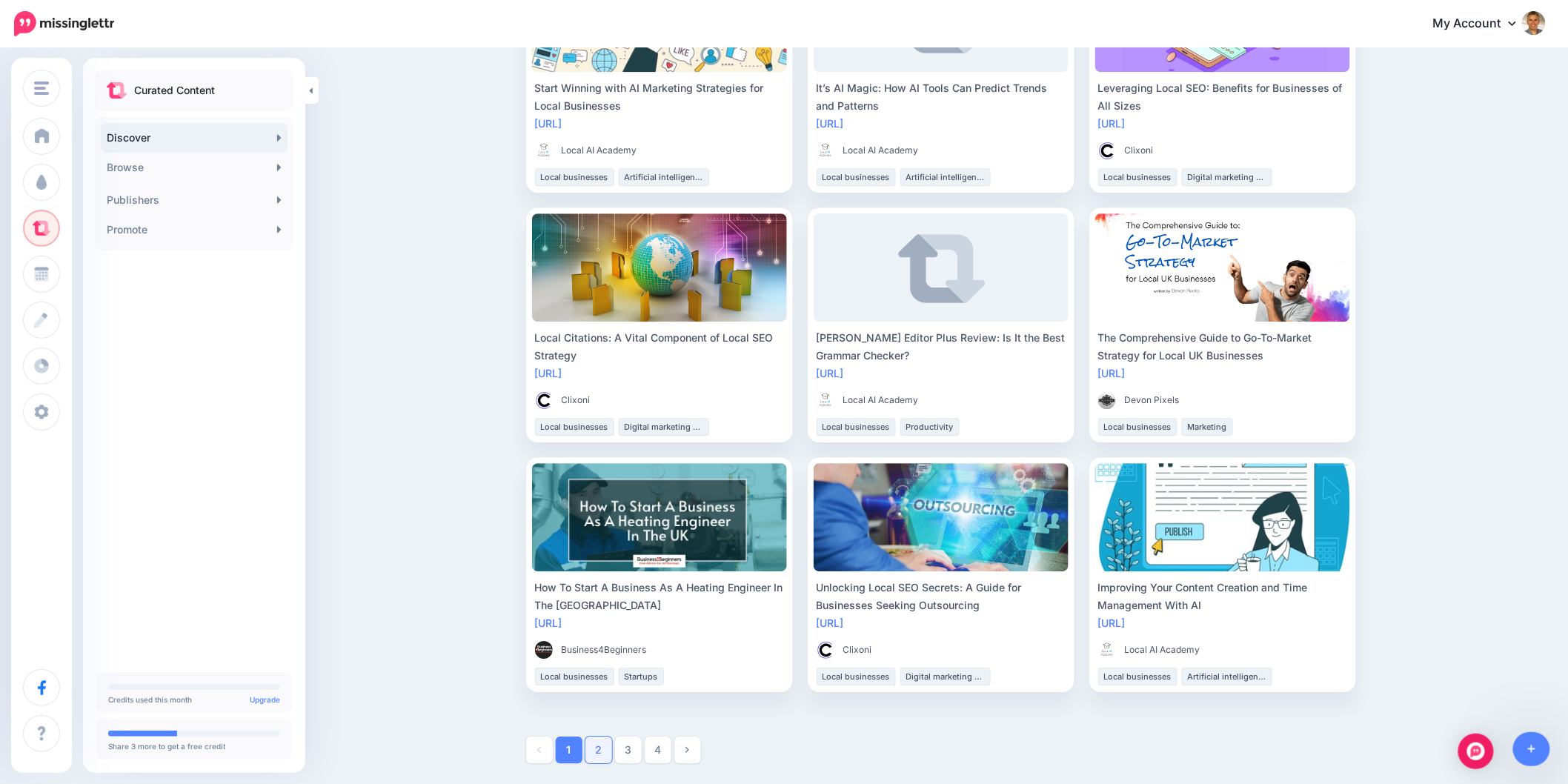
click at [602, 753] on link "2" at bounding box center [598, 749] width 27 height 27
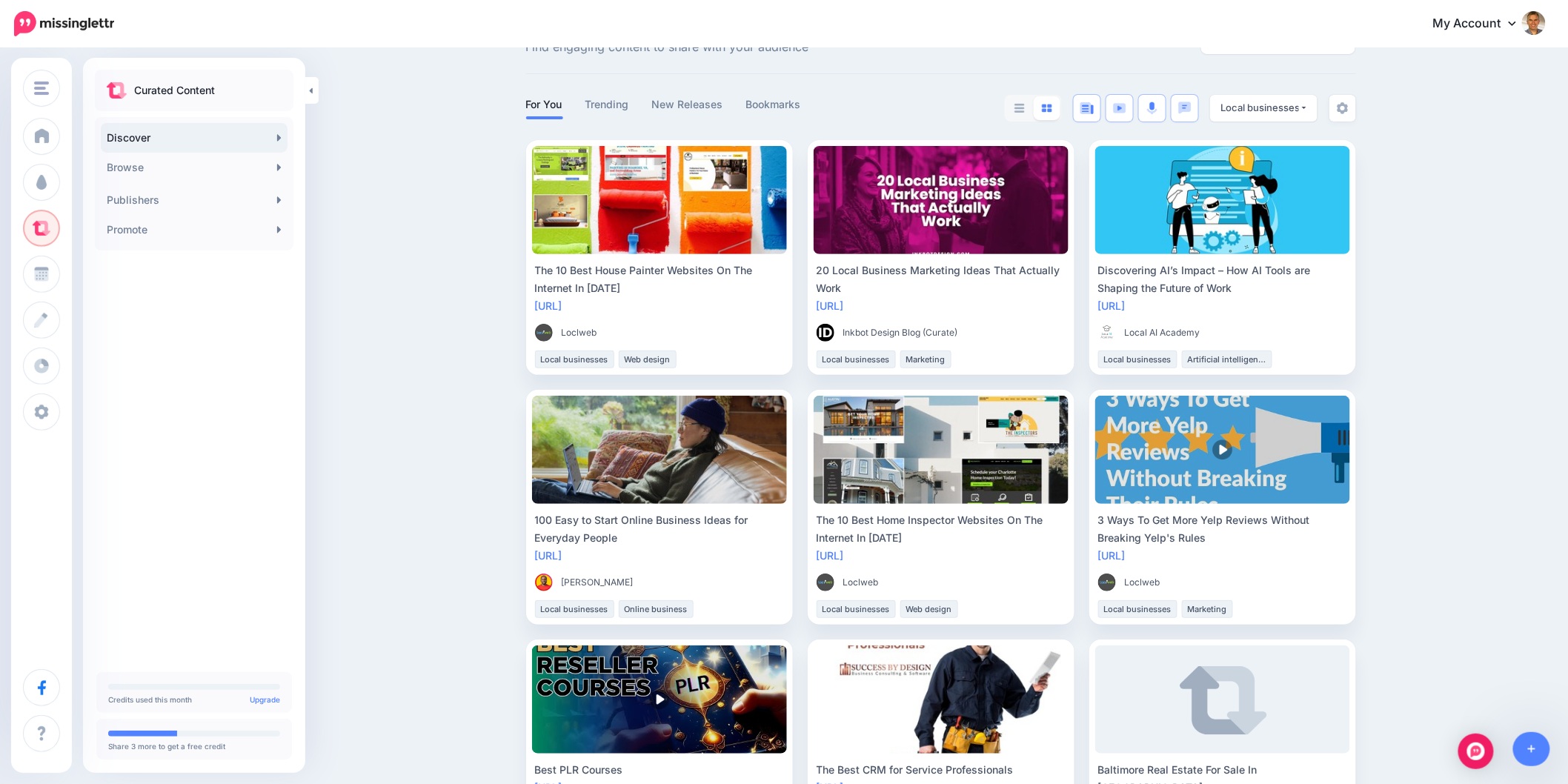
scroll to position [83, 0]
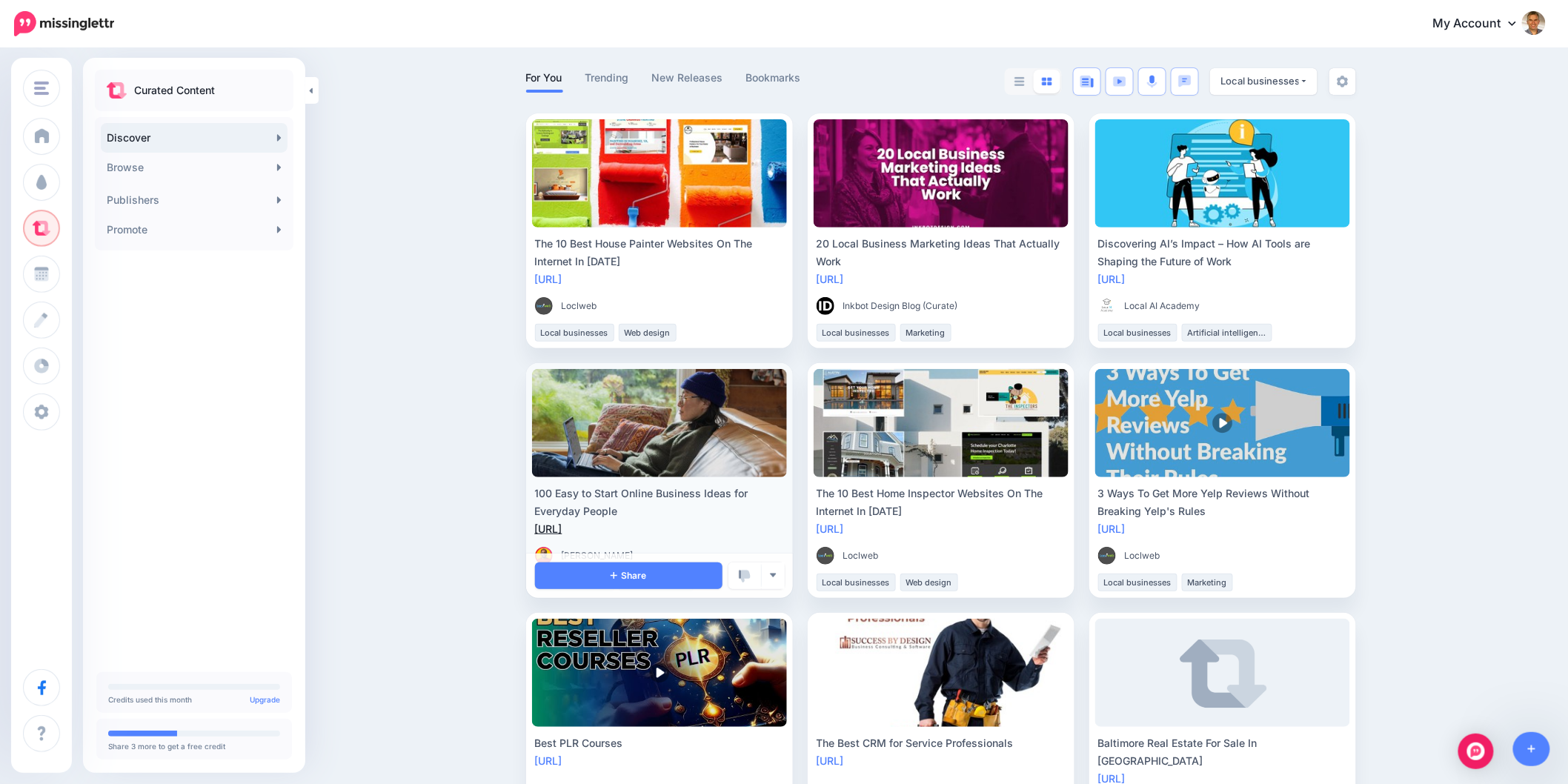
click at [562, 529] on link "[URL]" at bounding box center [549, 528] width 27 height 13
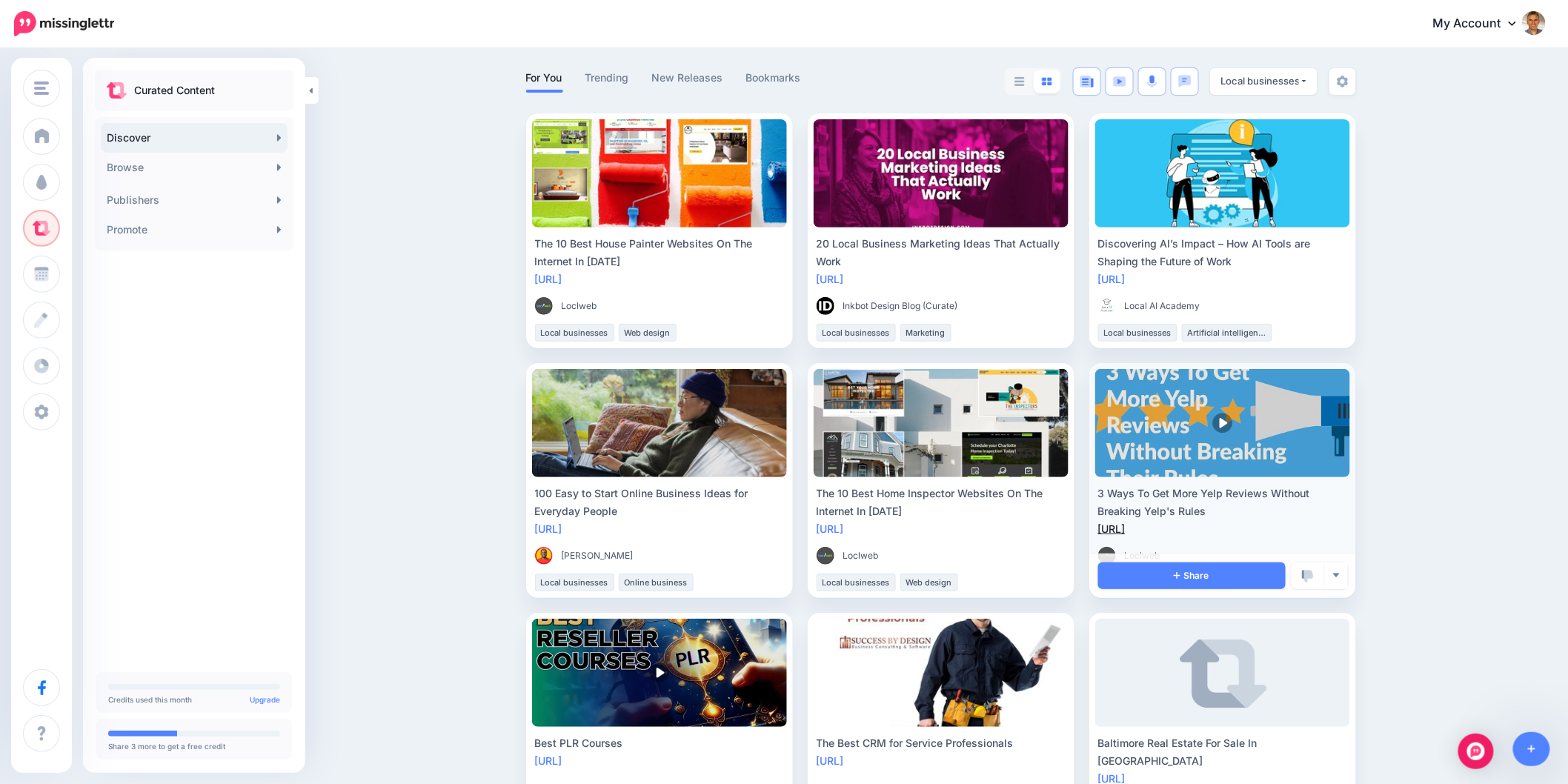
click at [1126, 526] on link "[URL]" at bounding box center [1112, 528] width 27 height 13
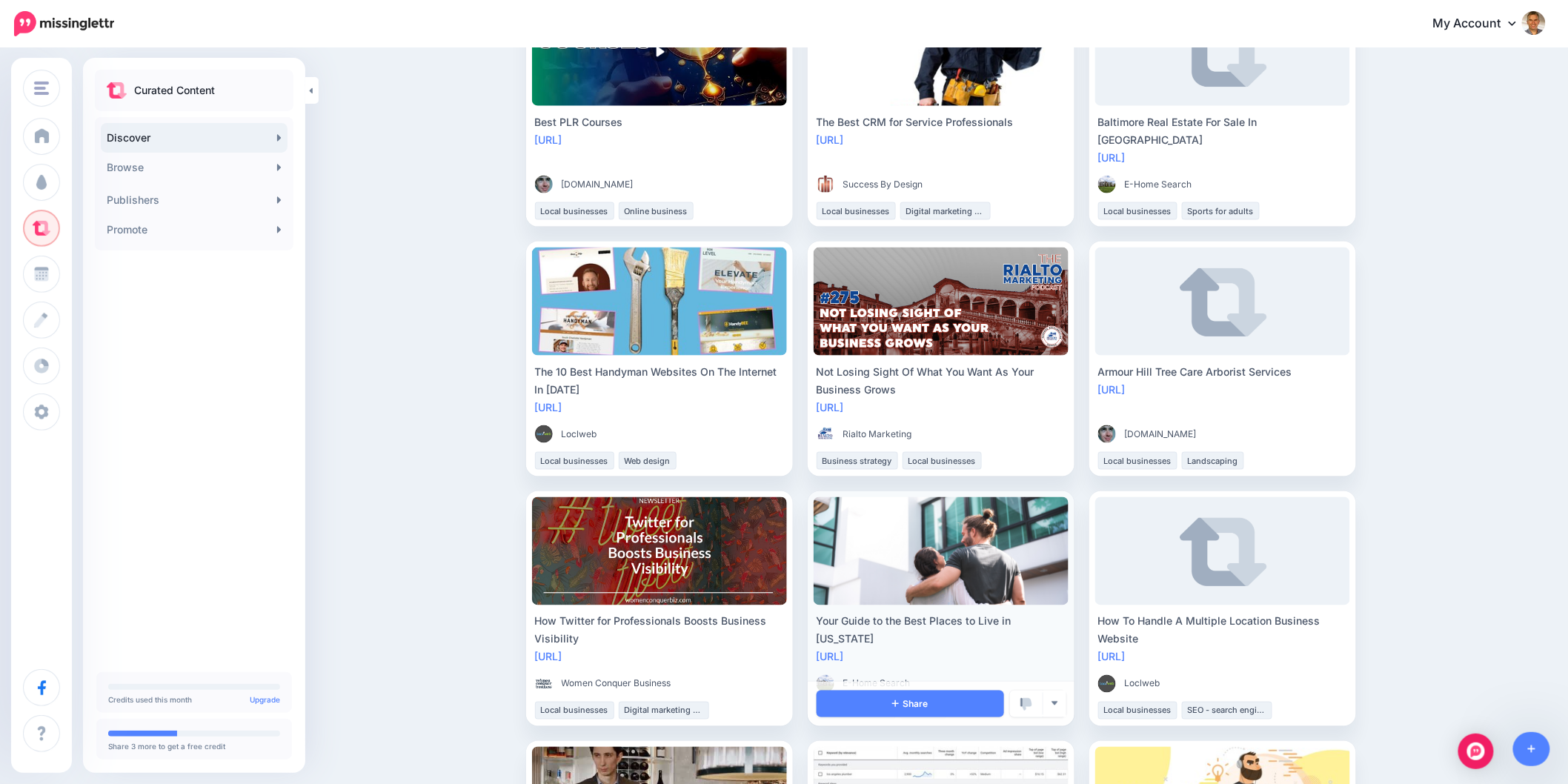
scroll to position [742, 0]
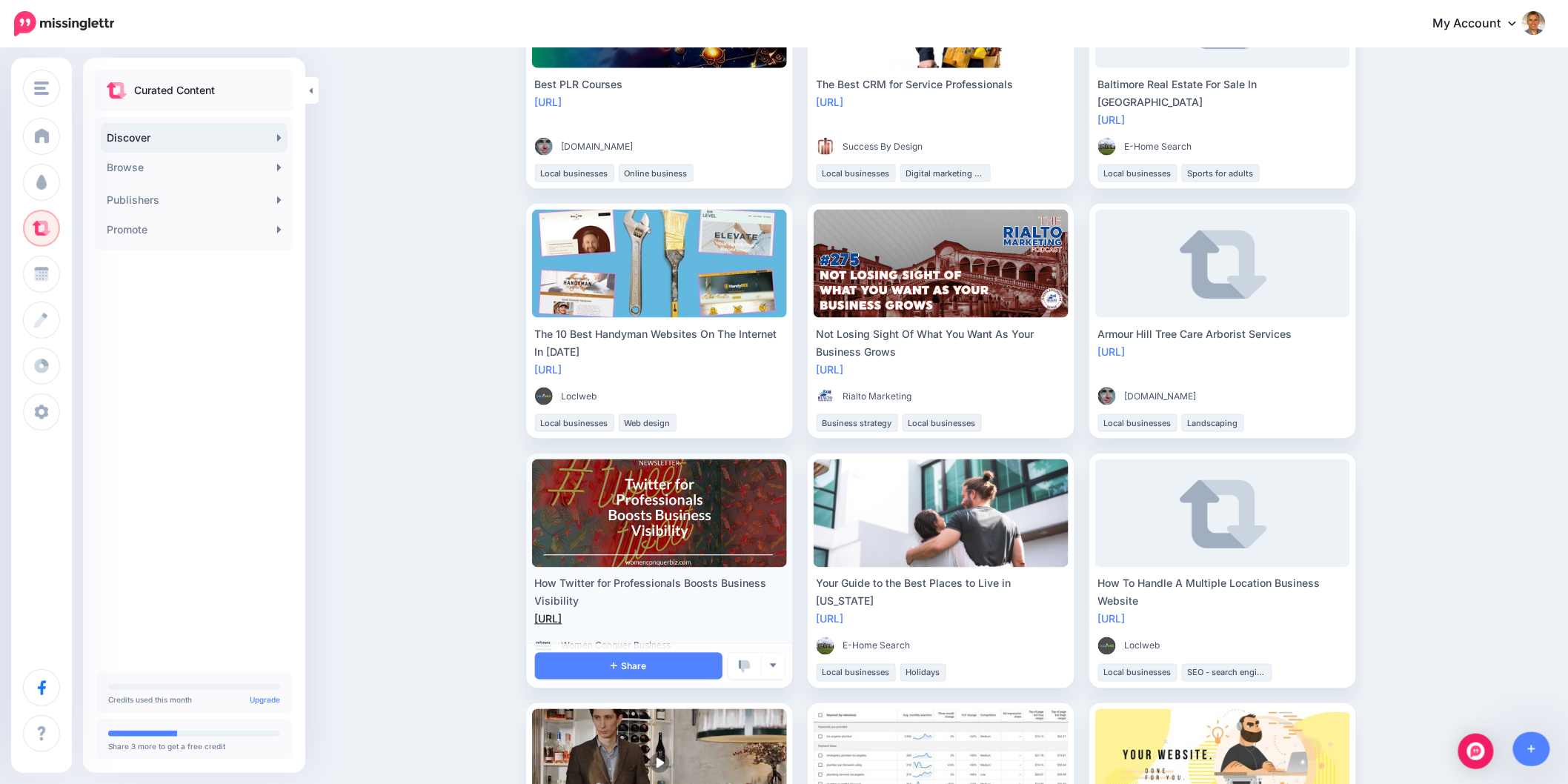
click at [562, 618] on link "[URL]" at bounding box center [549, 619] width 27 height 13
drag, startPoint x: 603, startPoint y: 604, endPoint x: 526, endPoint y: 579, distance: 81.0
click at [526, 579] on div "Discover Find engaging content to share with your audience For You Trending New…" at bounding box center [941, 419] width 852 height 2178
copy div "How Twitter for Professionals Boosts Business Visibility"
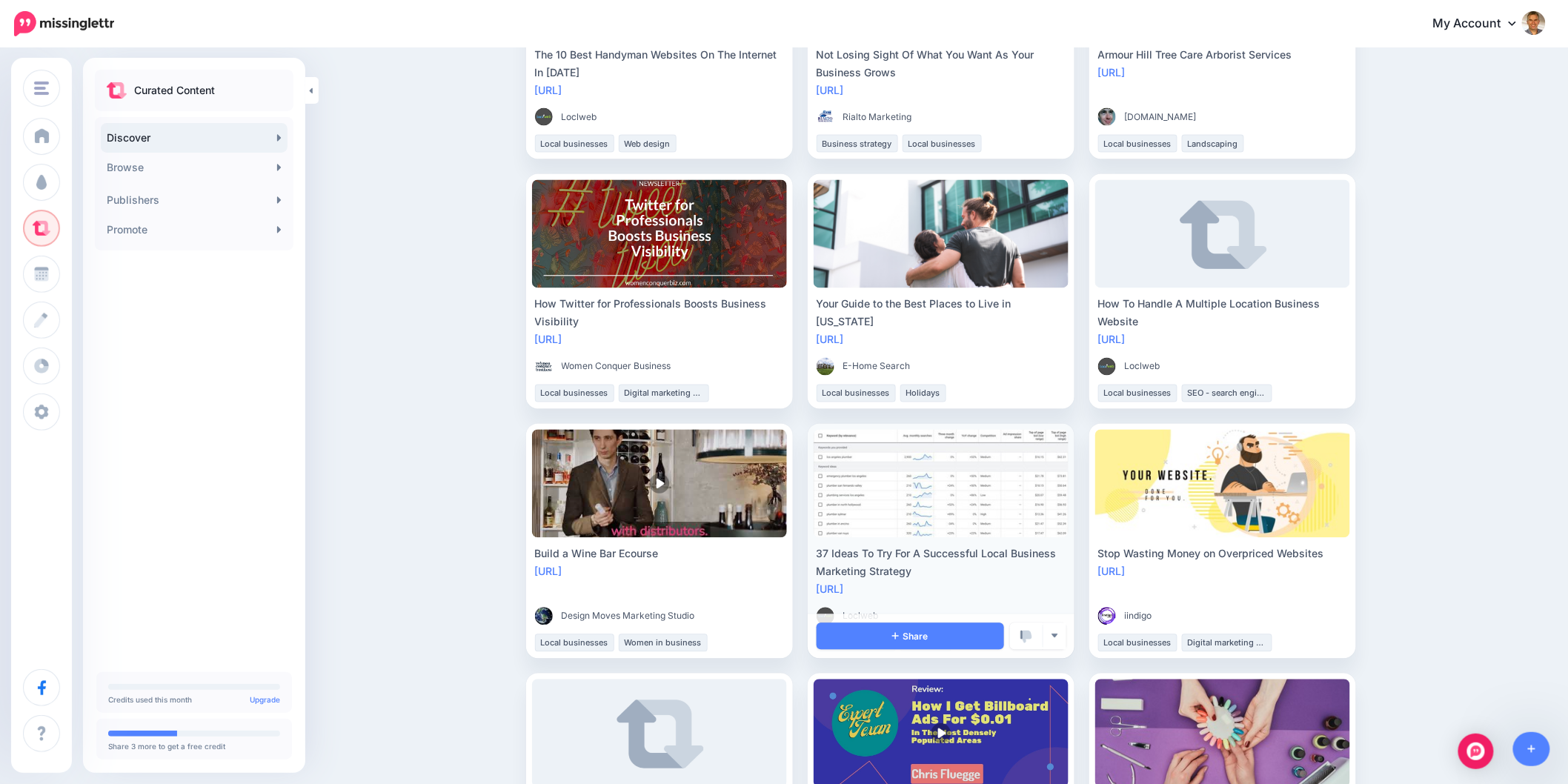
scroll to position [1153, 0]
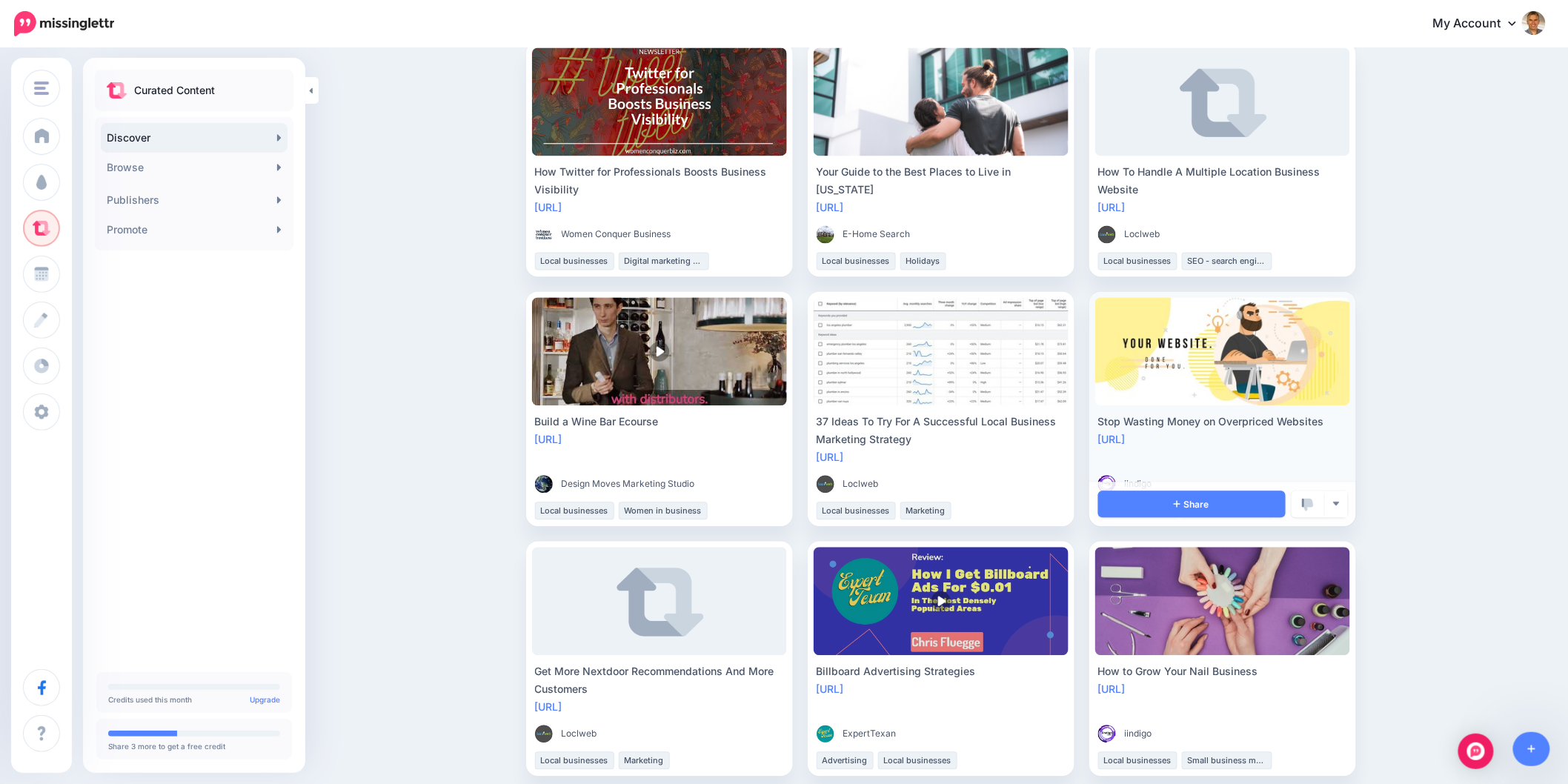
click at [1135, 432] on div "[URL]" at bounding box center [1223, 440] width 249 height 17
click at [1126, 438] on link "[URL]" at bounding box center [1112, 440] width 27 height 13
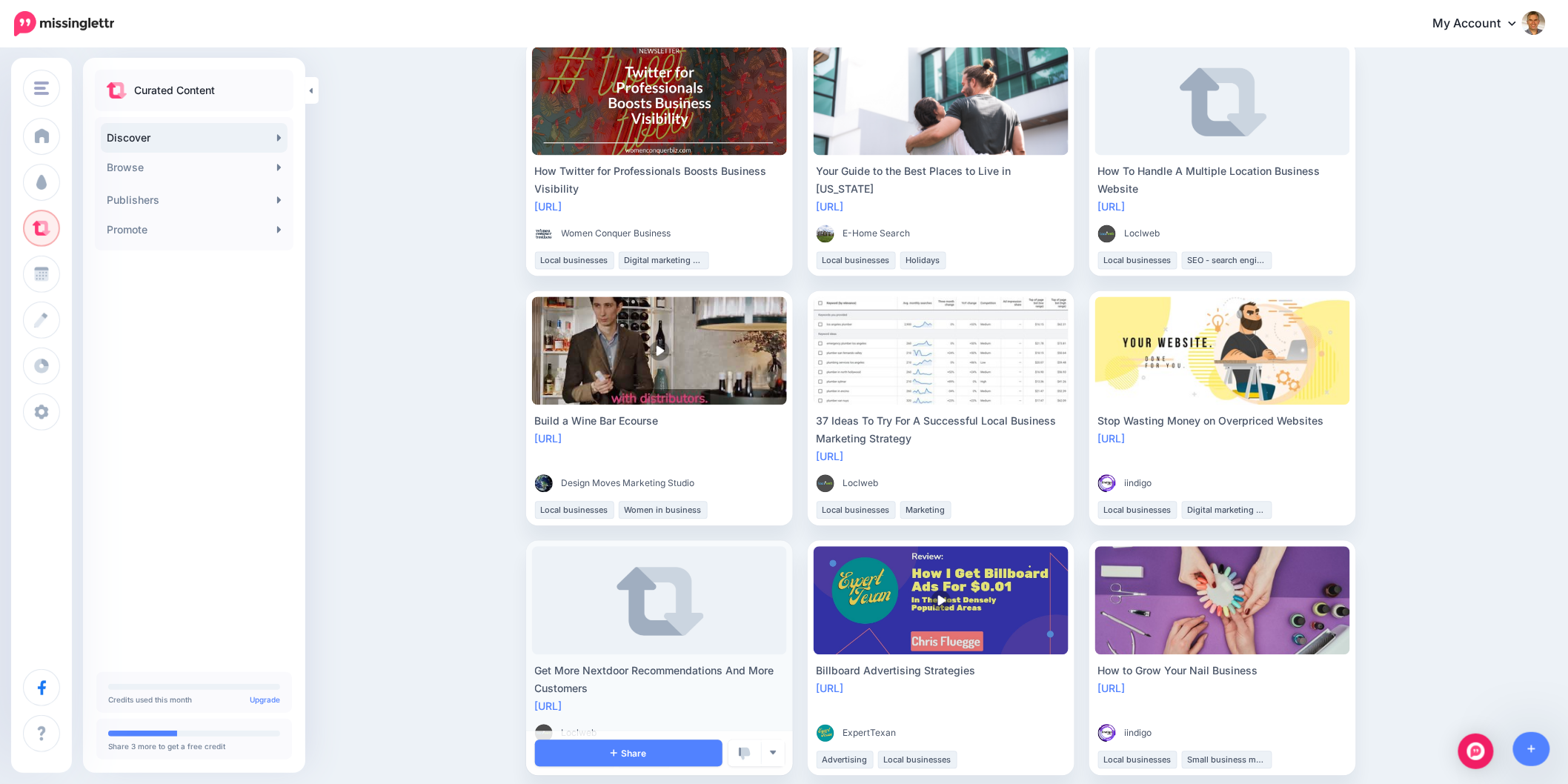
scroll to position [1317, 0]
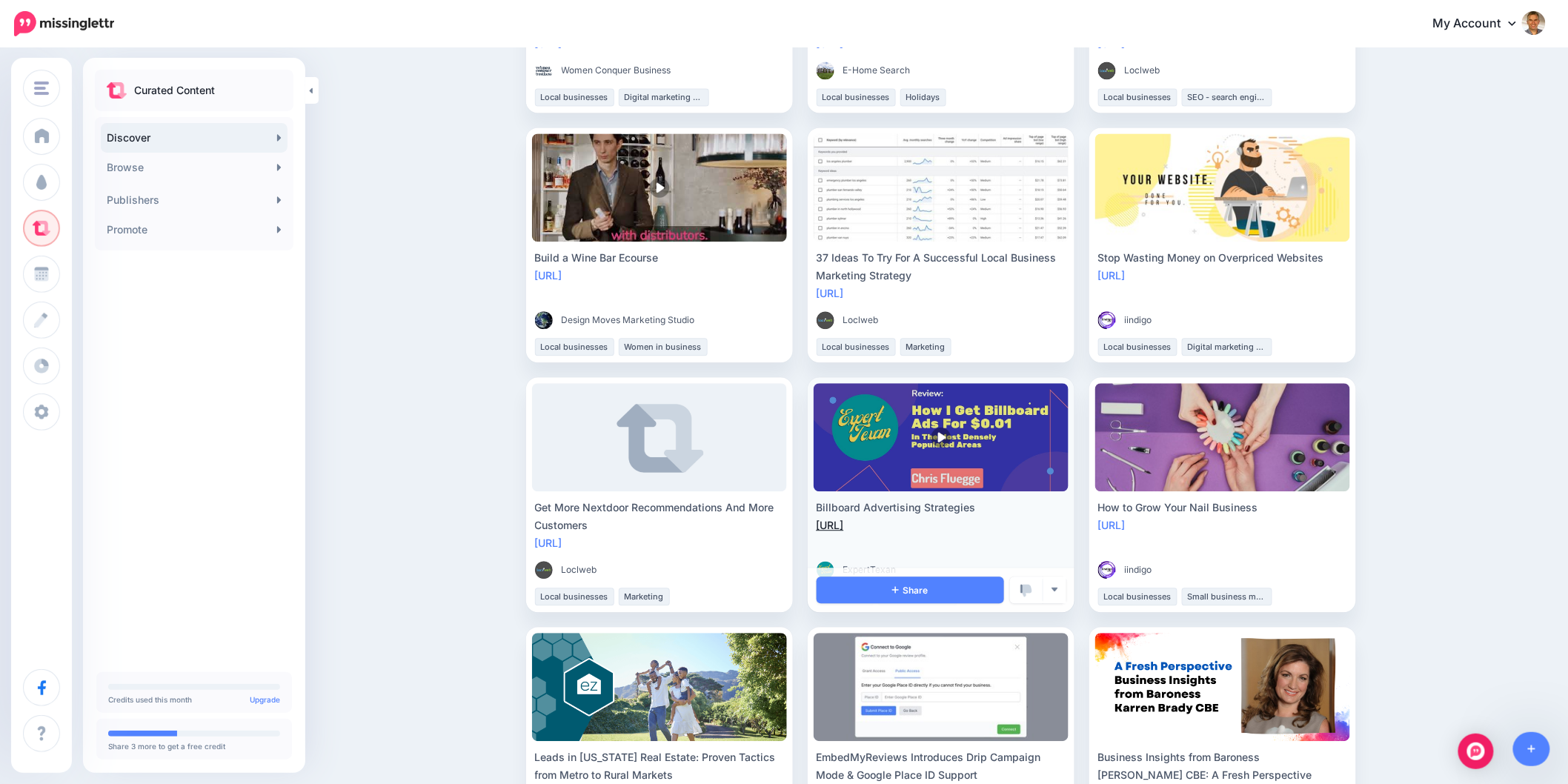
click at [845, 530] on div "https://lttr.ai/ieIi" at bounding box center [941, 525] width 249 height 17
click at [844, 521] on link "https://lttr.ai/ieIi" at bounding box center [830, 525] width 27 height 13
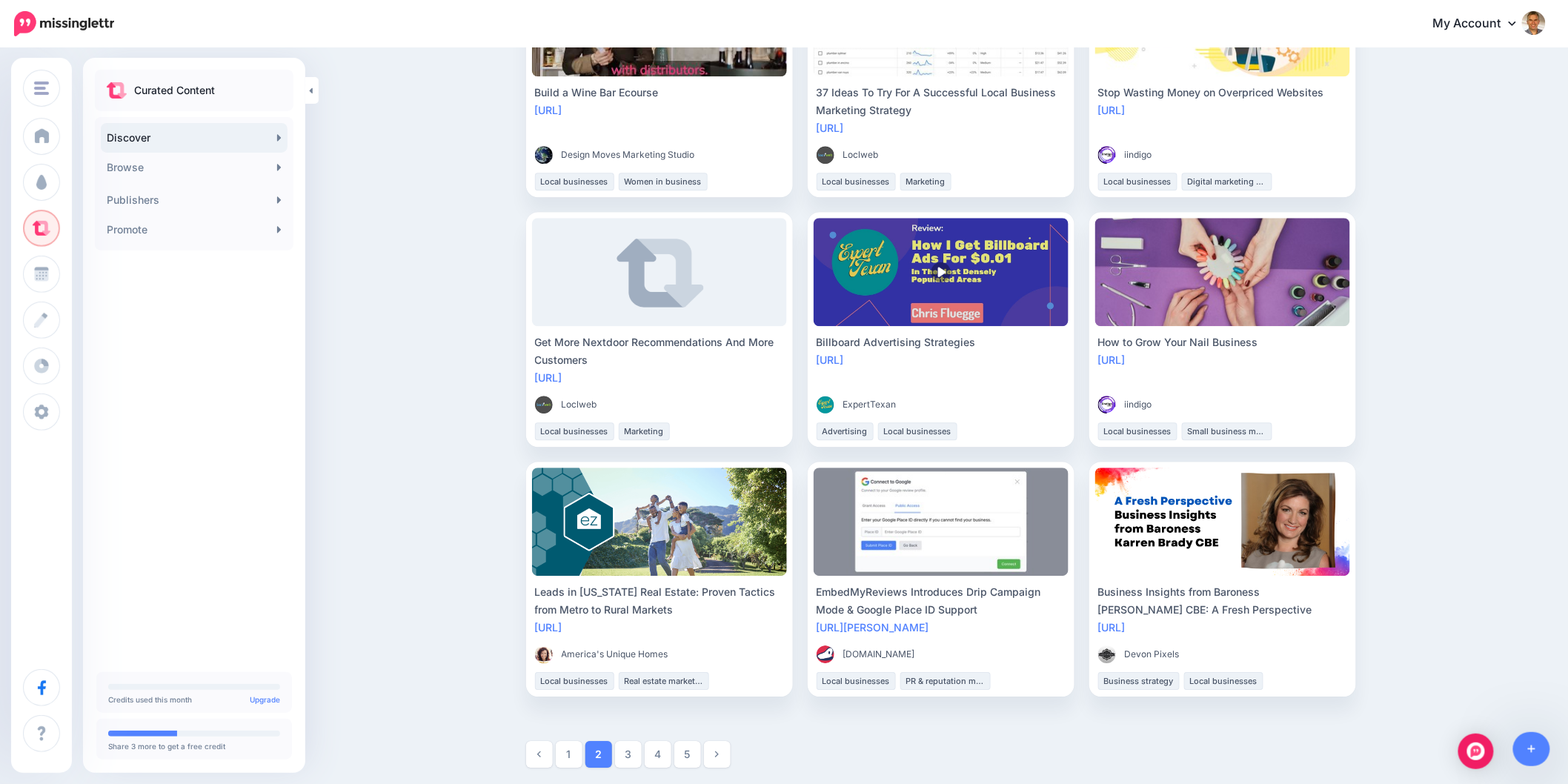
scroll to position [1486, 0]
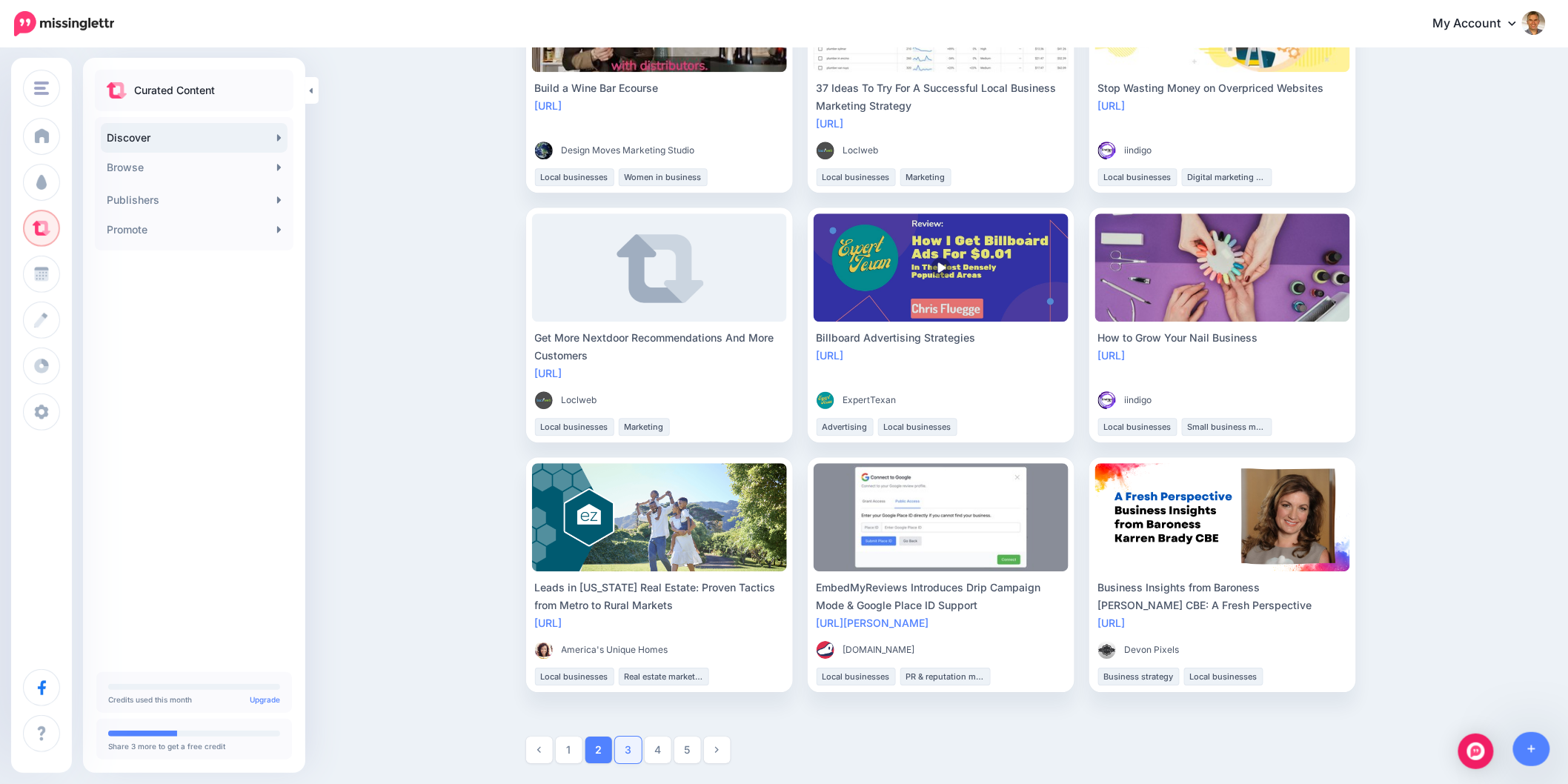
click at [627, 753] on link "3" at bounding box center [627, 749] width 27 height 27
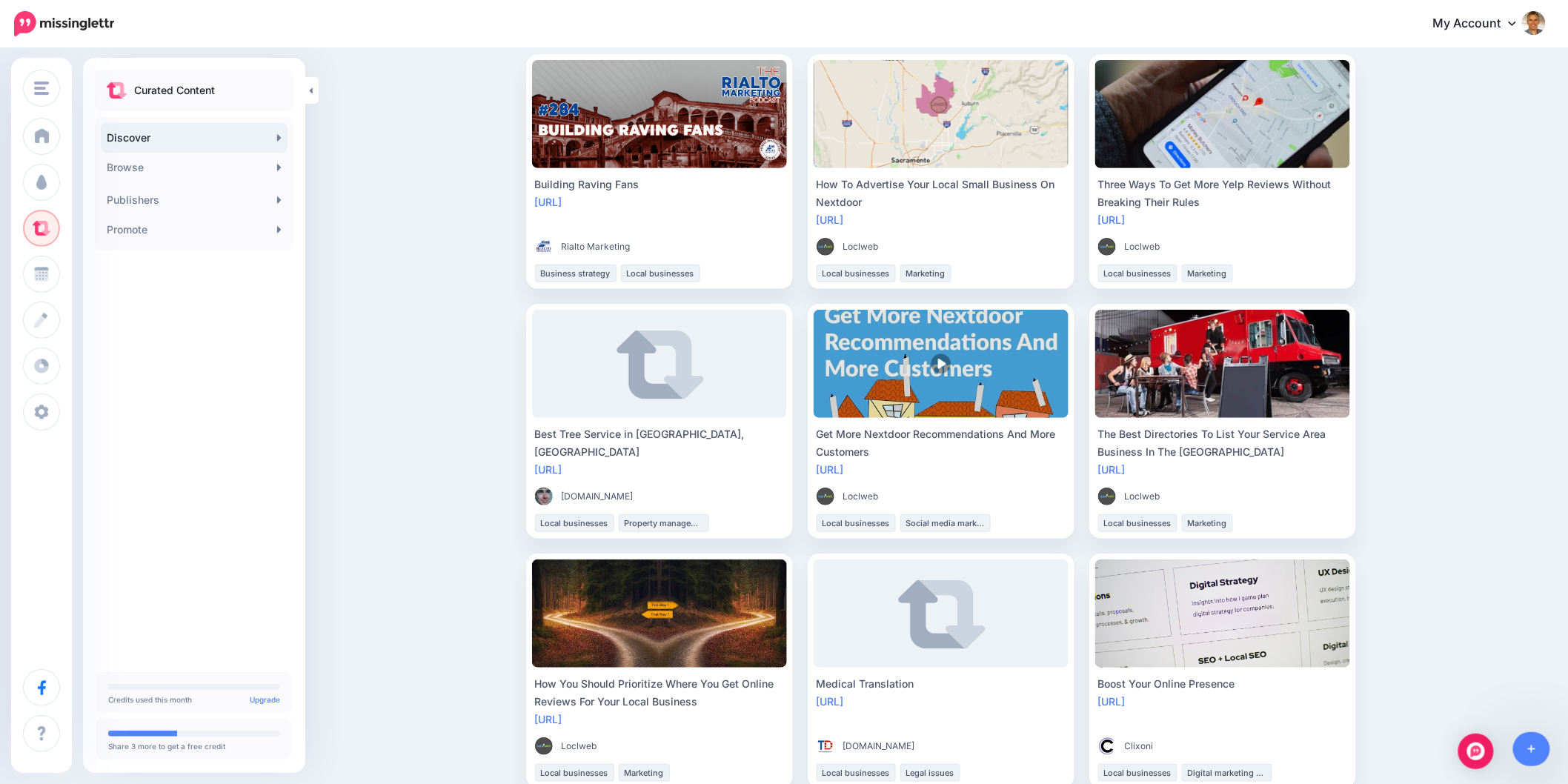
scroll to position [165, 0]
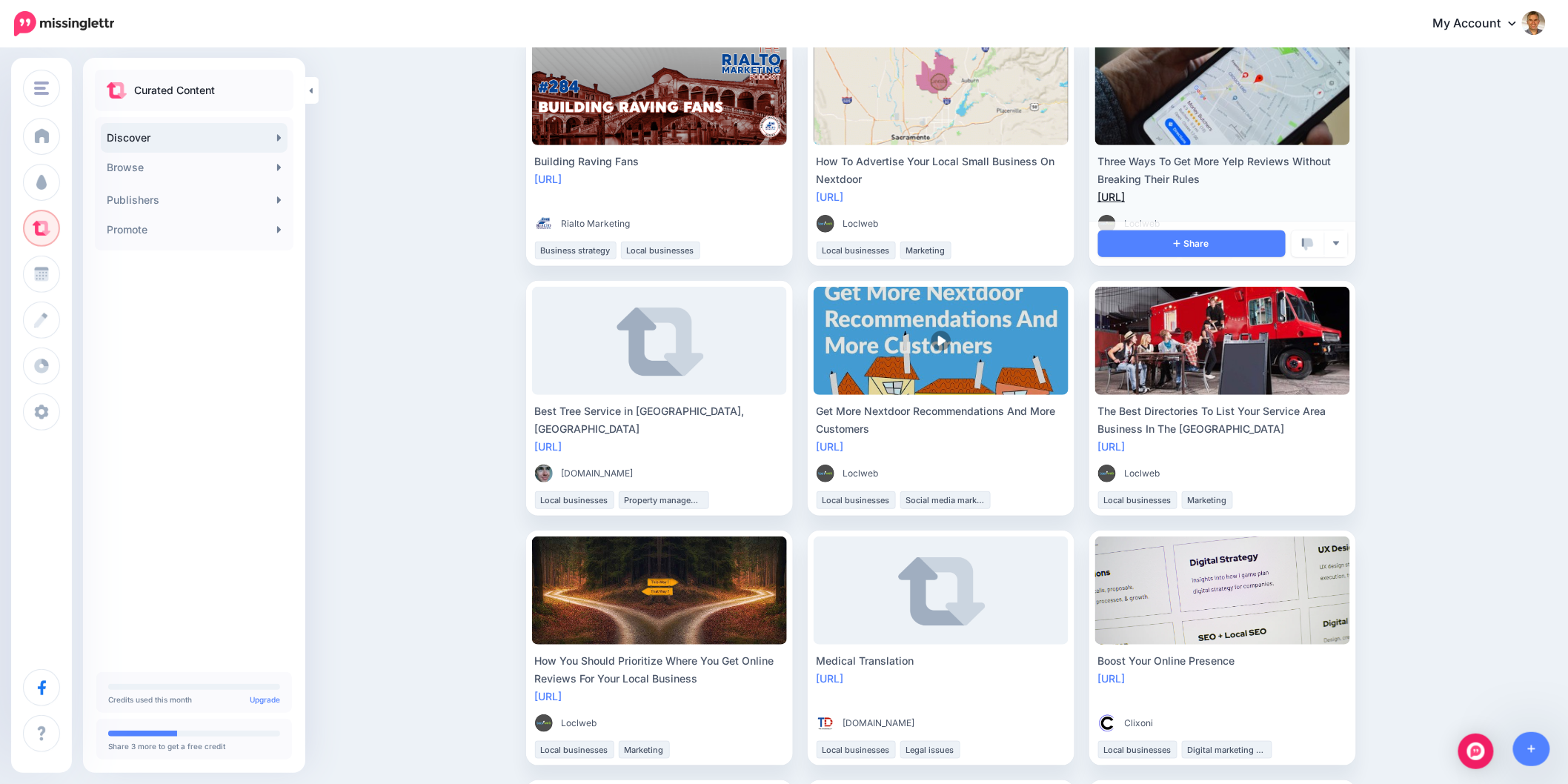
click at [1126, 197] on link "https://lttr.ai/uR4z" at bounding box center [1112, 197] width 27 height 13
click at [1203, 249] on link "Share" at bounding box center [1192, 244] width 188 height 27
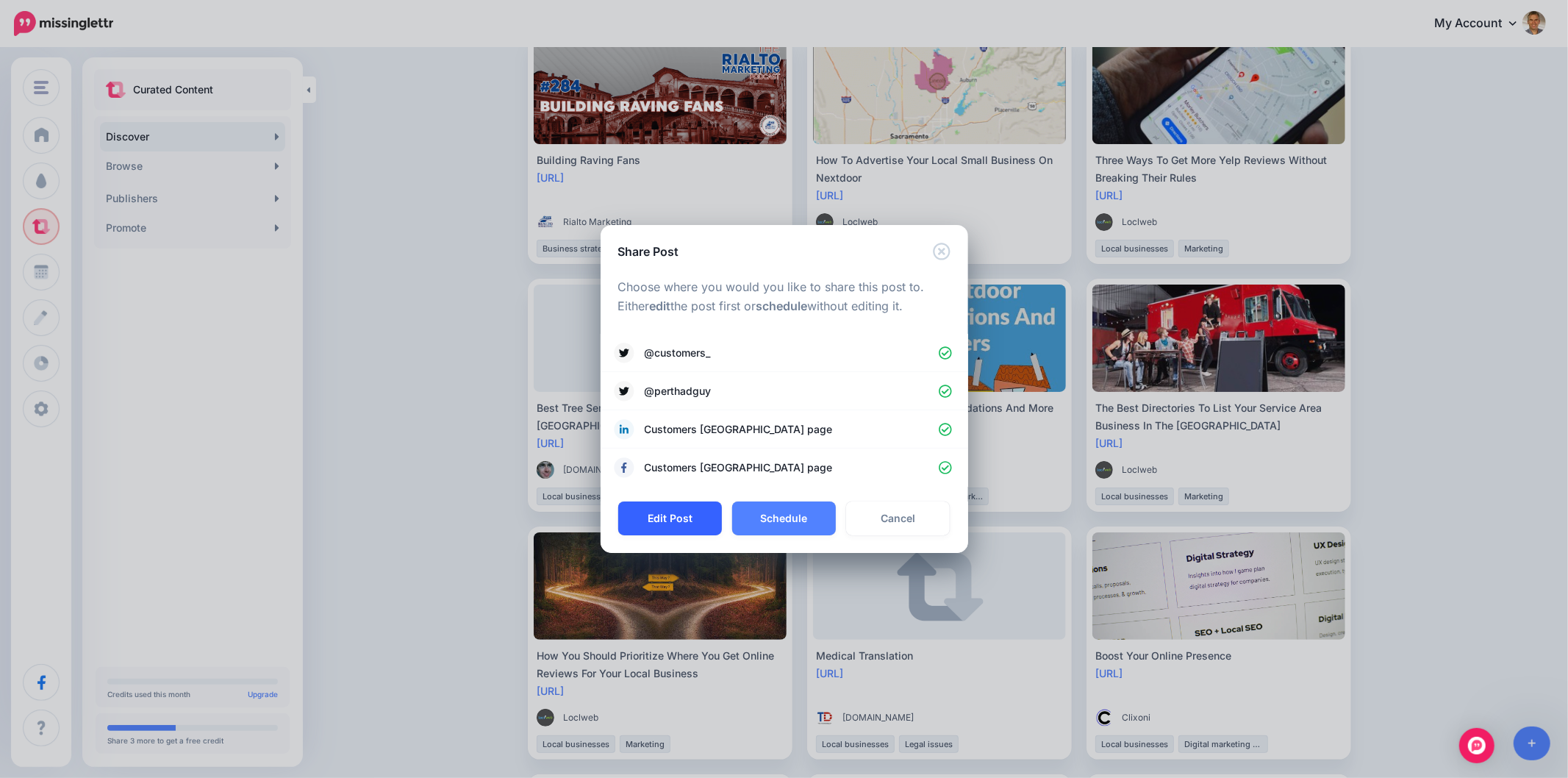
click at [702, 507] on button "Edit Post" at bounding box center [670, 518] width 104 height 34
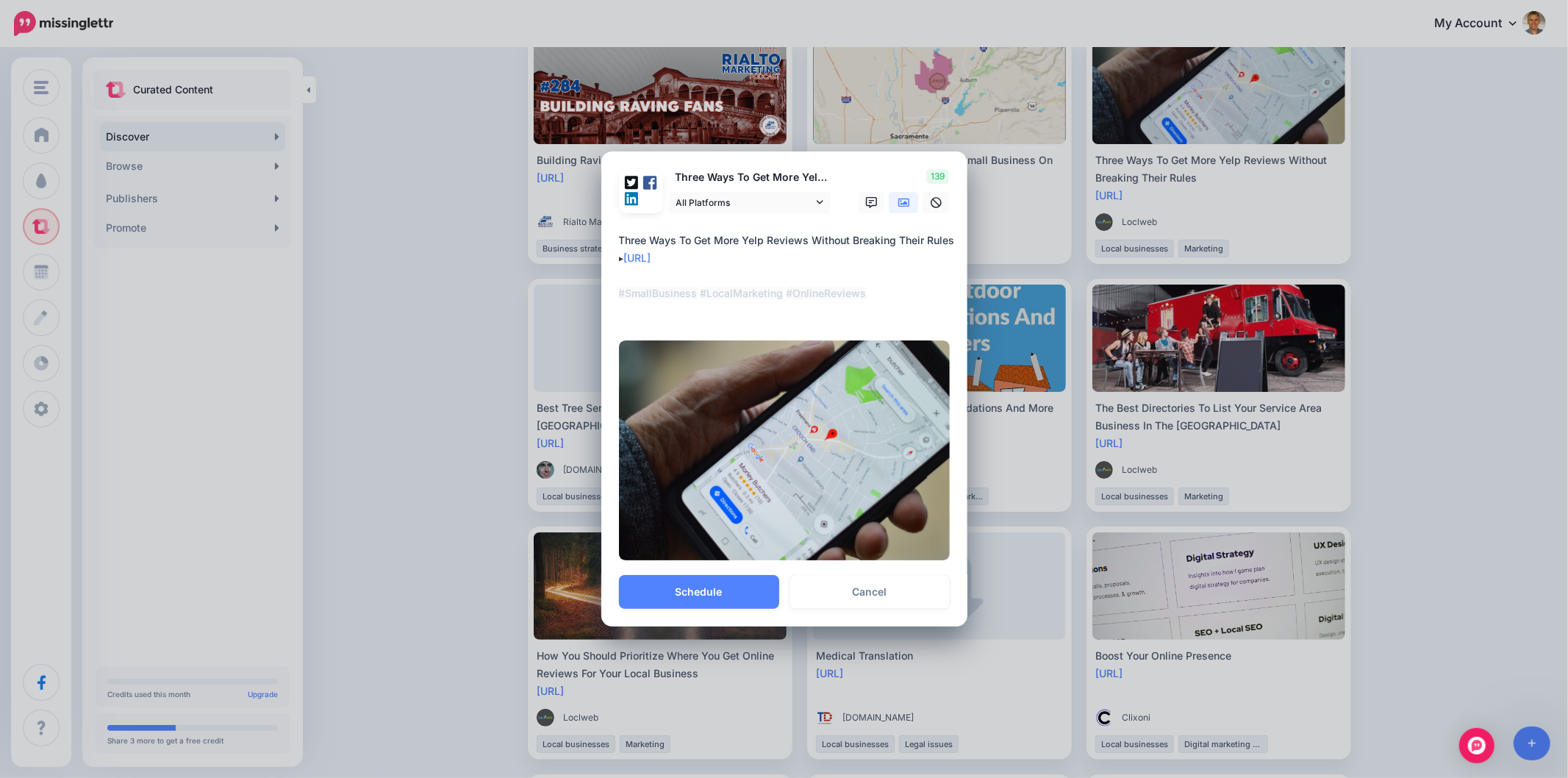
drag, startPoint x: 953, startPoint y: 238, endPoint x: 529, endPoint y: 243, distance: 424.0
click at [529, 243] on div "Share Post Loading Three Ways To Get More Yelp Reviews Without Breaking Their R…" at bounding box center [784, 389] width 1568 height 778
paste textarea
type textarea "**********"
click at [739, 588] on button "Schedule" at bounding box center [699, 592] width 160 height 34
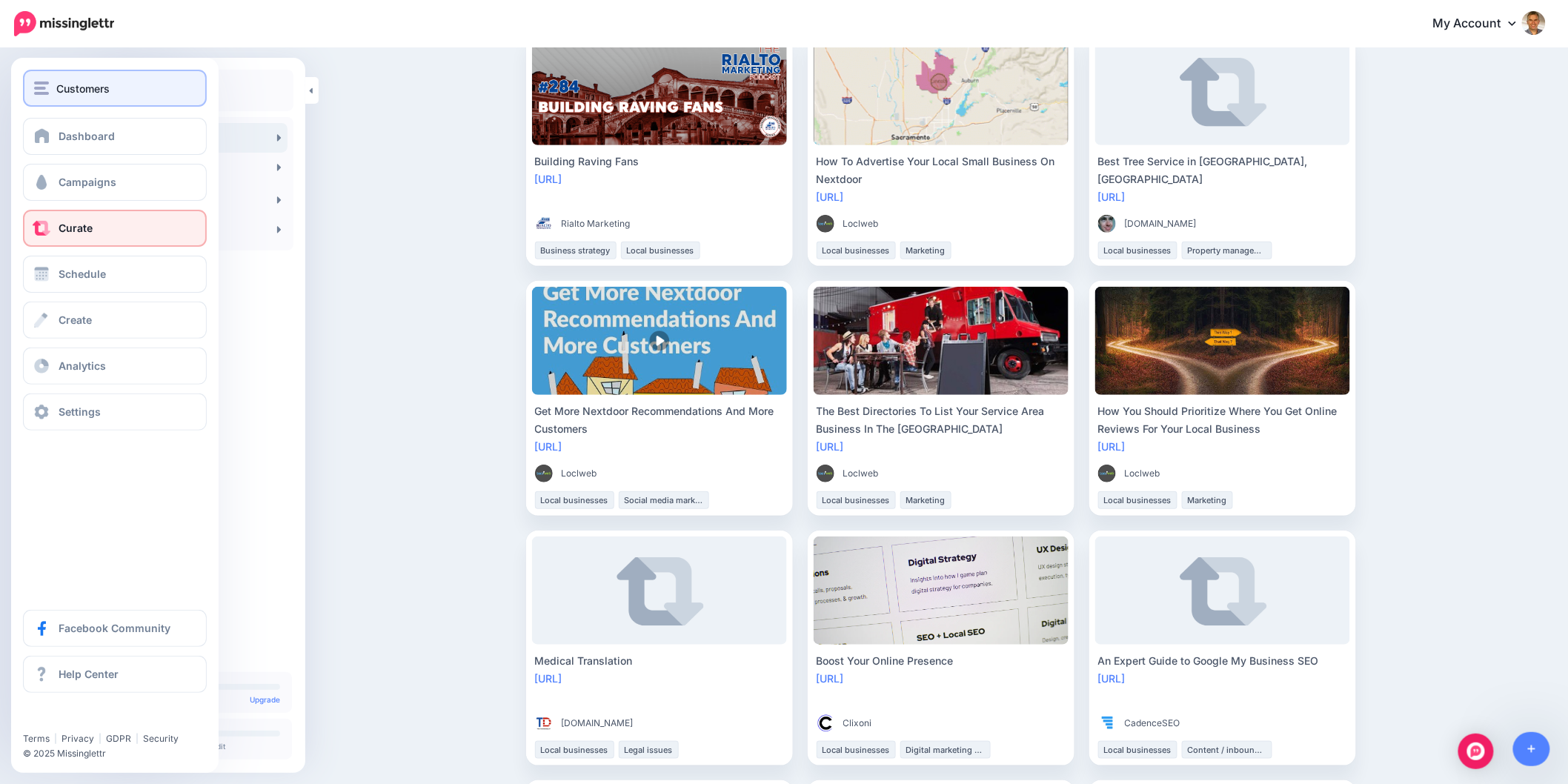
click at [49, 87] on div "Customers" at bounding box center [114, 88] width 161 height 17
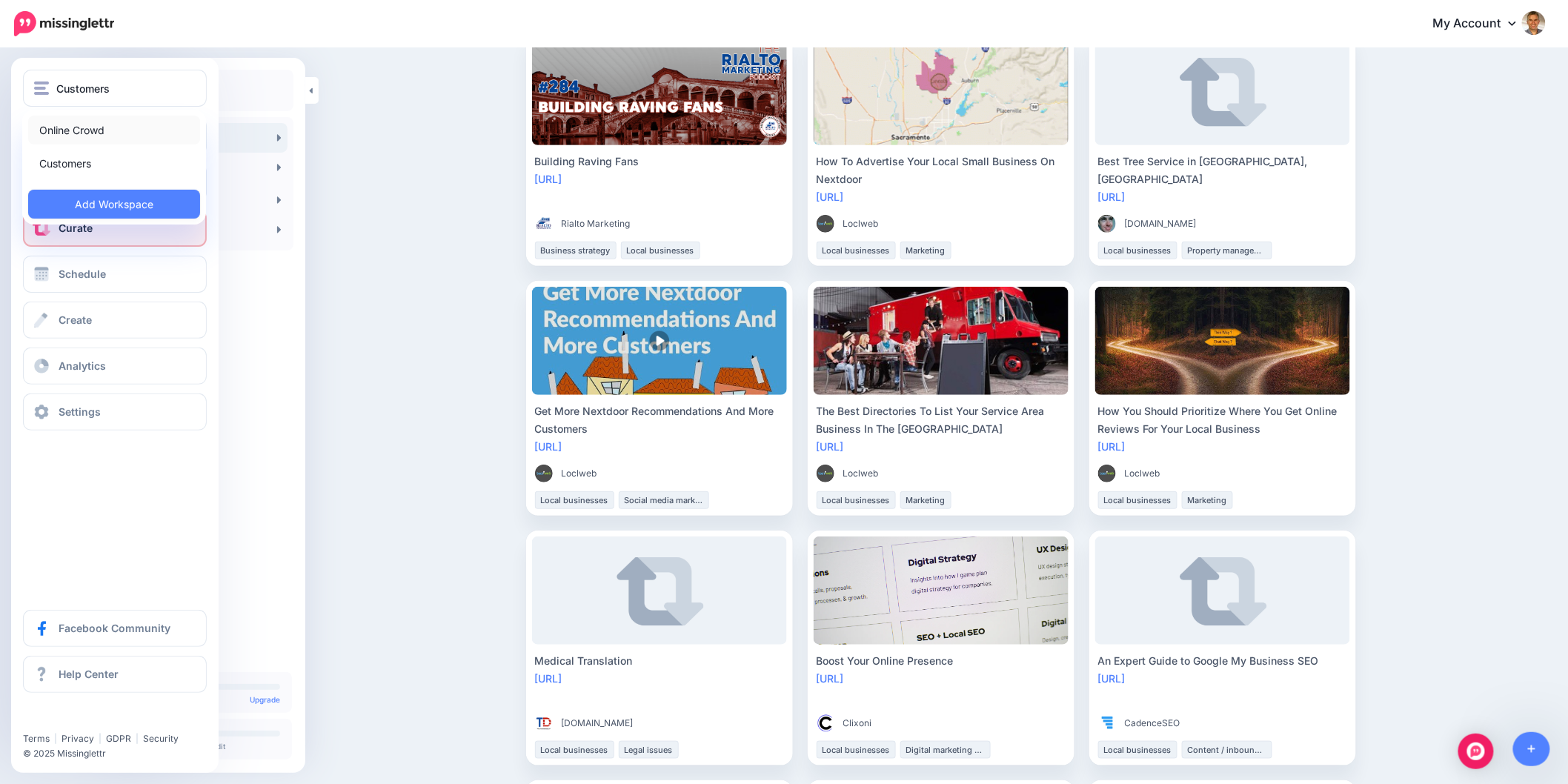
click at [85, 130] on link "Online Crowd" at bounding box center [114, 130] width 172 height 29
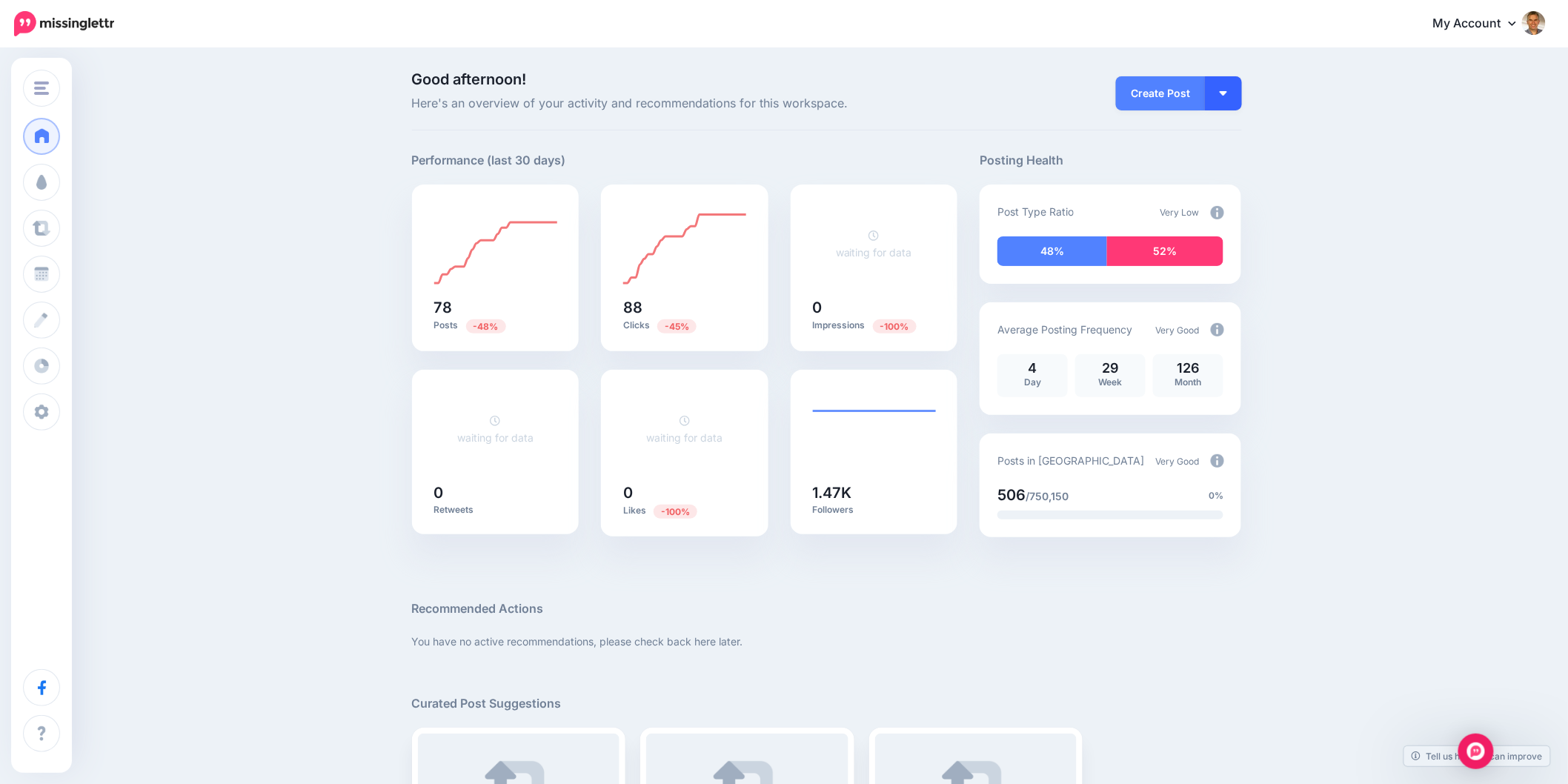
click at [1240, 89] on button "button" at bounding box center [1223, 93] width 37 height 34
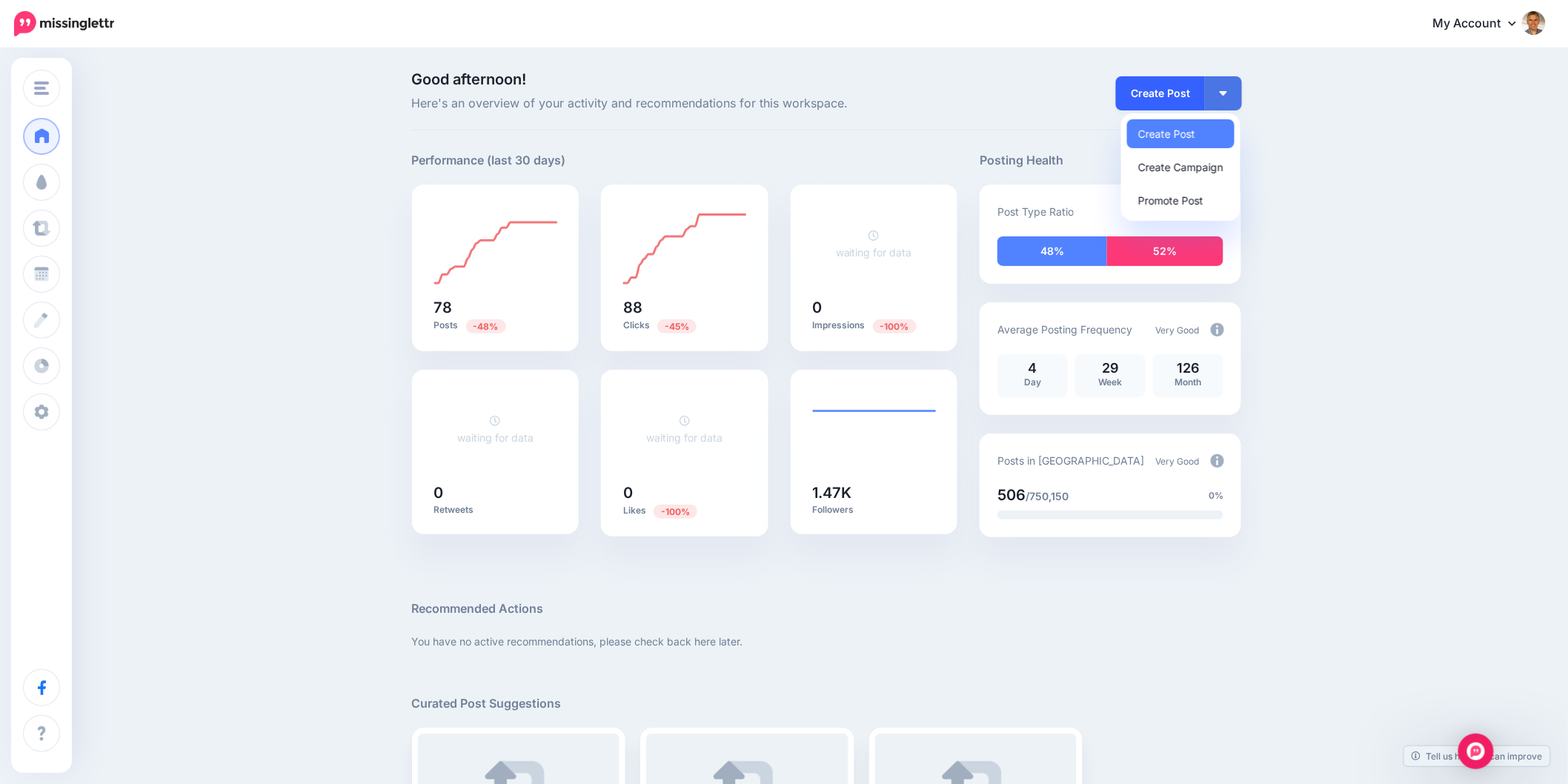
click at [1204, 93] on link "Create Post" at bounding box center [1160, 93] width 89 height 34
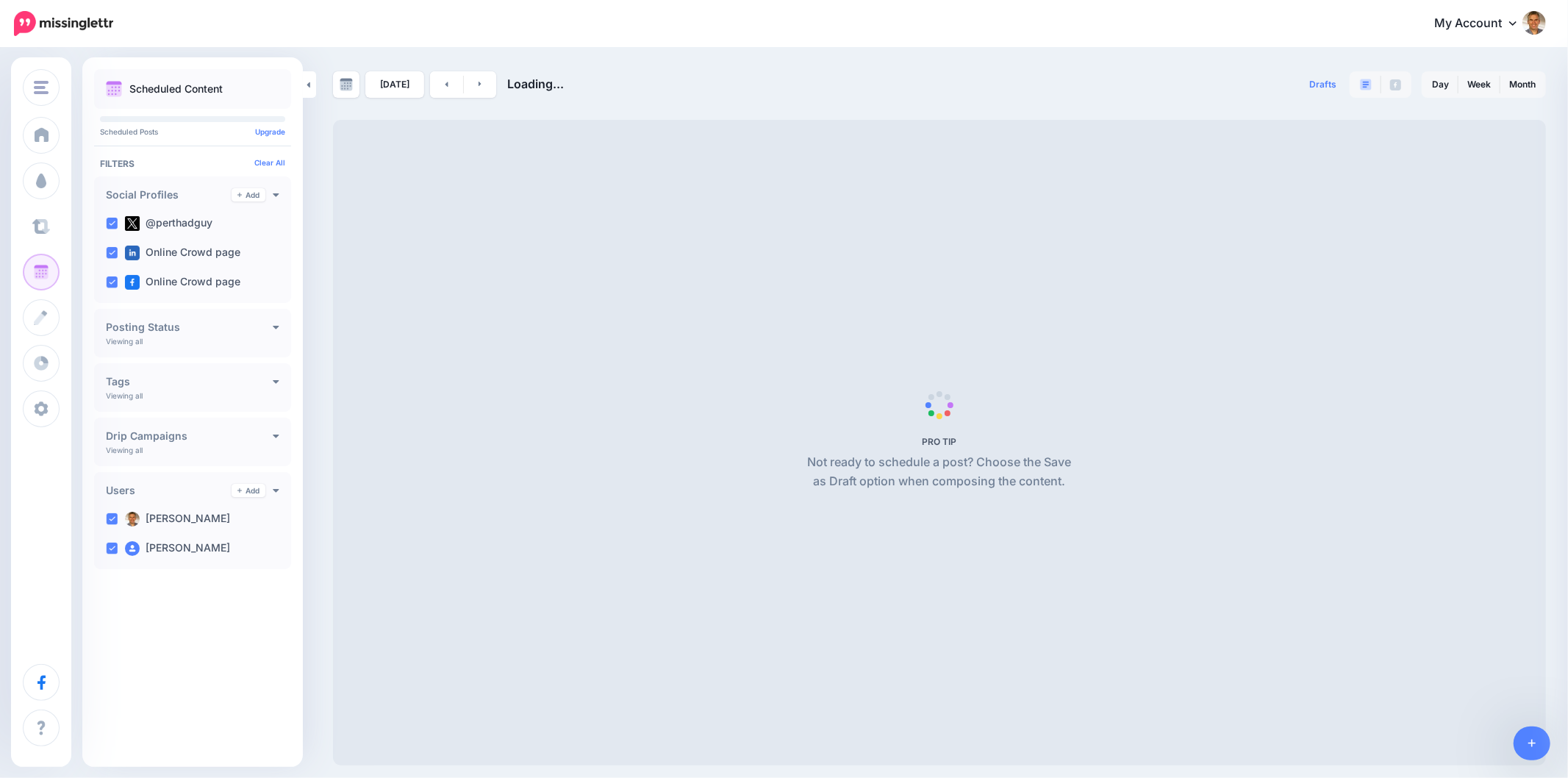
click at [40, 228] on span at bounding box center [41, 226] width 19 height 15
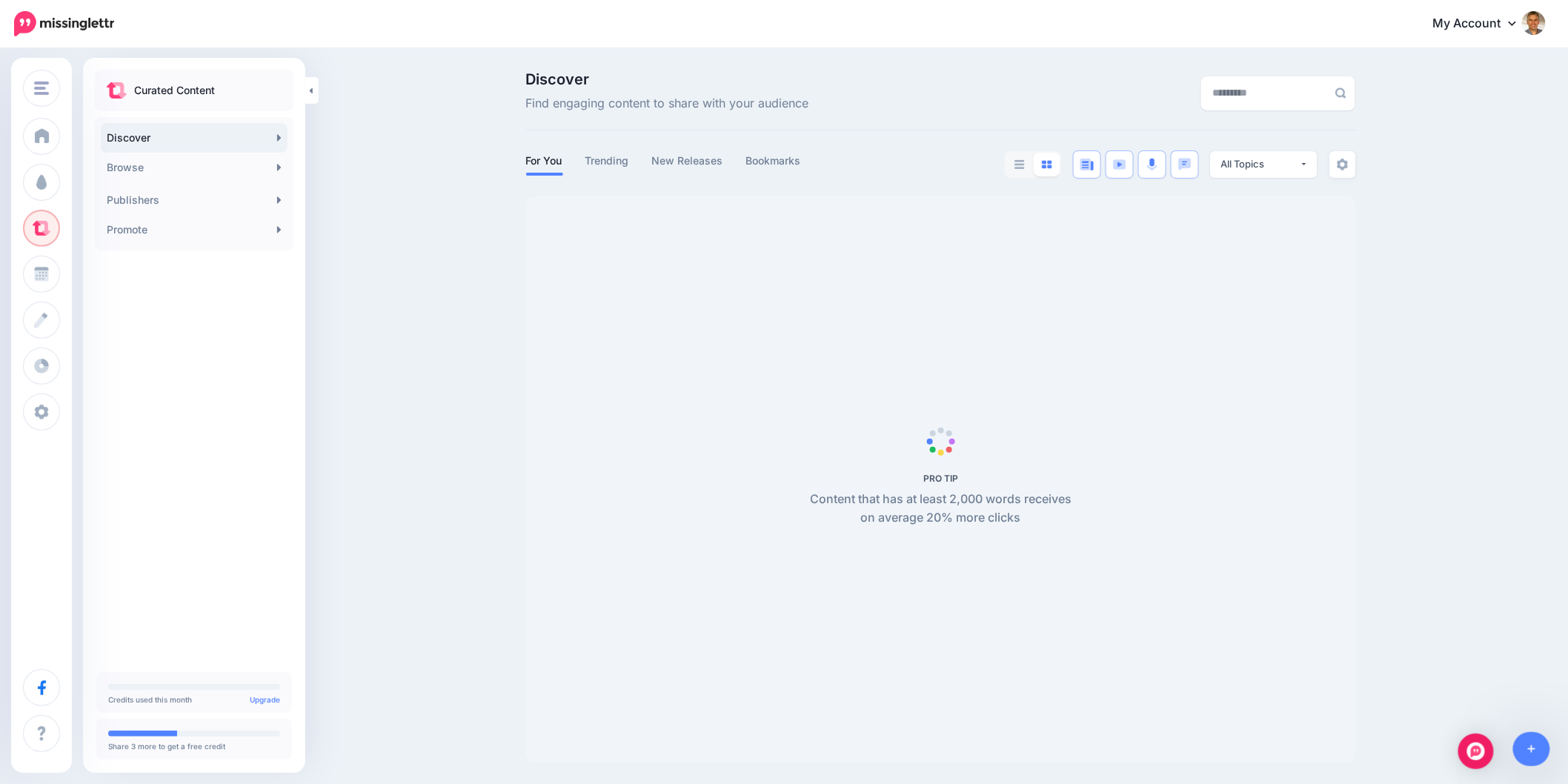
drag, startPoint x: 492, startPoint y: 110, endPoint x: 556, endPoint y: 106, distance: 64.1
click at [492, 110] on div "Discover Find engaging content to share with your audience For You Trending New…" at bounding box center [784, 417] width 1568 height 735
click at [1315, 166] on button "All Topics" at bounding box center [1263, 164] width 107 height 27
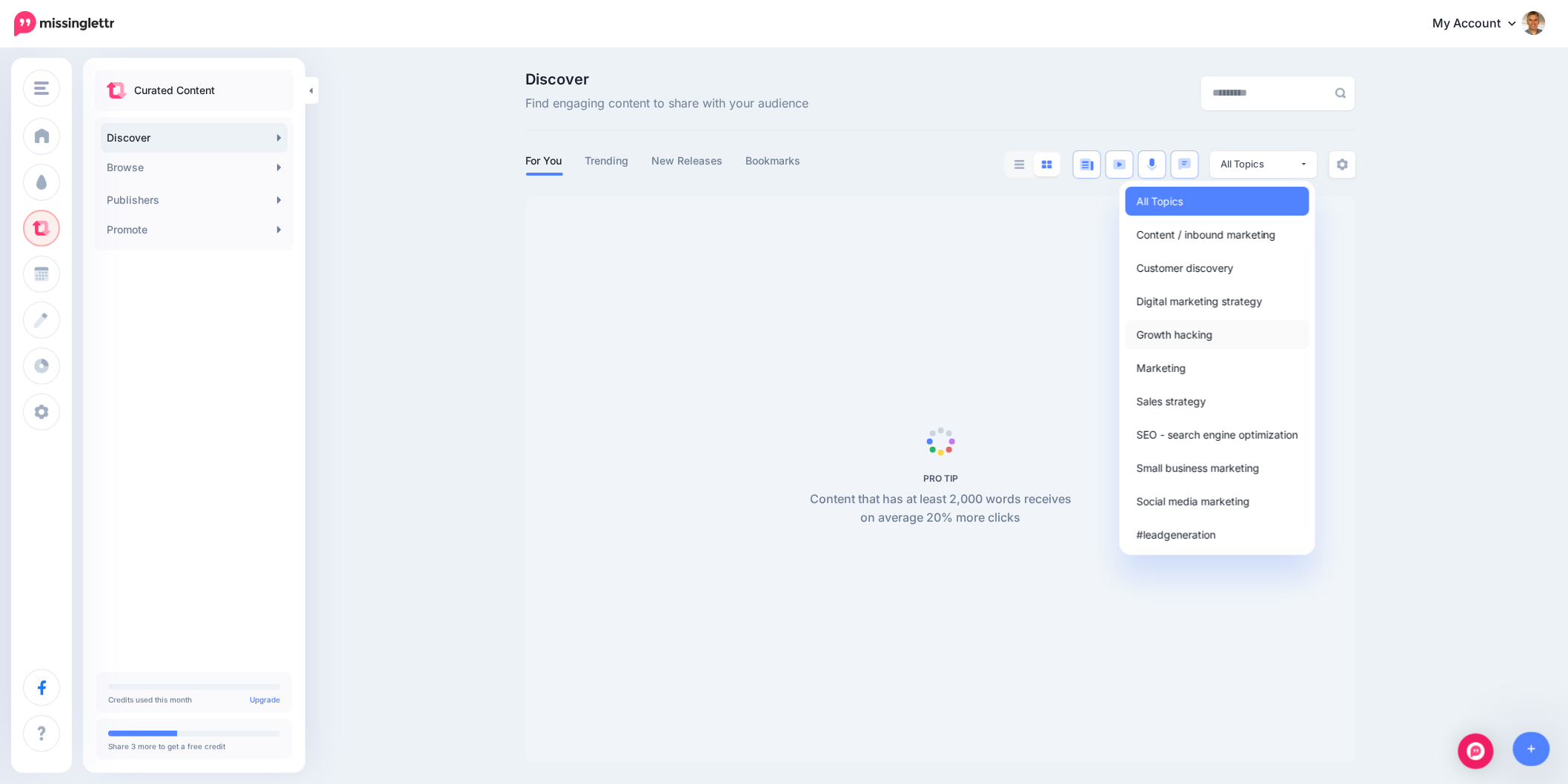
click at [1227, 329] on link "Growth hacking" at bounding box center [1217, 334] width 184 height 29
select select "**********"
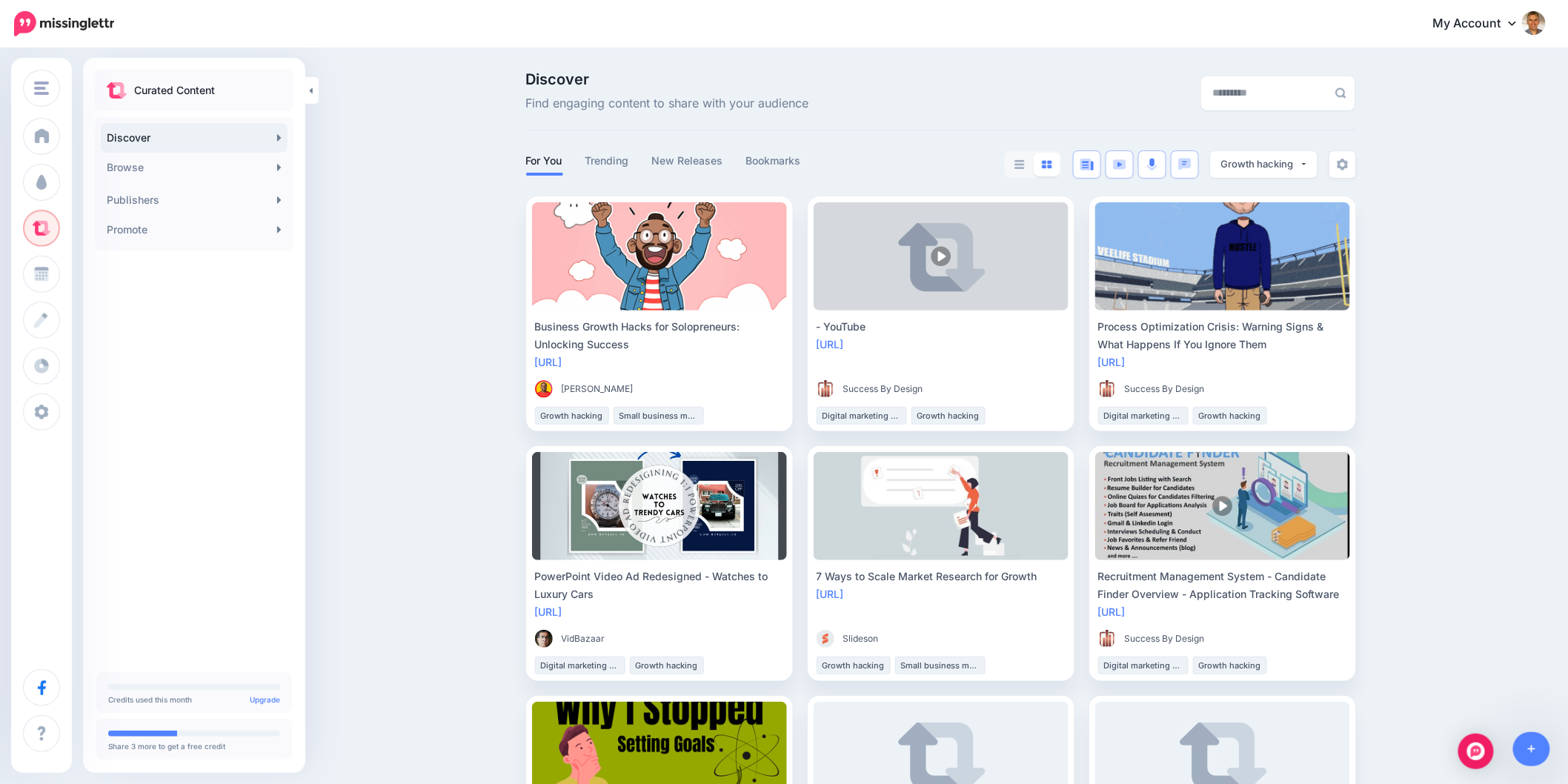
drag, startPoint x: 1512, startPoint y: 468, endPoint x: 1510, endPoint y: 461, distance: 7.3
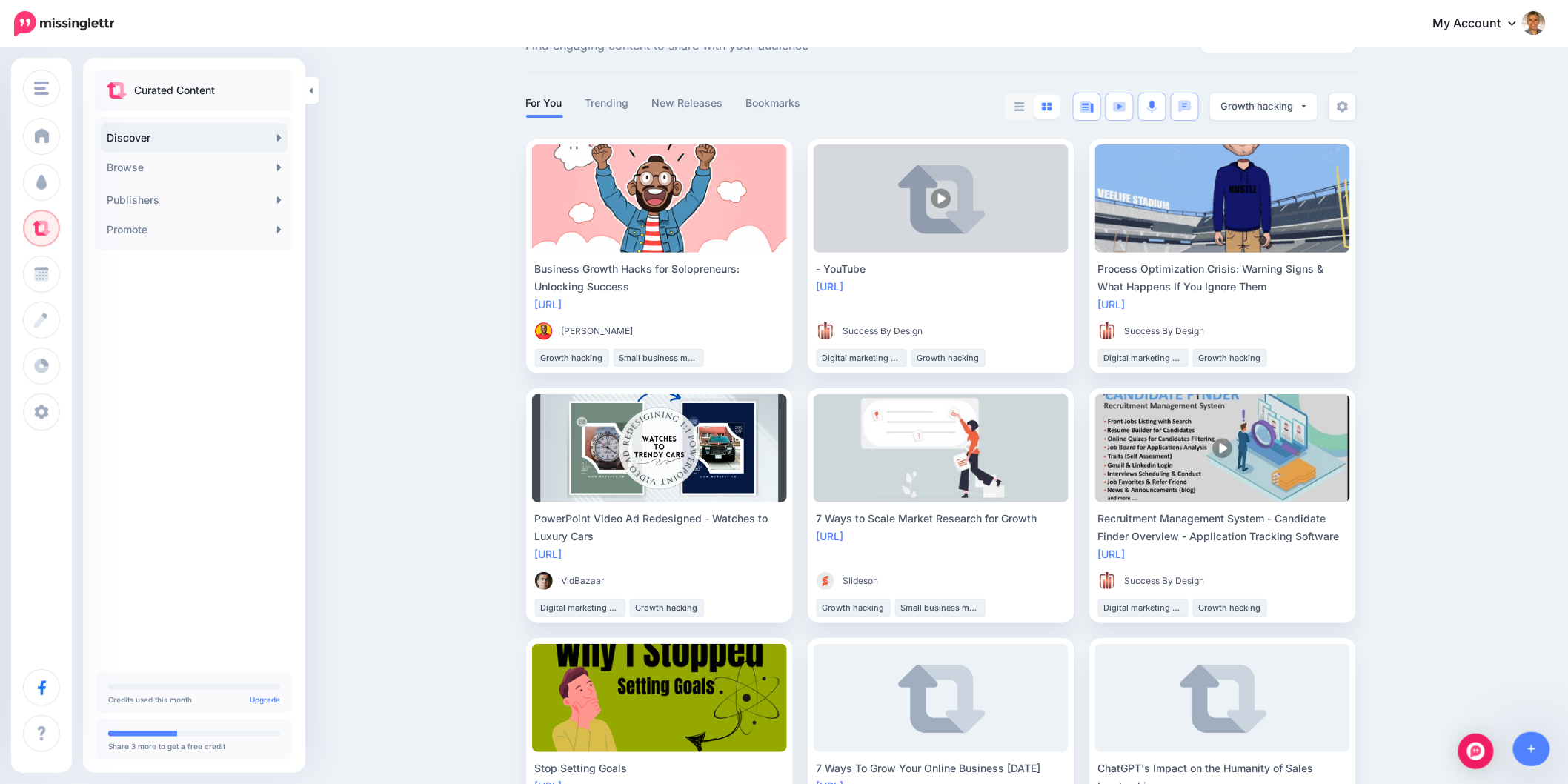
scroll to position [82, 0]
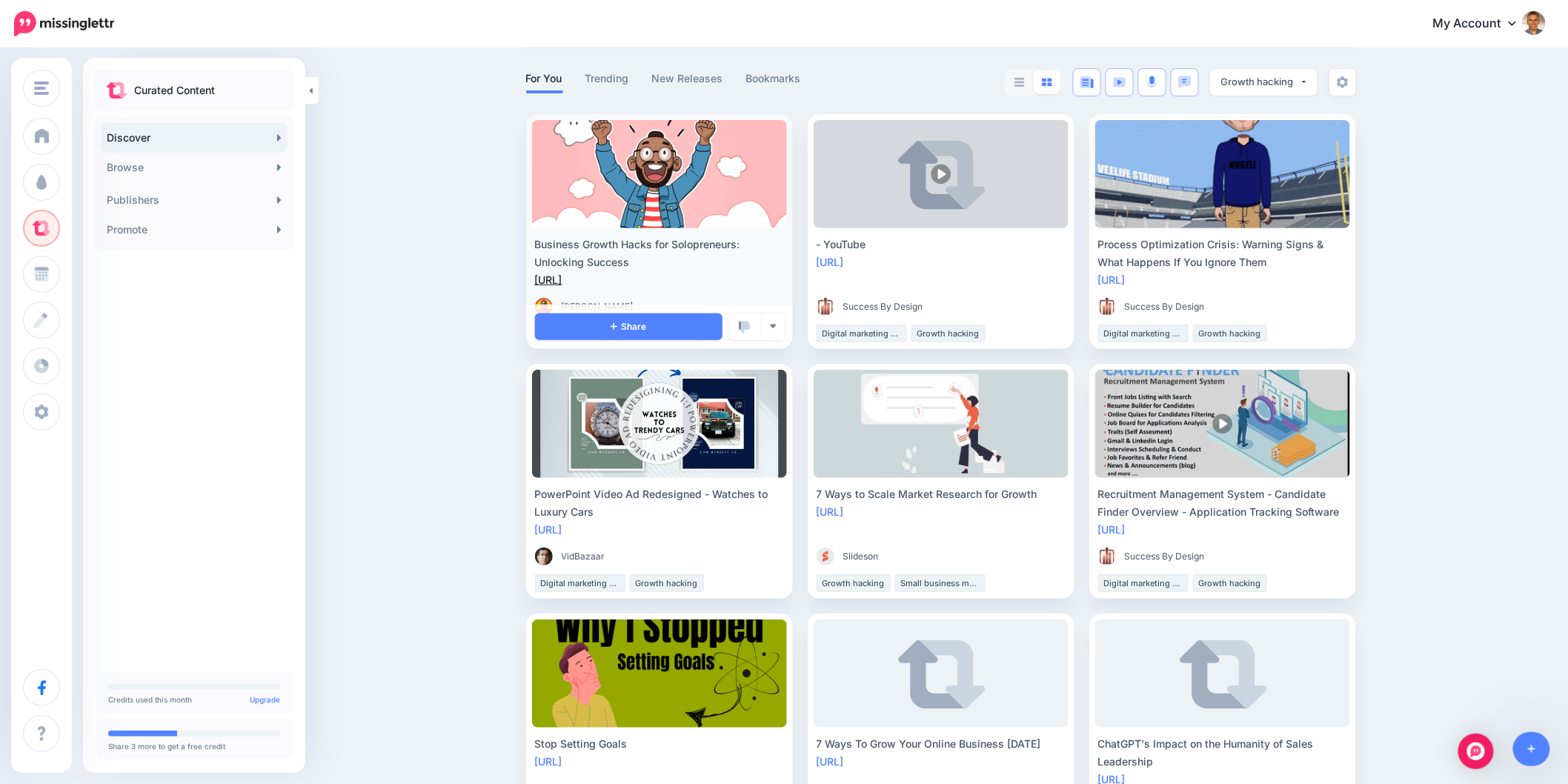
click at [562, 283] on link "[URL]" at bounding box center [549, 279] width 27 height 13
drag, startPoint x: 616, startPoint y: 256, endPoint x: 538, endPoint y: 246, distance: 78.6
click at [538, 246] on div "Business Growth Hacks for Solopreneurs: Unlocking Success [URL] [PERSON_NAME] G…" at bounding box center [659, 289] width 255 height 106
copy div "Business Growth Hacks for Solopreneurs: Unlocking Success"
click at [583, 313] on link "Share" at bounding box center [628, 326] width 188 height 27
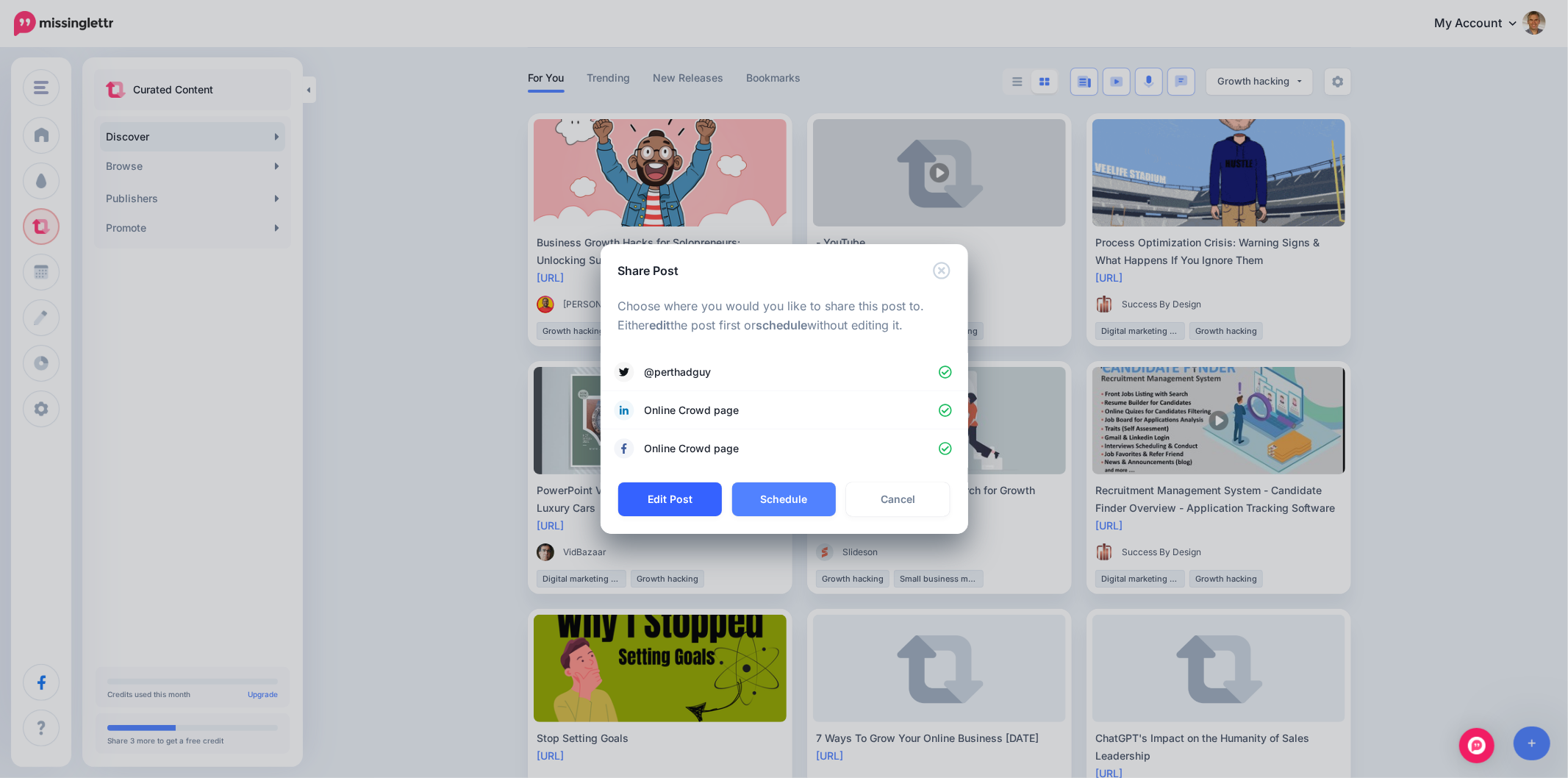
click at [667, 515] on button "Edit Post" at bounding box center [670, 499] width 104 height 34
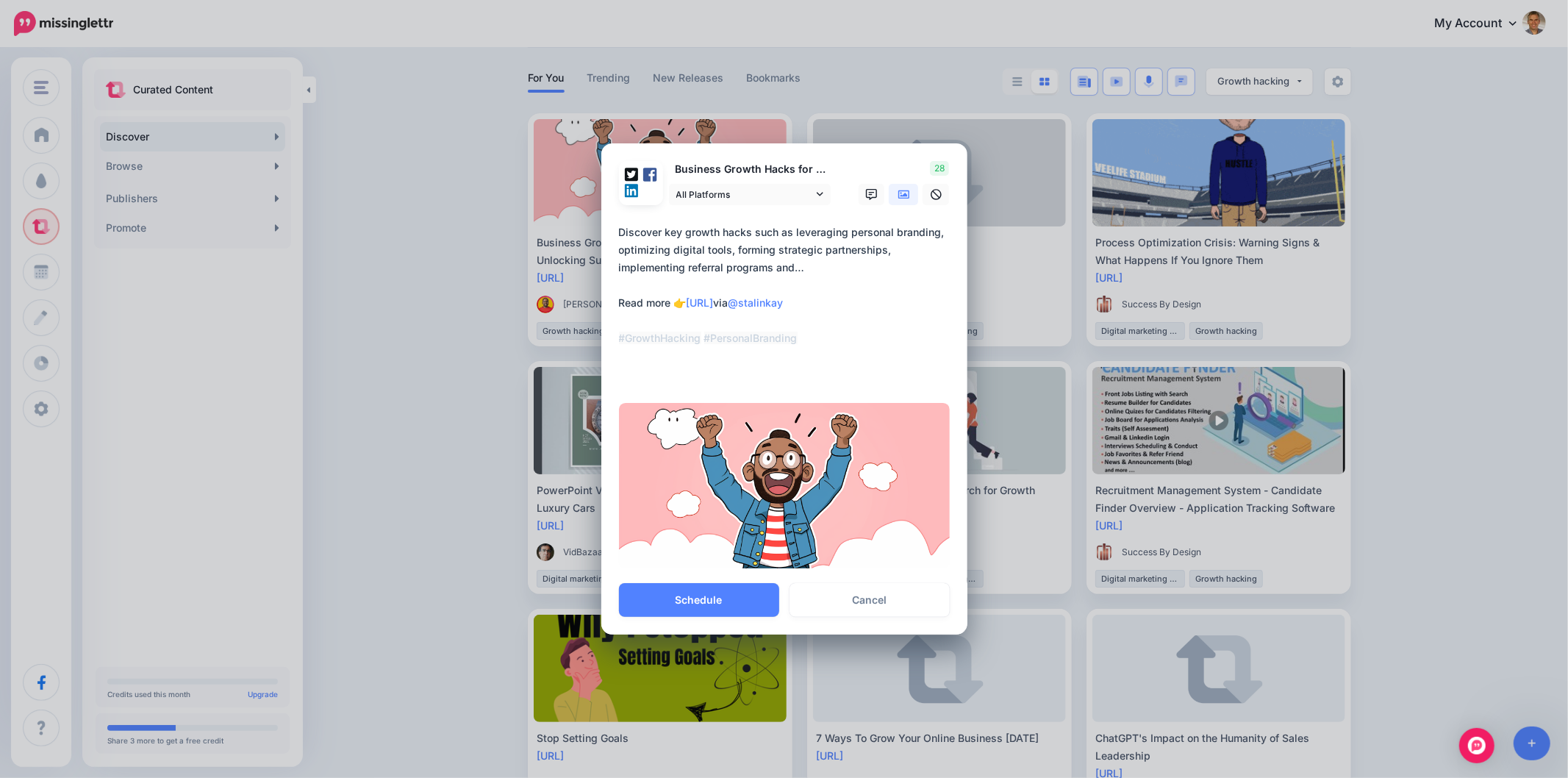
drag, startPoint x: 817, startPoint y: 344, endPoint x: 514, endPoint y: 303, distance: 305.8
click at [514, 304] on div "Share Post Loading Business Growth Hacks for Solopreneurs: Unlocking Success 28" at bounding box center [784, 389] width 1568 height 778
paste textarea
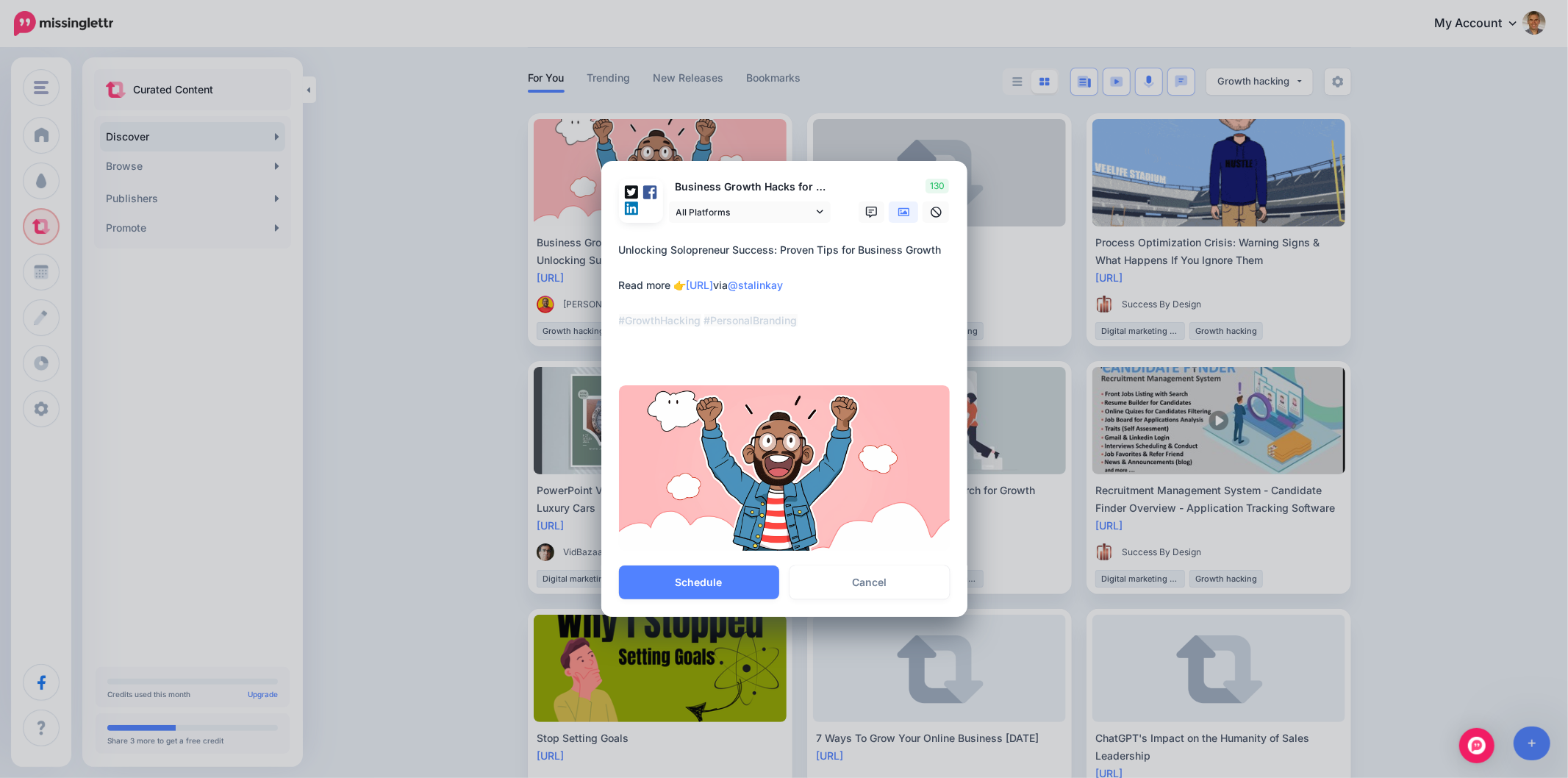
drag, startPoint x: 704, startPoint y: 325, endPoint x: 586, endPoint y: 319, distance: 118.2
click at [591, 325] on div "Share Post Loading Business Growth Hacks for Solopreneurs: Unlocking Success 130" at bounding box center [784, 389] width 1568 height 778
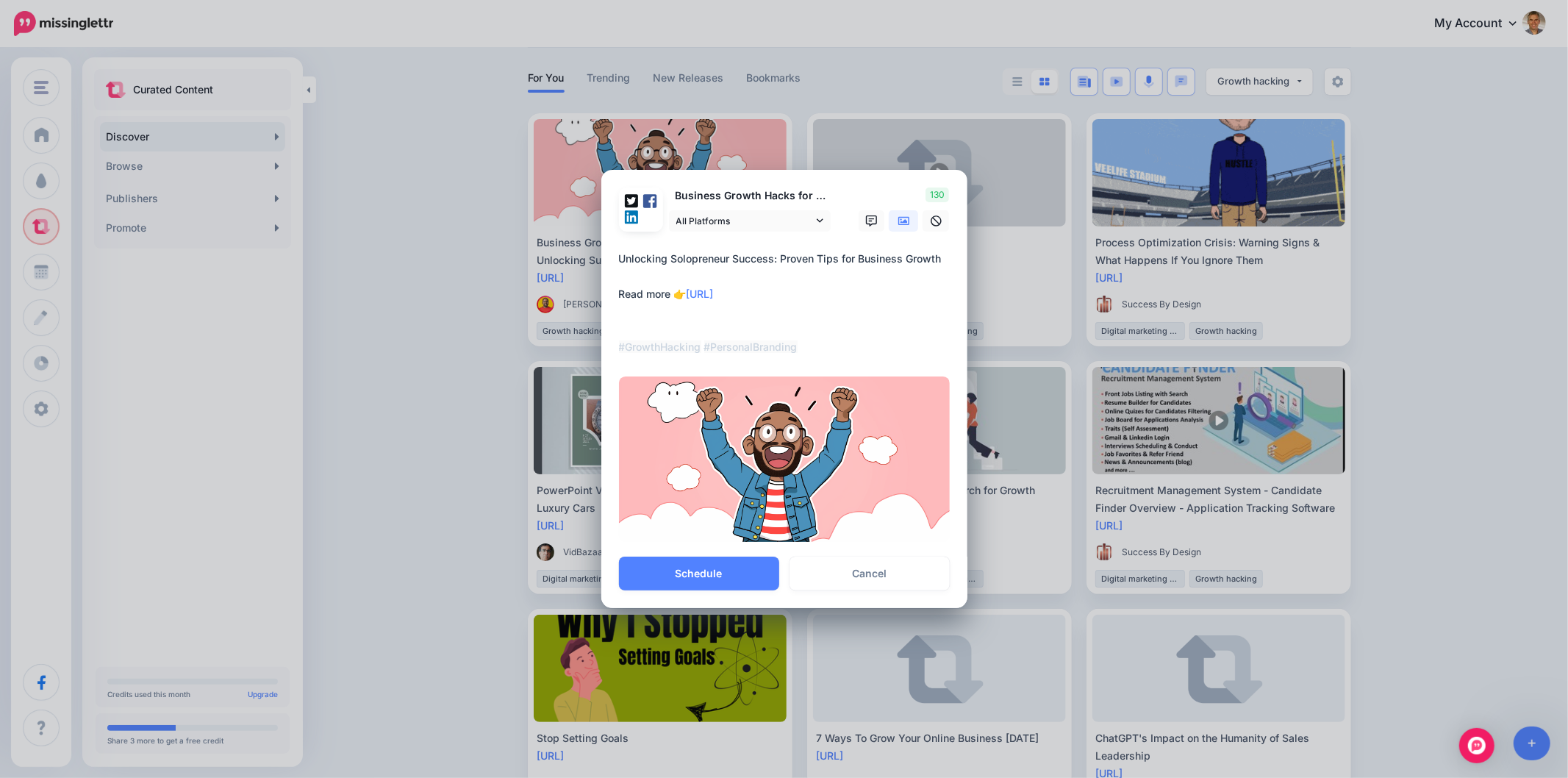
click at [648, 321] on textarea "**********" at bounding box center [788, 303] width 338 height 105
click at [648, 325] on textarea "**********" at bounding box center [788, 303] width 338 height 105
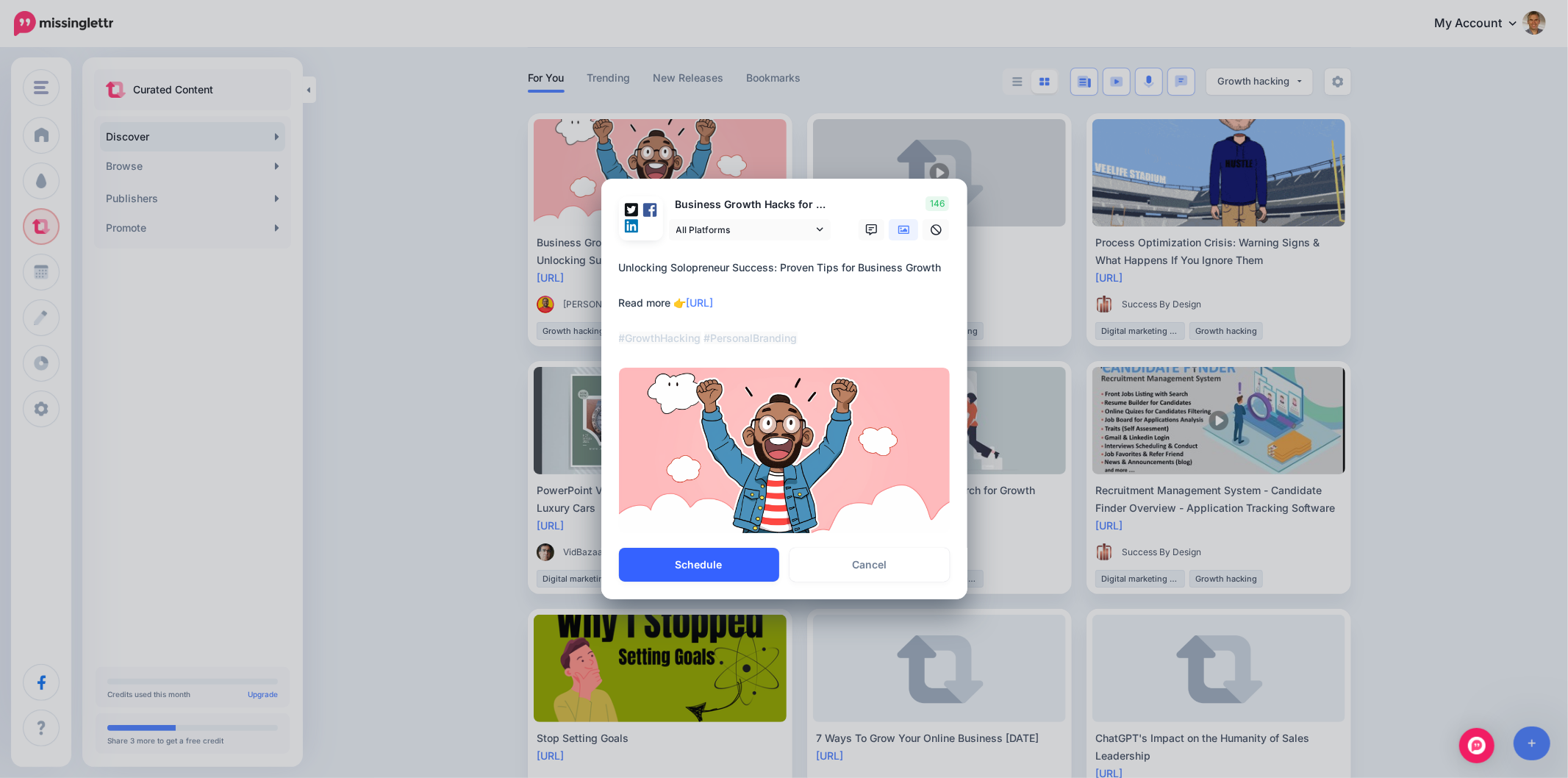
type textarea "**********"
click at [759, 564] on button "Schedule" at bounding box center [699, 564] width 160 height 34
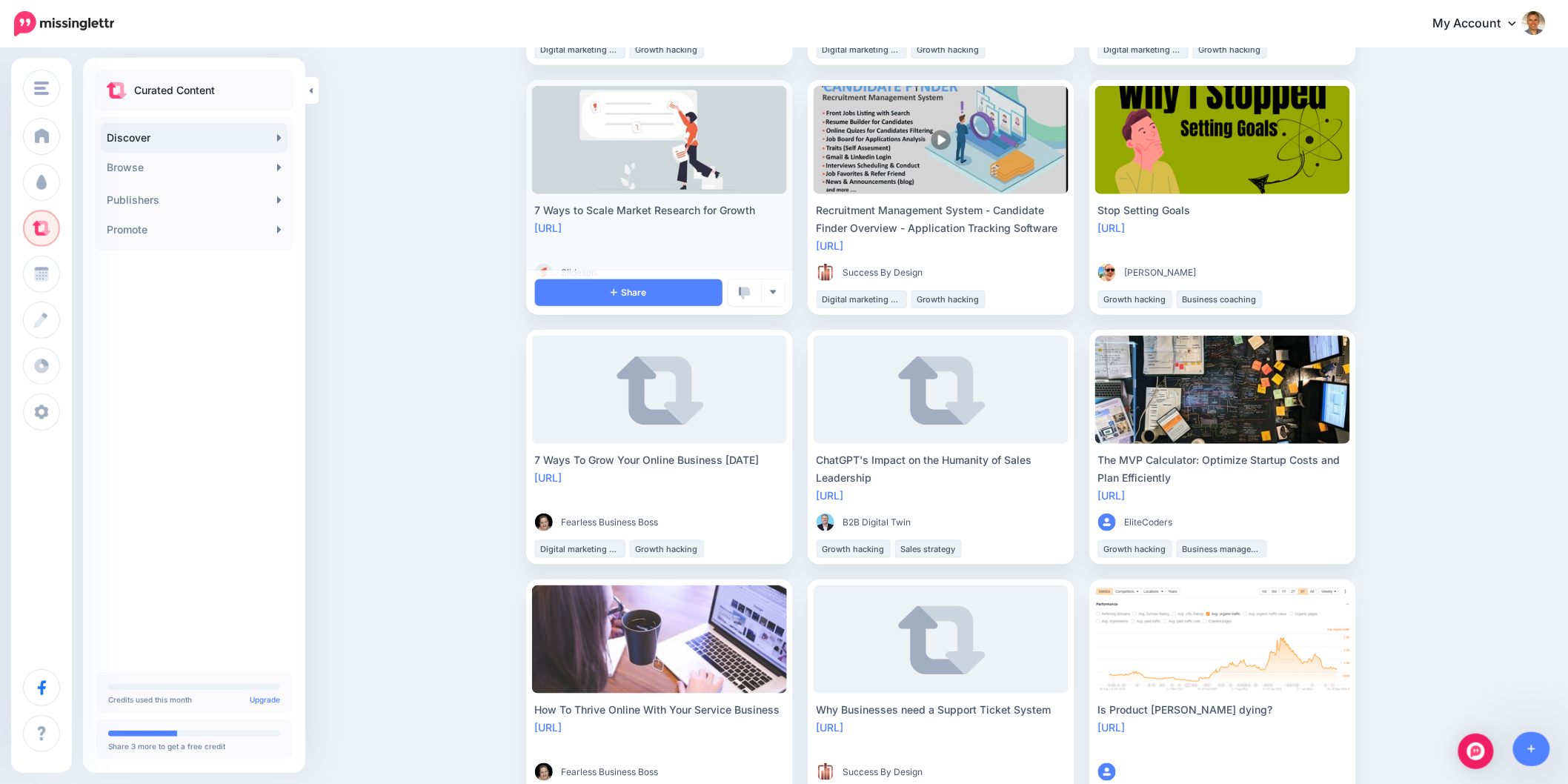
scroll to position [411, 0]
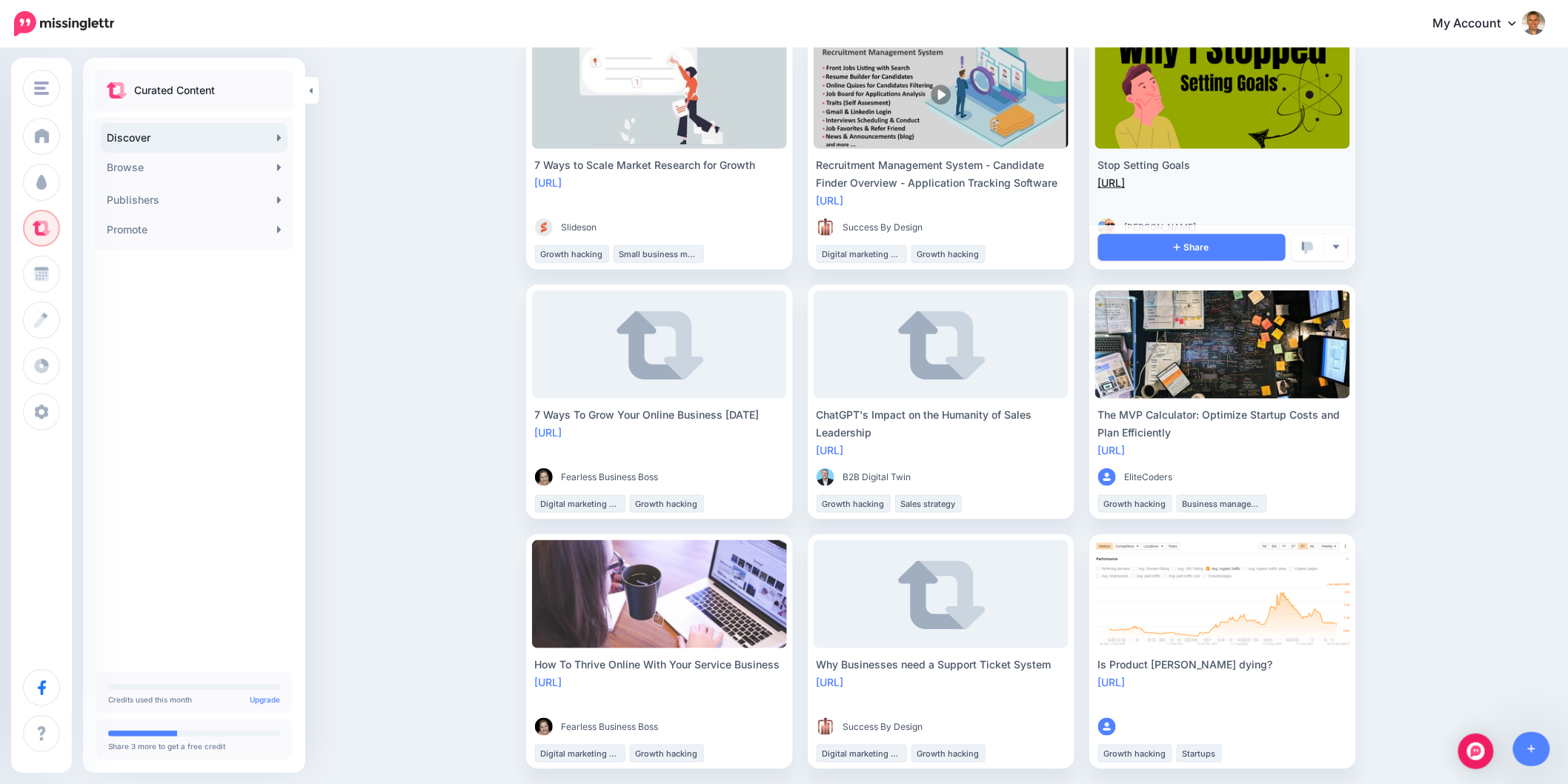
click at [1126, 187] on link "[URL]" at bounding box center [1112, 183] width 27 height 13
click at [1491, 353] on div "Discover Find engaging content to share with your audience For You Trending New…" at bounding box center [784, 749] width 1568 height 2223
click at [1462, 382] on div "Discover Find engaging content to share with your audience For You Trending New…" at bounding box center [784, 749] width 1568 height 2223
drag, startPoint x: 1395, startPoint y: 461, endPoint x: 1440, endPoint y: 455, distance: 45.4
click at [1398, 461] on div "Discover Find engaging content to share with your audience For You Trending New…" at bounding box center [784, 749] width 1568 height 2223
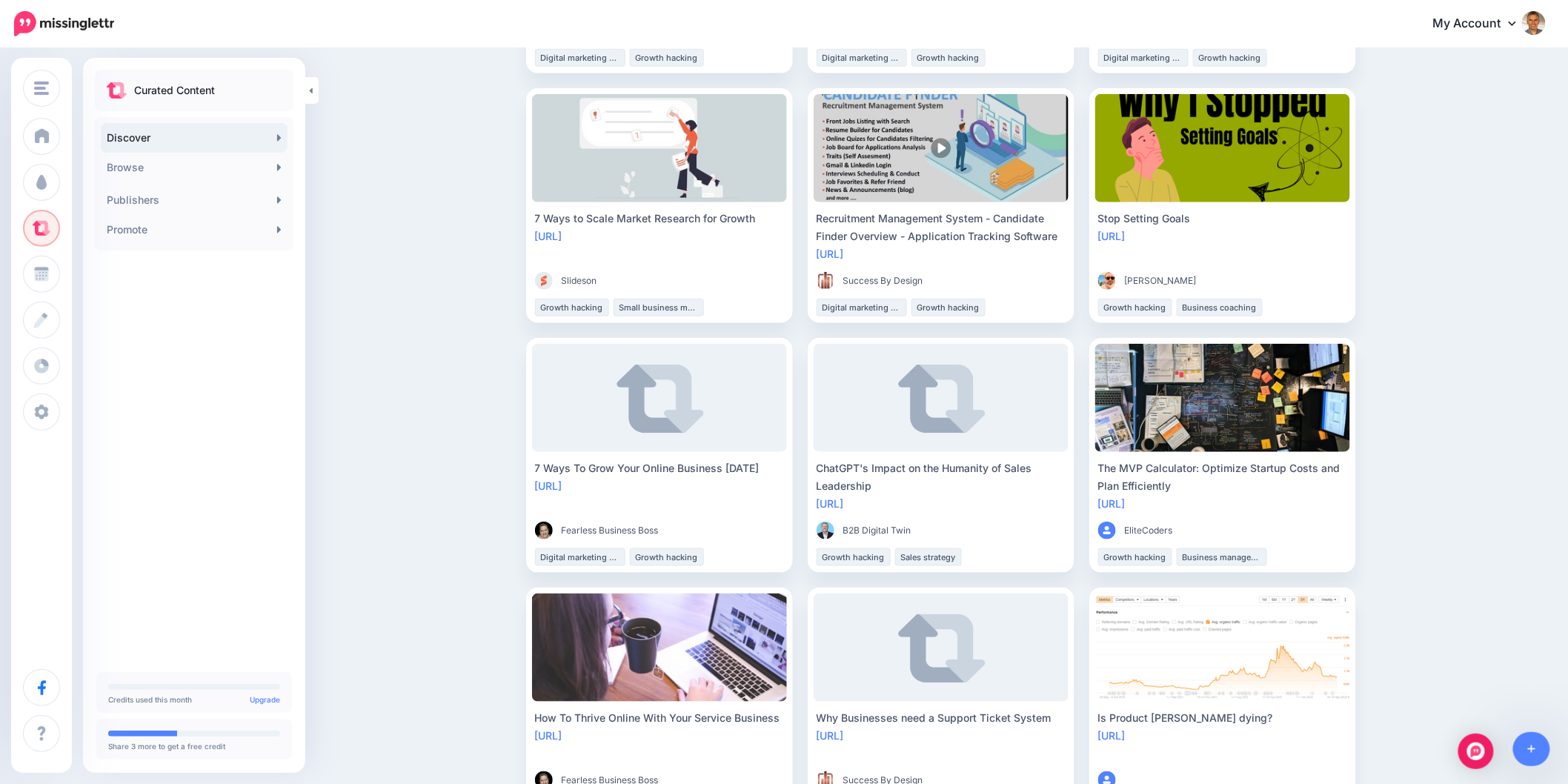
scroll to position [329, 0]
